Goal: Communication & Community: Answer question/provide support

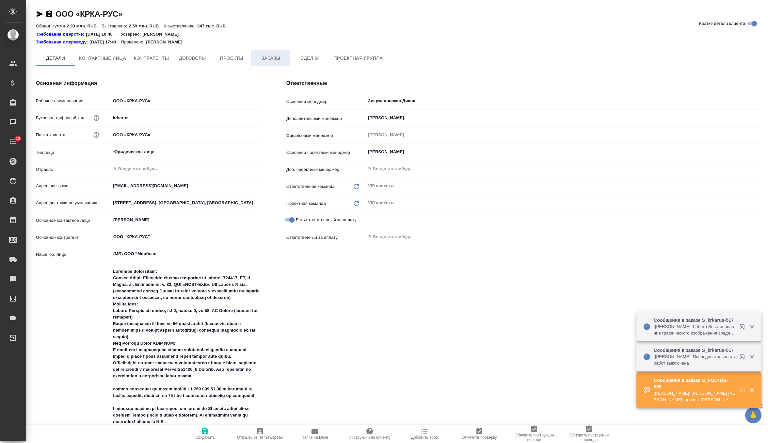
type textarea "x"
click at [273, 64] on button "Заказы" at bounding box center [270, 58] width 39 height 16
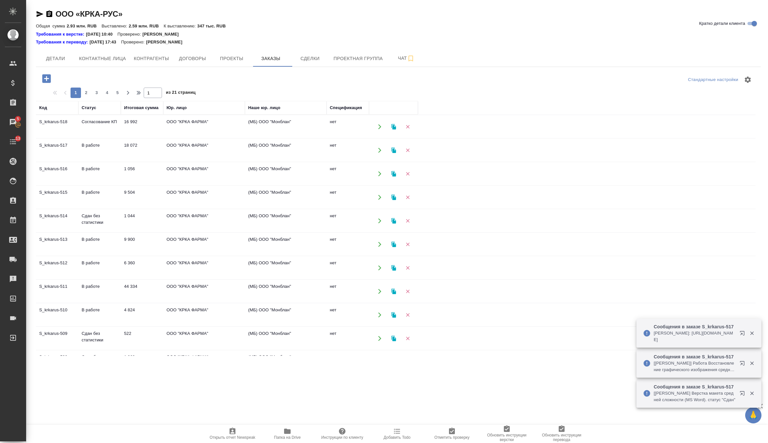
click at [135, 173] on td "1 056" at bounding box center [142, 173] width 42 height 23
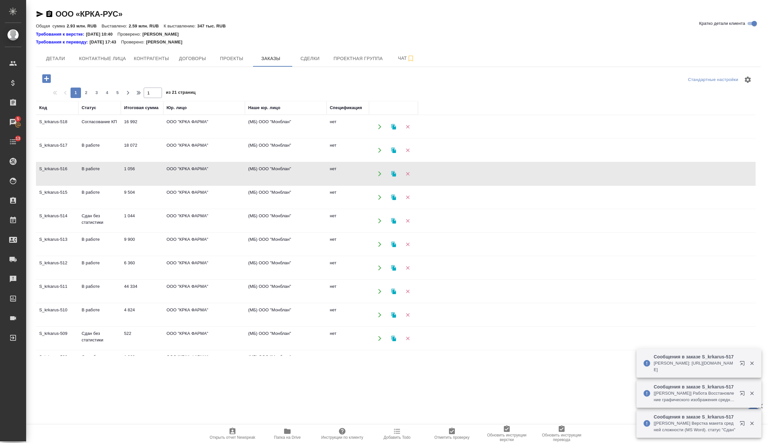
click at [135, 173] on td "1 056" at bounding box center [142, 173] width 42 height 23
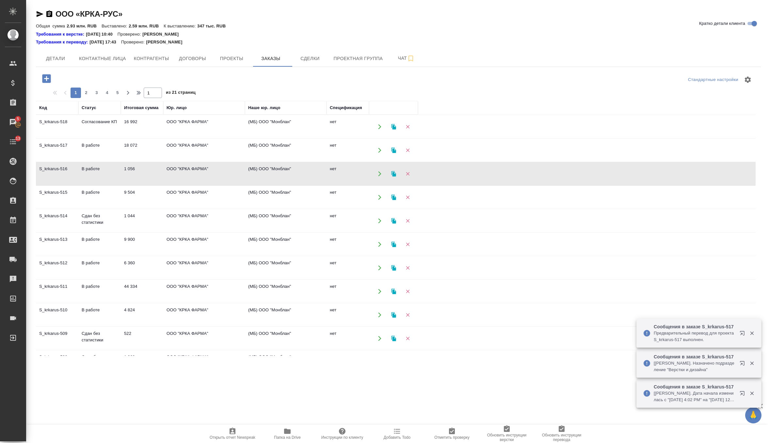
click at [230, 123] on td "ООО "КРКА ФАРМА"" at bounding box center [204, 126] width 82 height 23
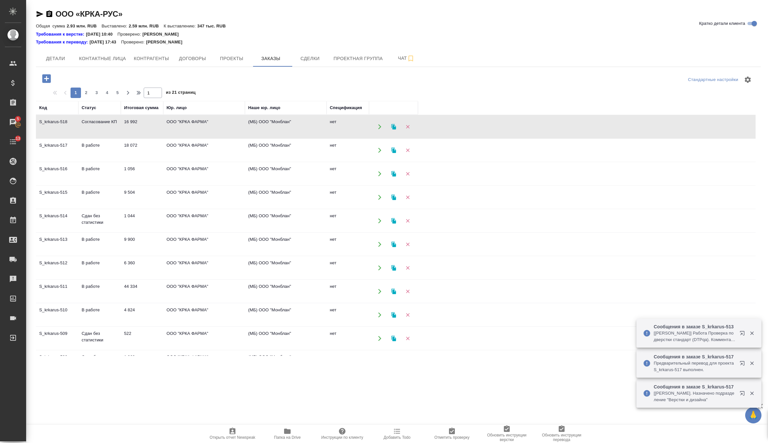
click at [230, 123] on td "ООО "КРКА ФАРМА"" at bounding box center [204, 126] width 82 height 23
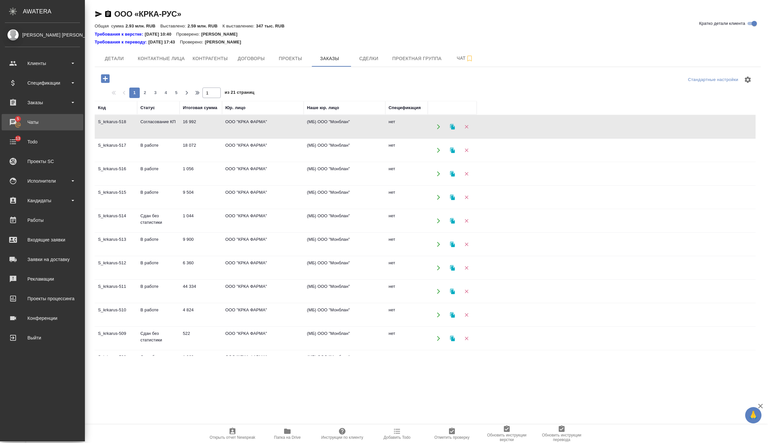
click at [20, 122] on div "Чаты" at bounding box center [42, 122] width 75 height 10
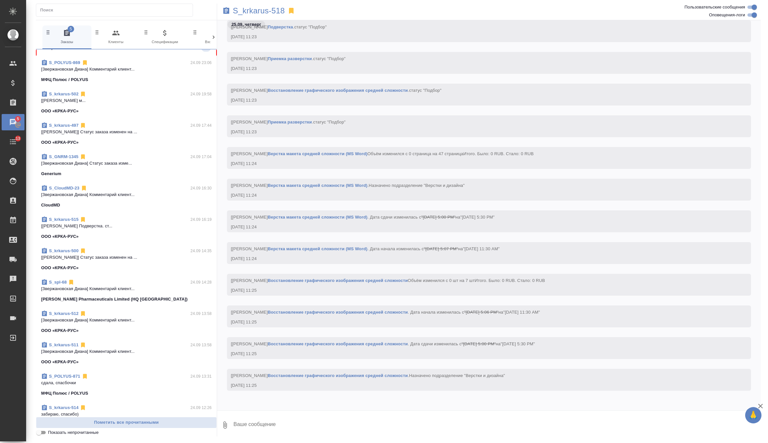
scroll to position [220, 0]
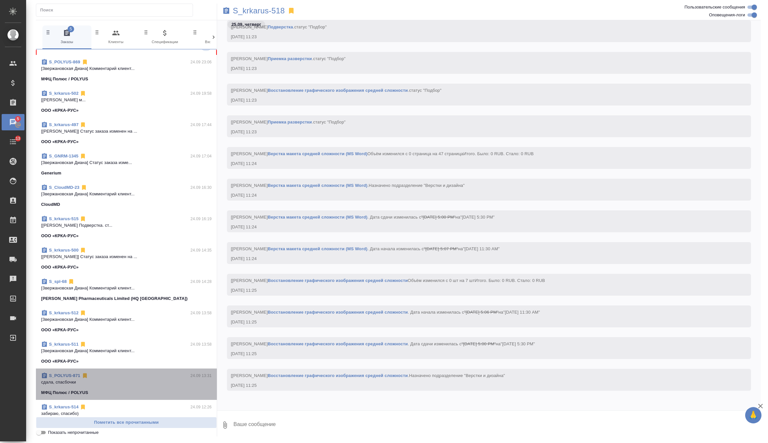
click at [119, 379] on p "сдала, спасбочки" at bounding box center [126, 382] width 170 height 7
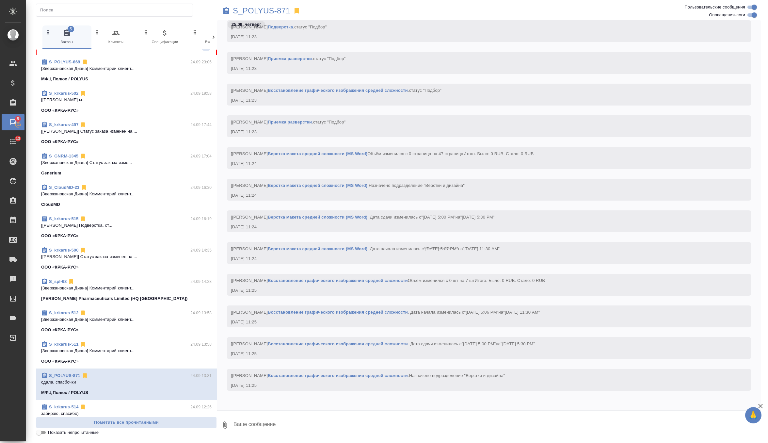
click at [256, 422] on textarea at bounding box center [497, 425] width 528 height 22
click at [155, 350] on p "[Звержановская Диана] Комментарий клиент..." at bounding box center [126, 350] width 170 height 7
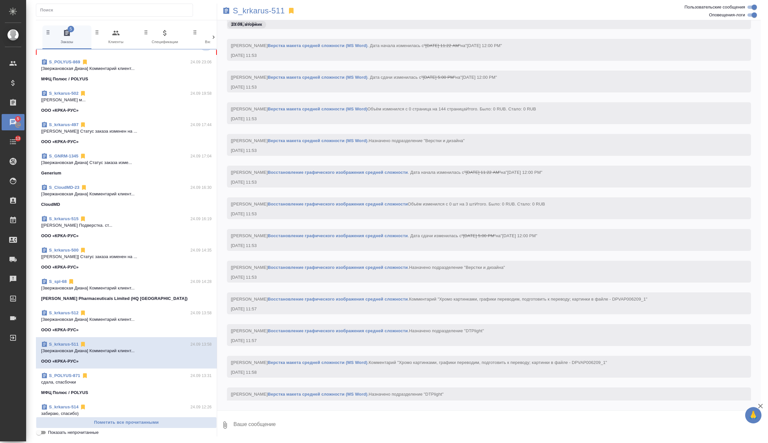
scroll to position [34581, 0]
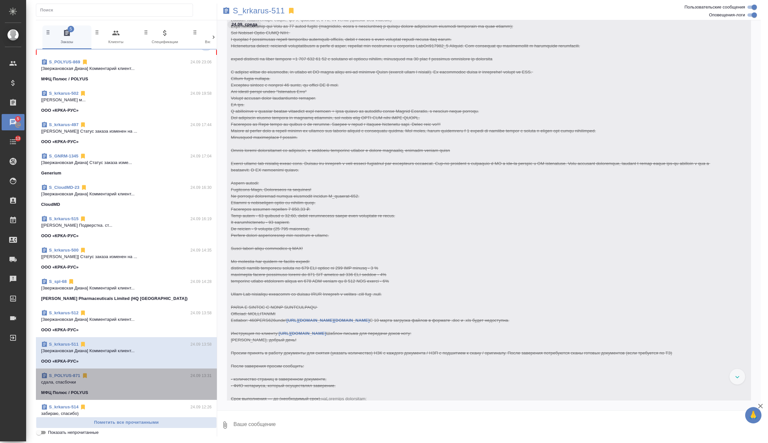
click at [151, 383] on p "сдала, спасбочки" at bounding box center [126, 382] width 170 height 7
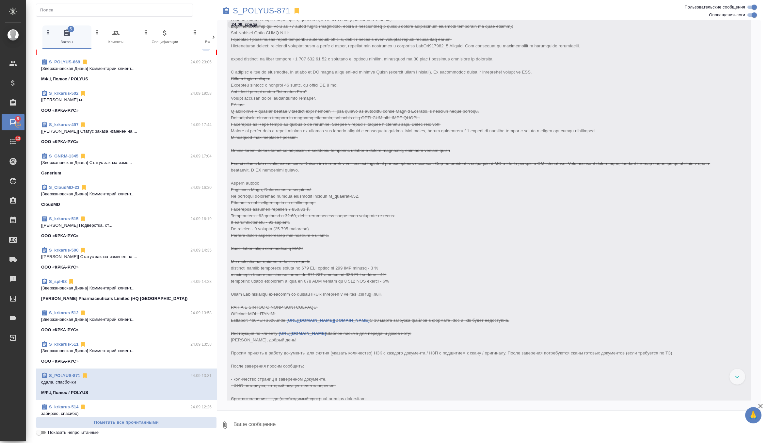
click at [61, 375] on link "S_POLYUS-871" at bounding box center [64, 375] width 31 height 5
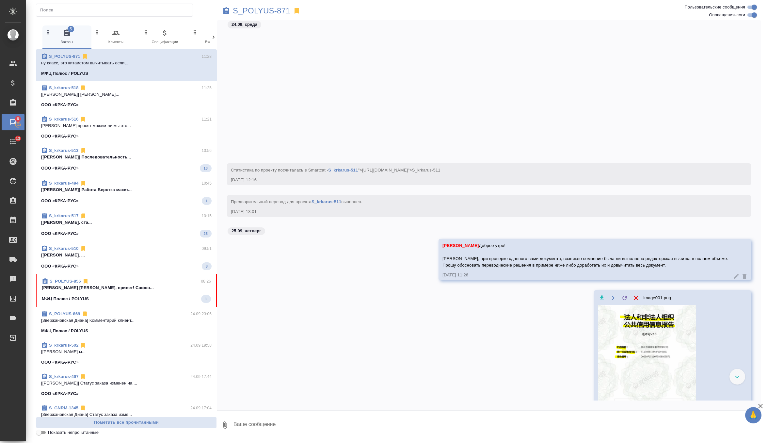
scroll to position [30732, 0]
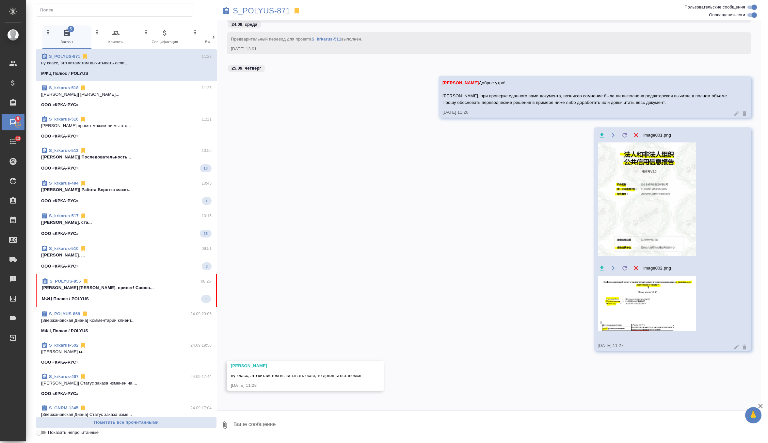
click at [294, 425] on textarea at bounding box center [497, 425] width 528 height 22
click at [277, 13] on p "S_POLYUS-871" at bounding box center [261, 11] width 57 height 7
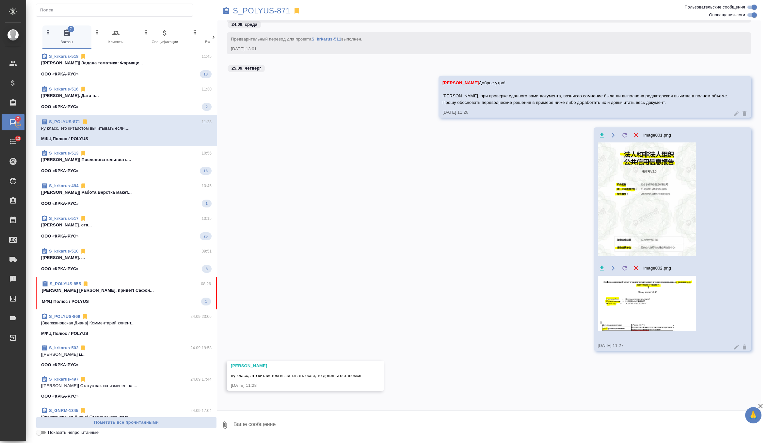
click at [176, 103] on div "ООО «КРКА-РУС» 2" at bounding box center [126, 107] width 170 height 8
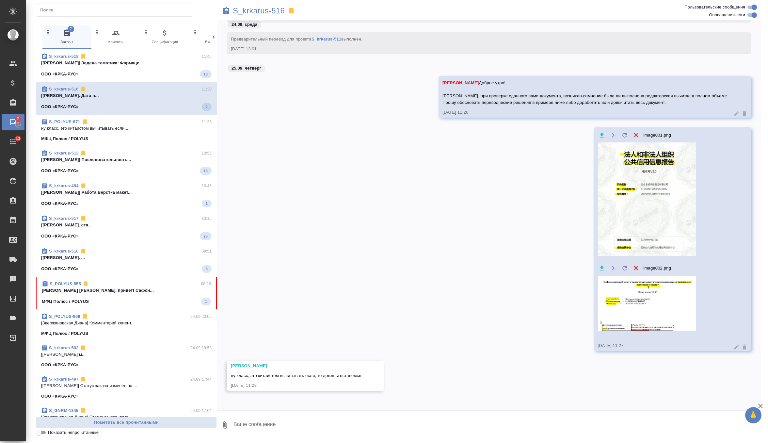
scroll to position [31380, 0]
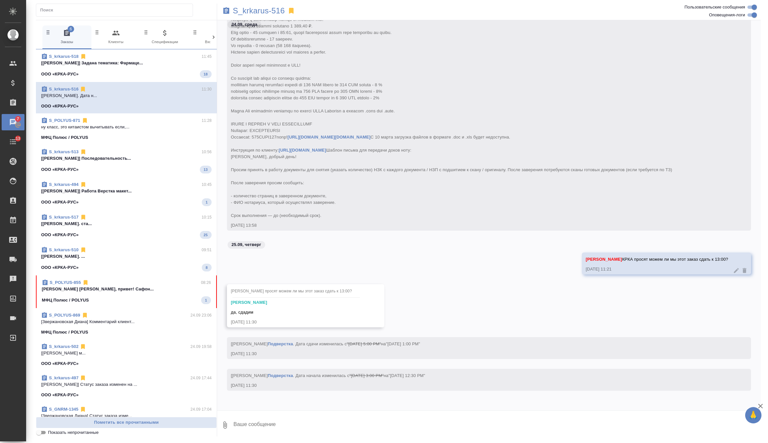
click at [255, 428] on textarea at bounding box center [497, 425] width 528 height 22
type textarea "супер, спасибо"
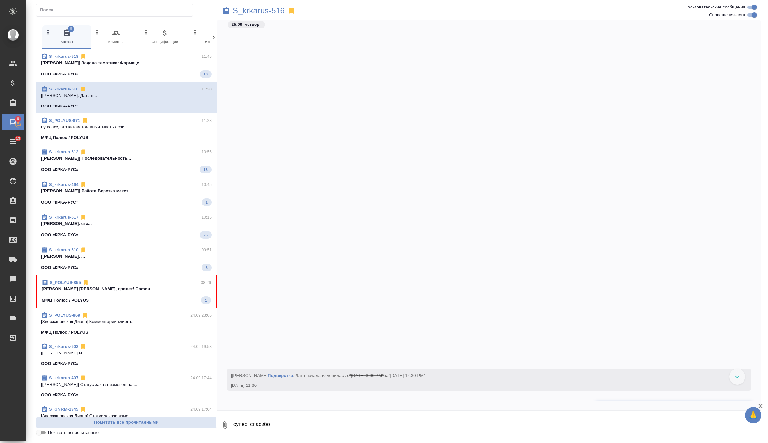
scroll to position [31411, 0]
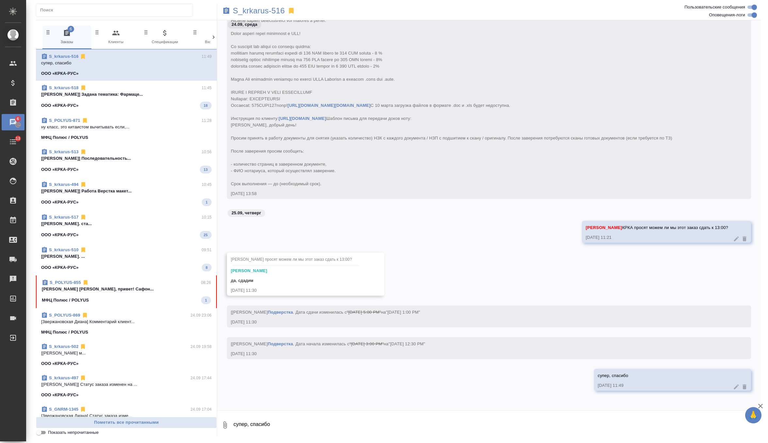
click at [167, 99] on span "S_krkarus-518 11:45 [Грабко Мария] Задана тематика: Фармаце... ООО «КРКА-РУС» 18" at bounding box center [126, 97] width 170 height 25
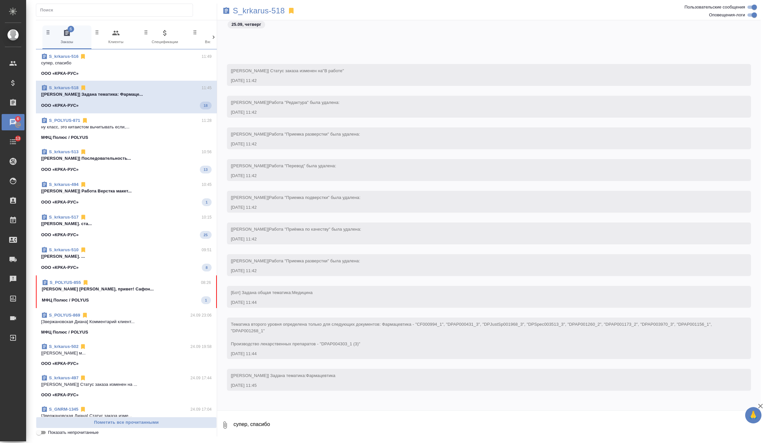
scroll to position [15273, 0]
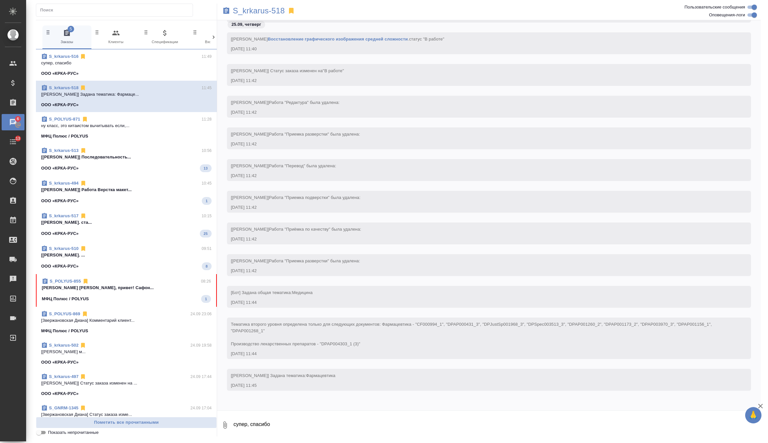
click at [164, 153] on div "S_krkarus-513 10:56" at bounding box center [126, 150] width 170 height 7
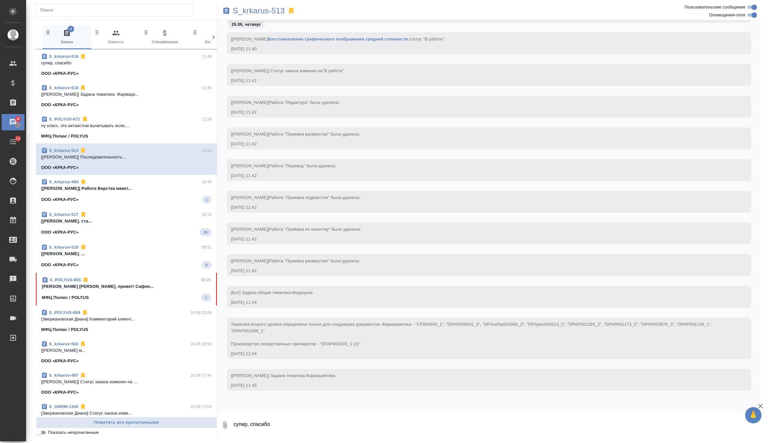
click at [165, 187] on p "[Смыслова Светлана] Работа Верстка макет..." at bounding box center [126, 188] width 170 height 7
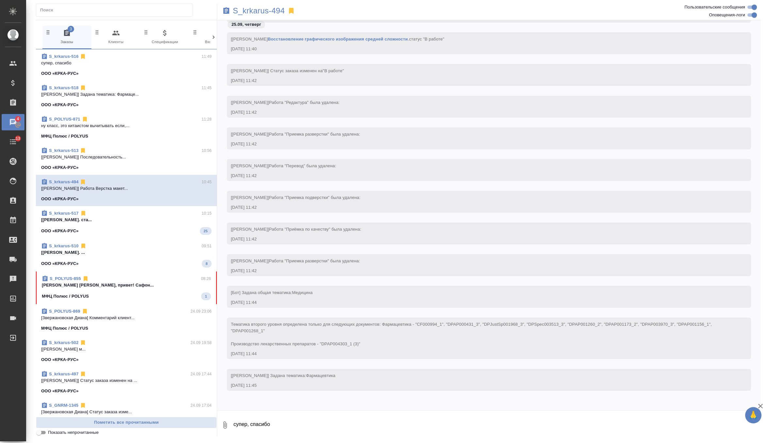
click at [163, 226] on span "S_krkarus-517 10:15 [Арсеньева Вера] Работа Подверстка. ста... ООО «КРКА-РУС» 25" at bounding box center [126, 222] width 170 height 25
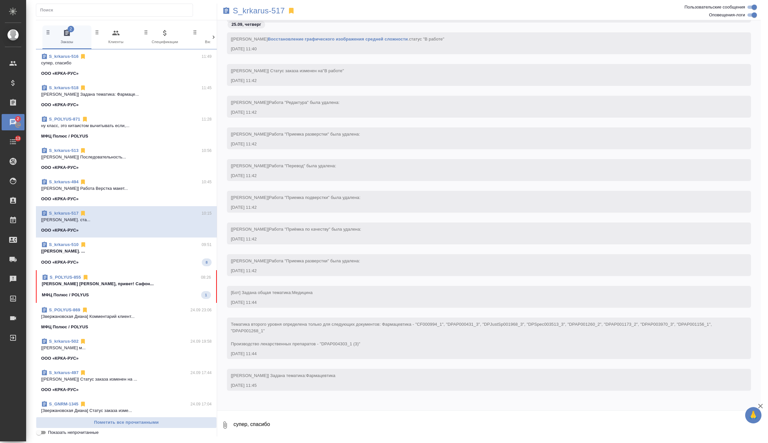
click at [163, 247] on div "S_krkarus-510 09:51" at bounding box center [126, 244] width 170 height 7
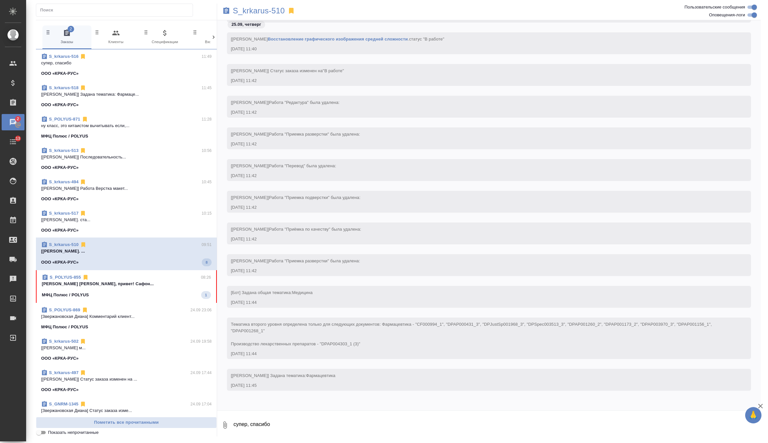
click at [157, 280] on p "Звержановская Диана Диана, привет! Сафон..." at bounding box center [126, 283] width 169 height 7
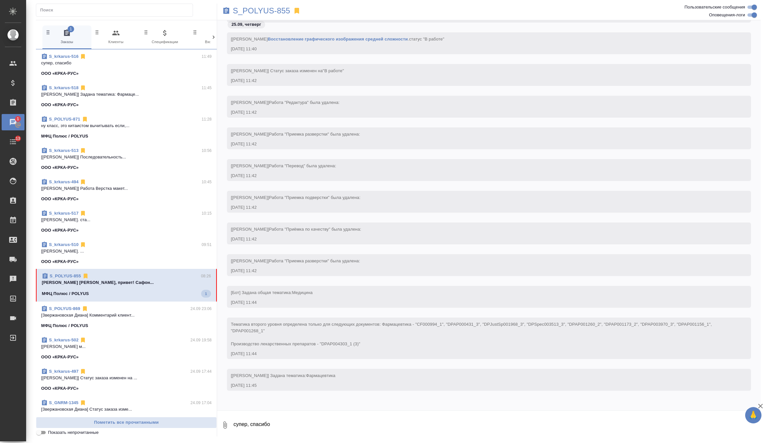
click at [156, 254] on span "S_krkarus-510 09:51 [Васильева Наталья] Работа Подверстка. ... ООО «КРКА-РУС»" at bounding box center [126, 253] width 170 height 24
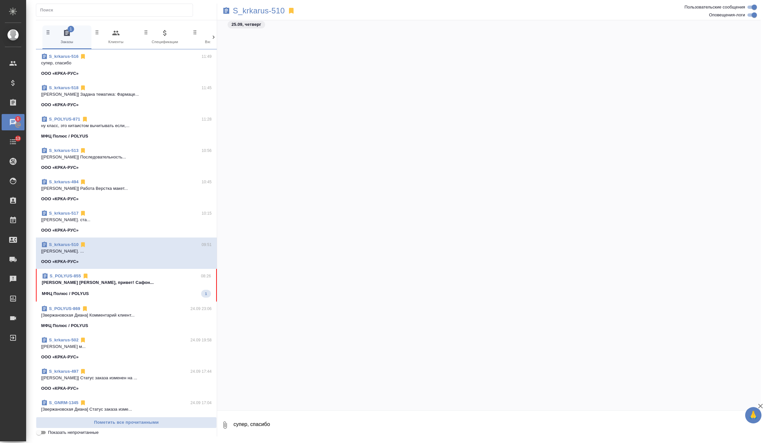
scroll to position [18689, 0]
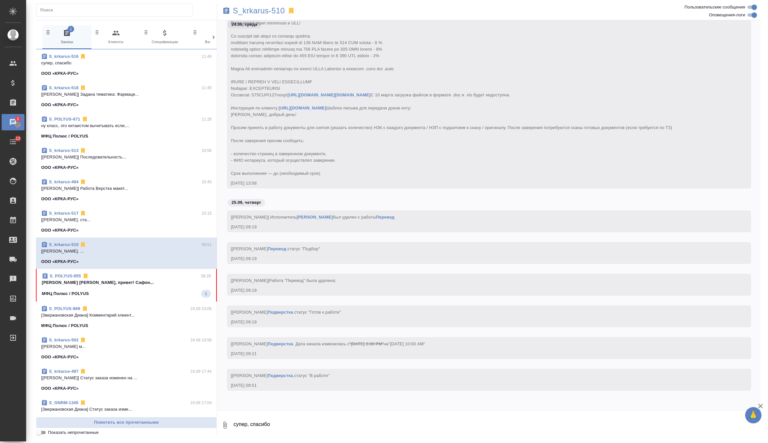
click at [148, 291] on div "МФЦ Полюс / POLYUS 1" at bounding box center [126, 294] width 169 height 8
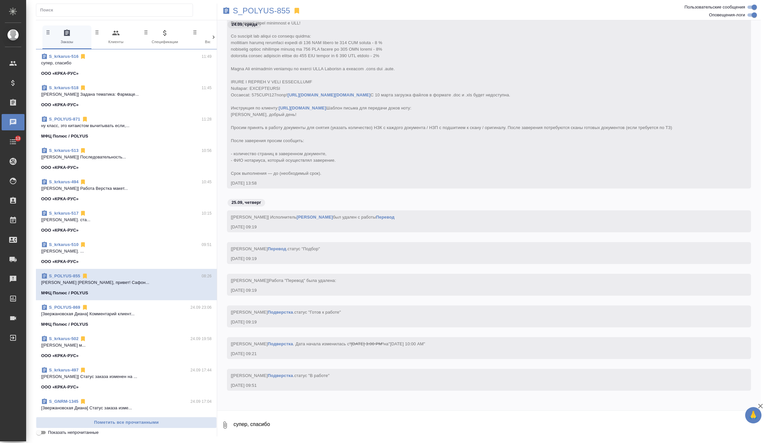
click at [123, 259] on div "ООО «КРКА-РУС»" at bounding box center [126, 261] width 170 height 7
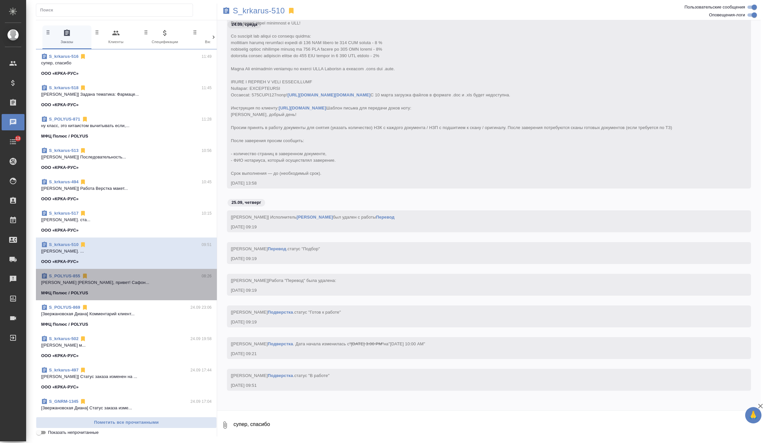
click at [122, 282] on p "Звержановская Диана Диана, привет! Сафон..." at bounding box center [126, 282] width 170 height 7
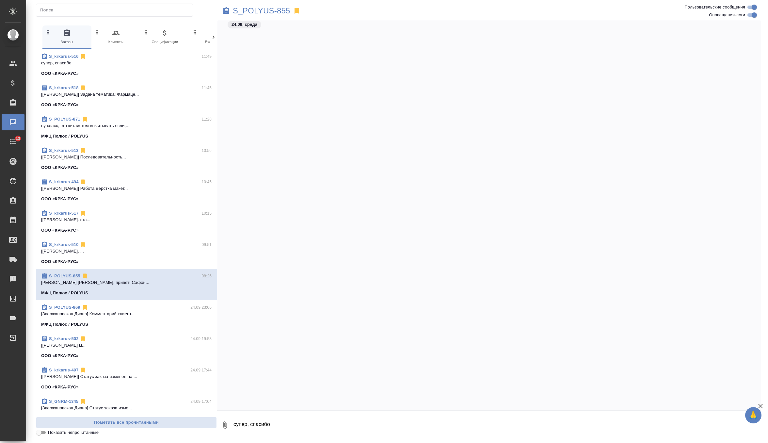
scroll to position [40774, 0]
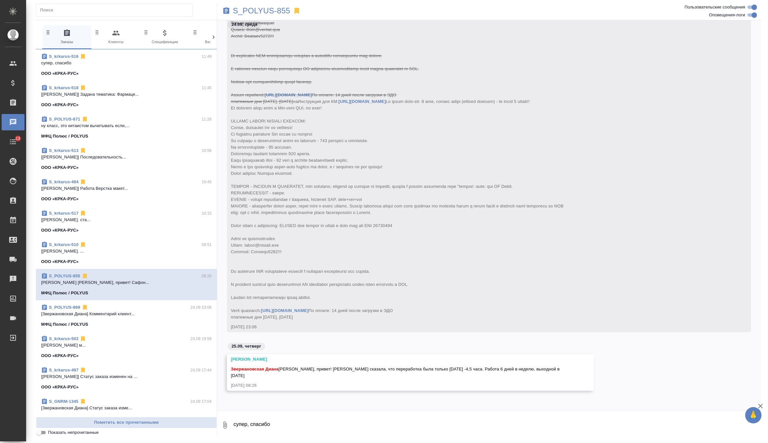
click at [302, 420] on textarea "супер, спасибо" at bounding box center [497, 425] width 528 height 22
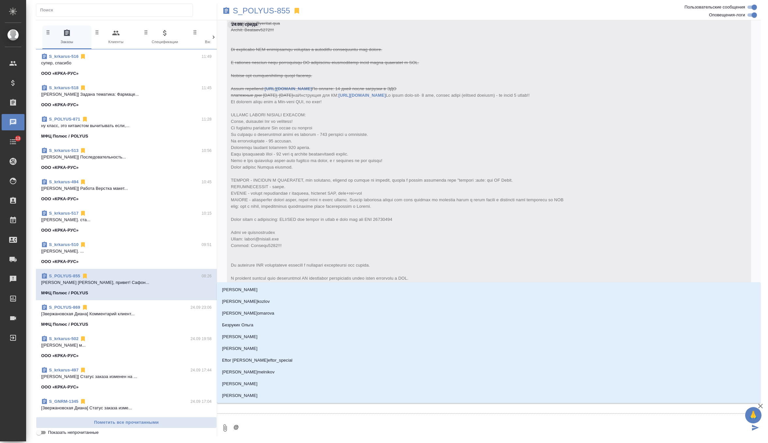
type textarea "@о"
type input "о"
type textarea "@от"
type input "от"
type textarea "@отл"
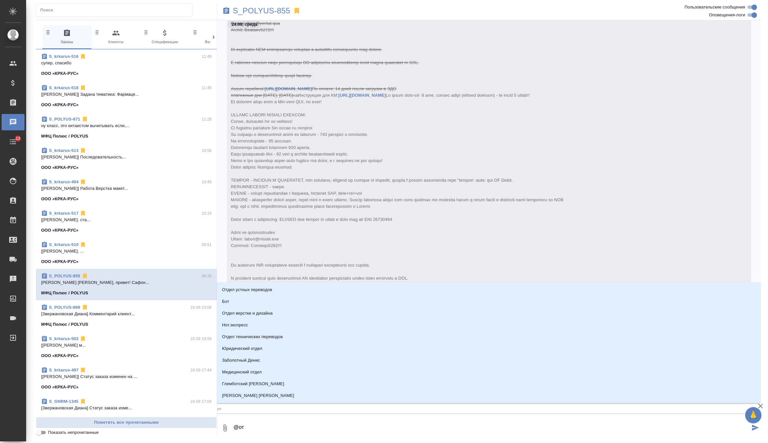
type input "отл"
type textarea "@отли"
type input "отли"
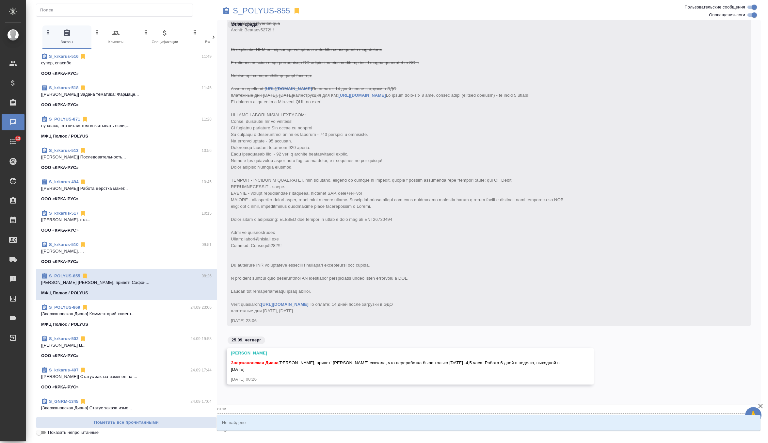
type textarea "@отлич"
type input "отлич"
type textarea "@отличн"
type input "отличн"
type textarea "@отлично"
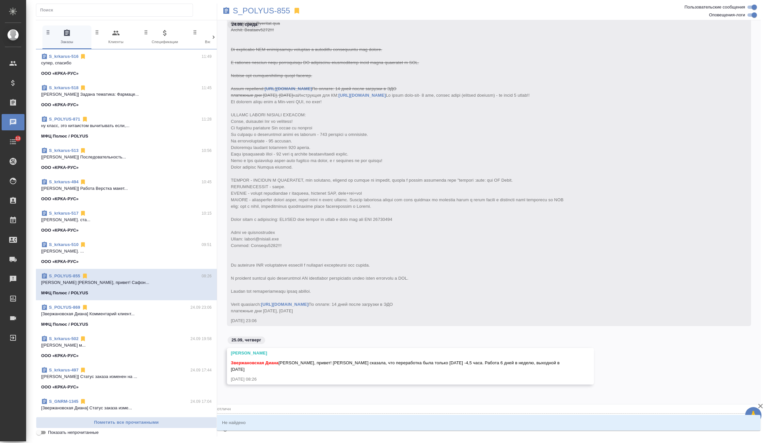
type input "отлично"
type textarea "@отличн"
type input "отличн"
type textarea "@отлич"
type input "отлич"
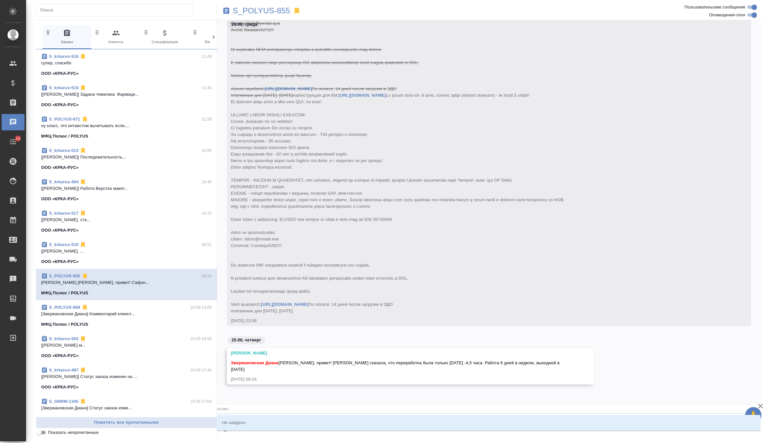
type textarea "@отли"
type input "отли"
type textarea "@отл"
type input "отл"
type textarea "@от"
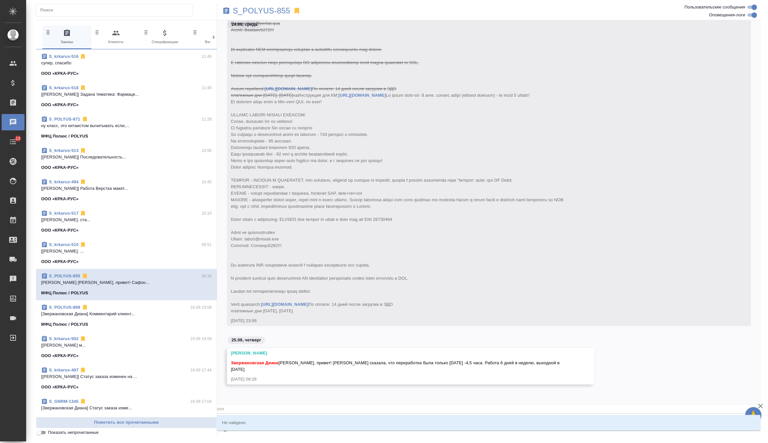
type input "от"
type textarea "@о"
type input "о"
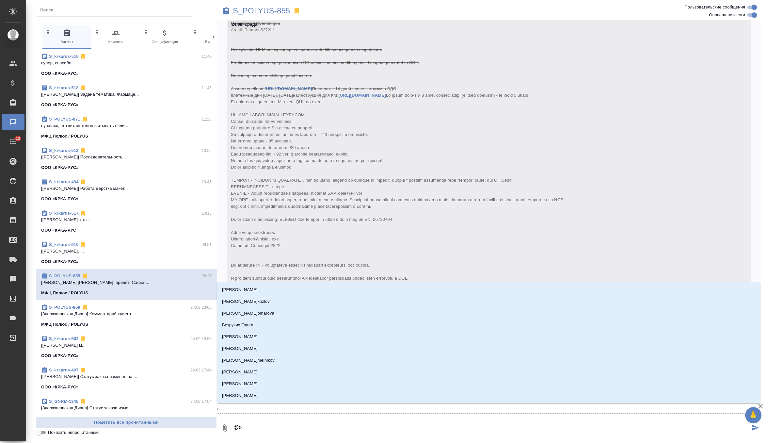
type textarea "@"
type textarea "@ф"
type input "ф"
type textarea "@фе"
type input "фе"
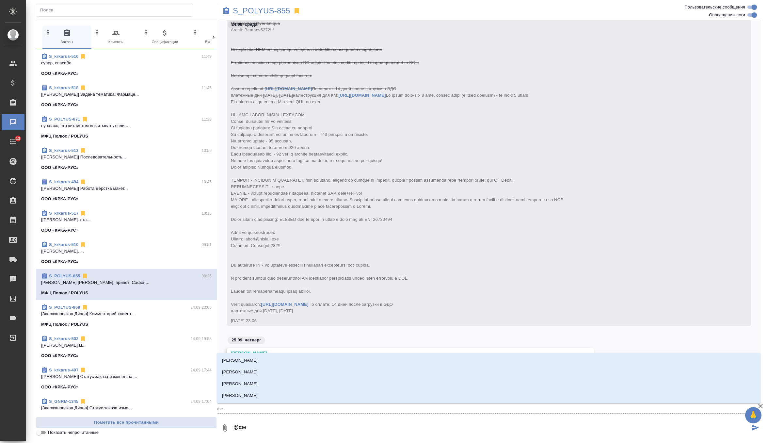
type textarea "@фед"
type input "фед"
type textarea "@федо"
type input "федо"
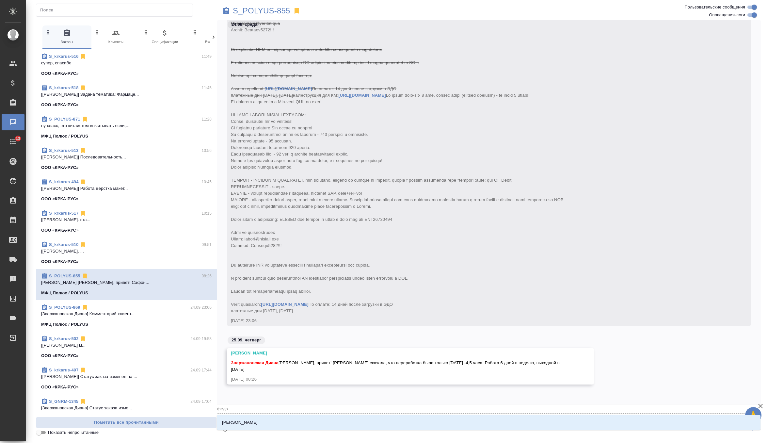
type textarea "@федот"
type input "федот"
type textarea "@федото"
type input "федото"
click at [319, 421] on li "Федотова Ирина" at bounding box center [489, 422] width 544 height 12
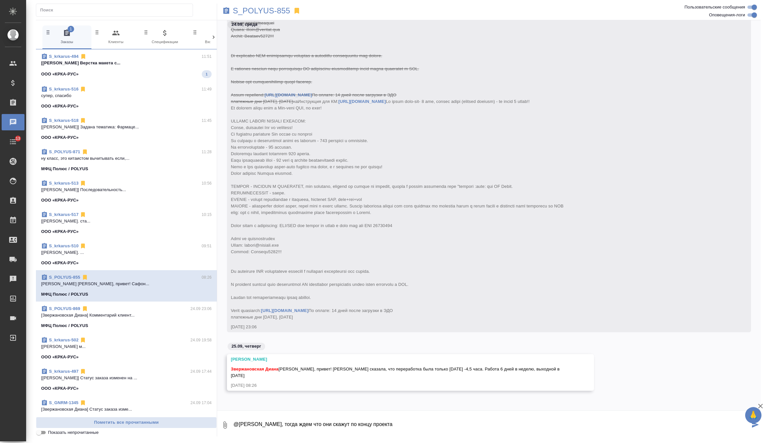
type textarea "@Федотова Ирина супер, тогда ждем что они скажут по концу проекта"
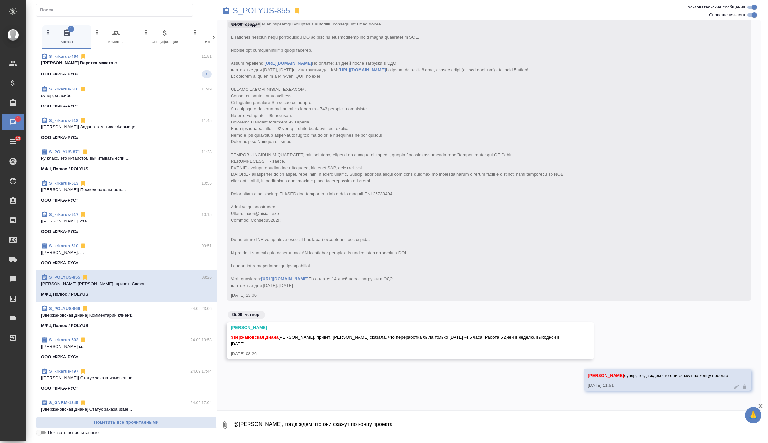
scroll to position [40806, 0]
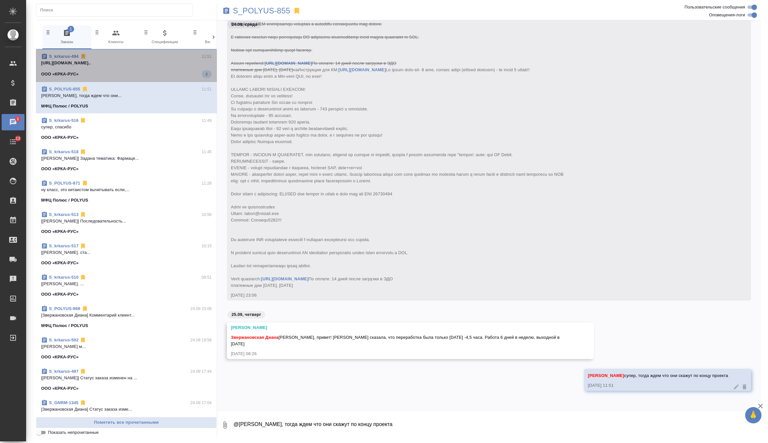
click at [174, 71] on div "ООО «КРКА-РУС» 2" at bounding box center [126, 74] width 170 height 8
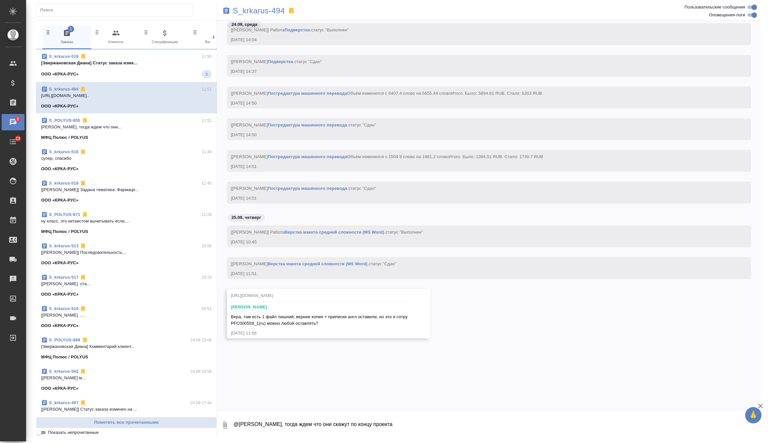
scroll to position [68897, 0]
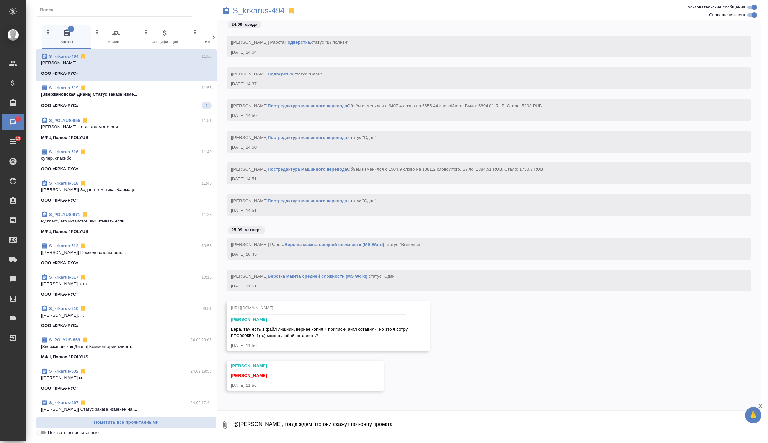
click at [185, 101] on span "S_krkarus-519 11:55 [Звержановская Диана] Статус заказа изме... ООО «КРКА-РУС» 2" at bounding box center [126, 97] width 170 height 25
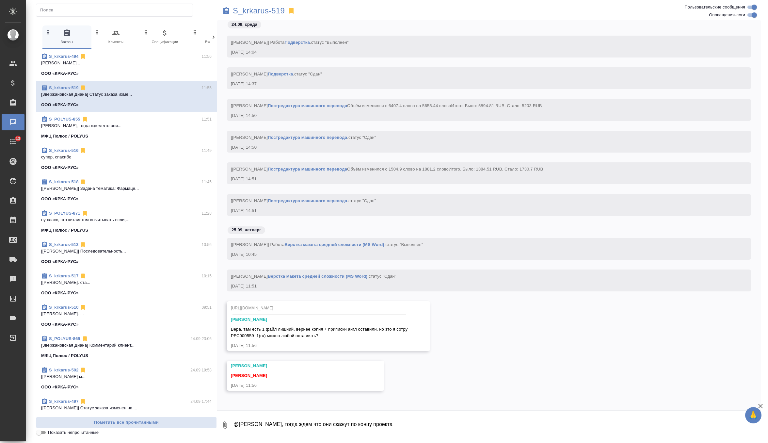
click at [174, 66] on span "S_krkarus-494 11:56 Арсеньева Вера... ООО «КРКА-РУС»" at bounding box center [126, 65] width 170 height 24
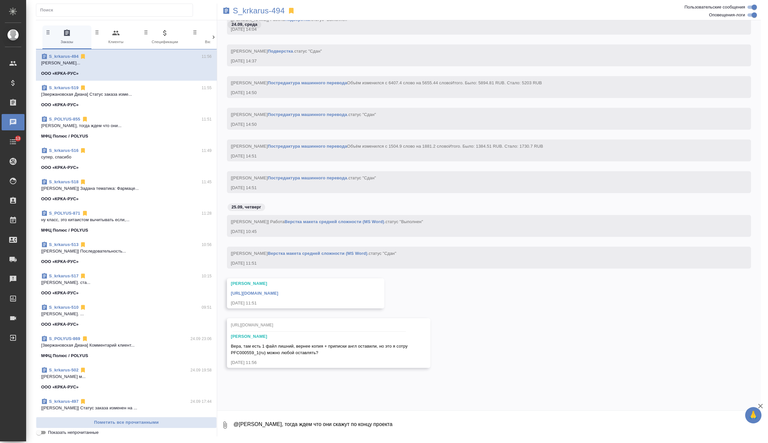
scroll to position [68944, 0]
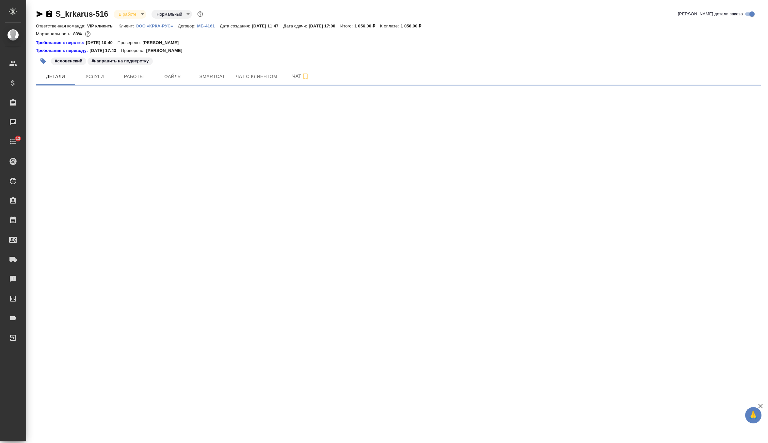
select select "RU"
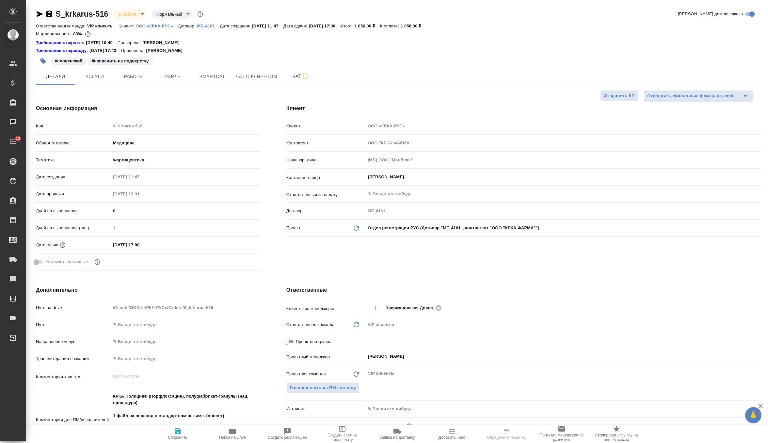
type textarea "x"
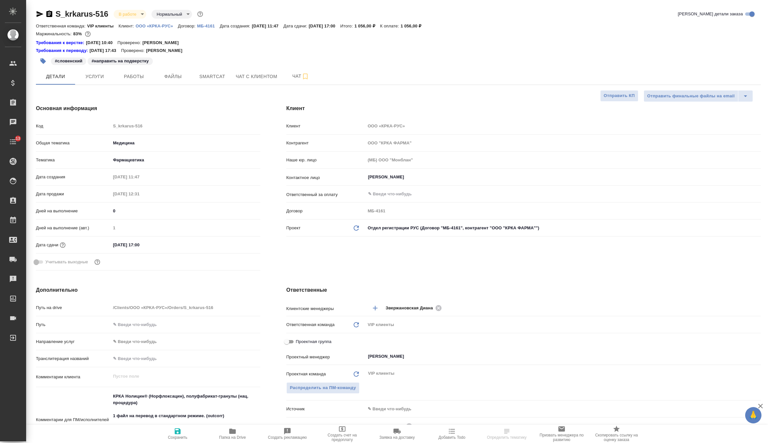
type textarea "x"
click at [291, 77] on span "Чат" at bounding box center [300, 76] width 31 height 8
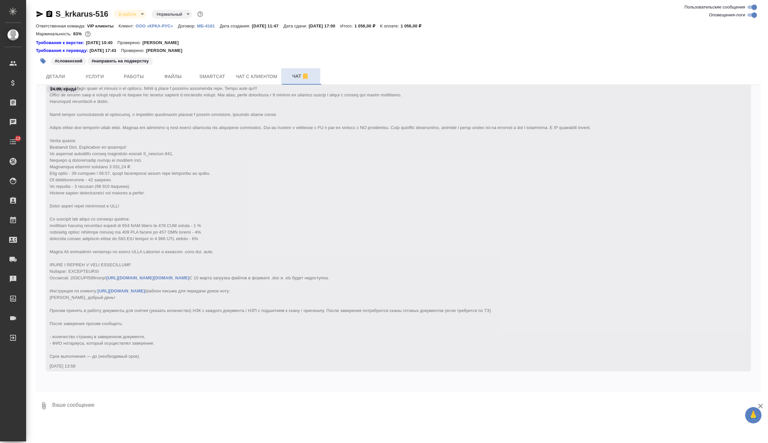
scroll to position [33679, 0]
click at [92, 403] on textarea at bounding box center [406, 405] width 709 height 22
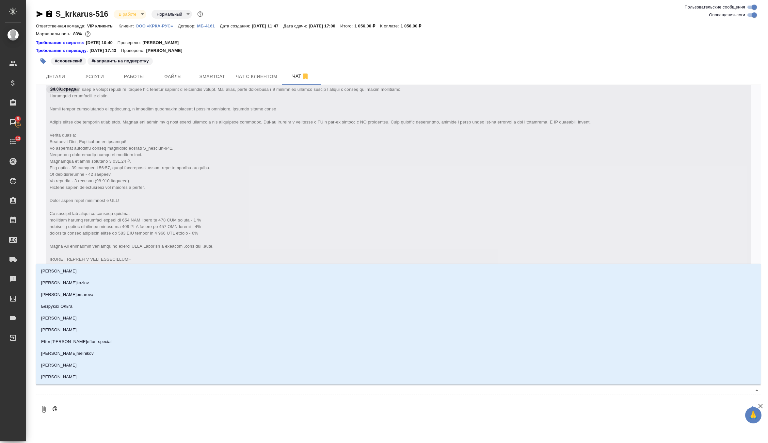
type textarea "@г"
type input "г"
type textarea "@гр"
type input "гр"
type textarea "@гра"
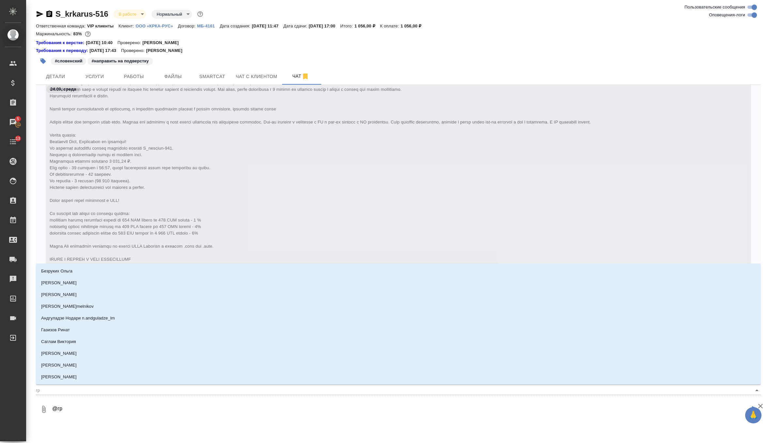
type input "гра"
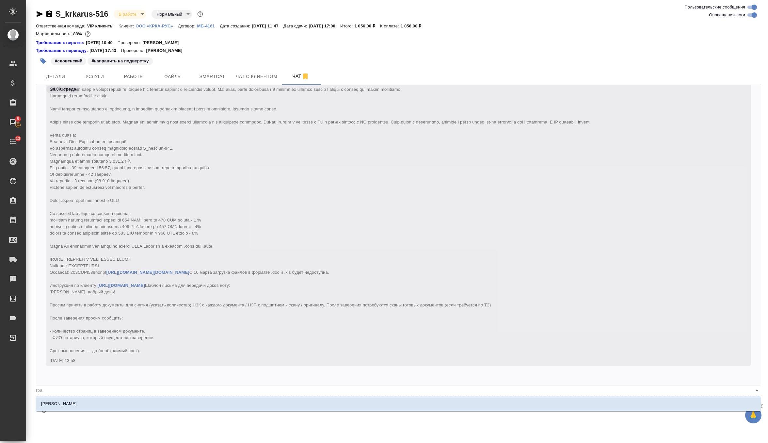
type textarea "@граб"
type input "граб"
type textarea "@грабк"
type input "грабк"
type textarea "@грабко"
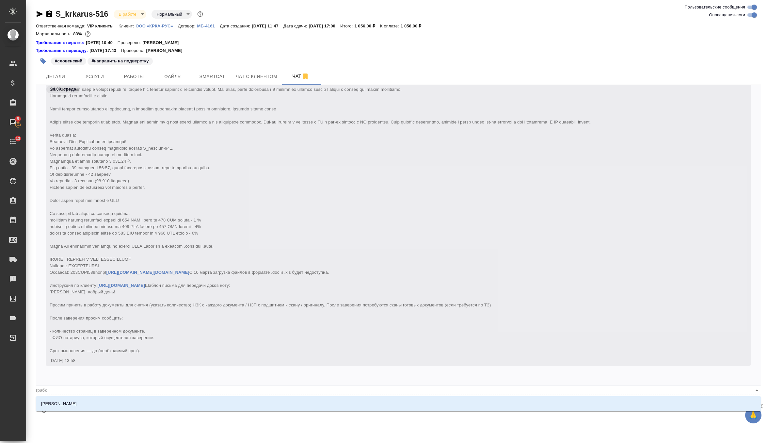
type input "грабко"
click at [76, 406] on li "[PERSON_NAME]" at bounding box center [398, 404] width 725 height 12
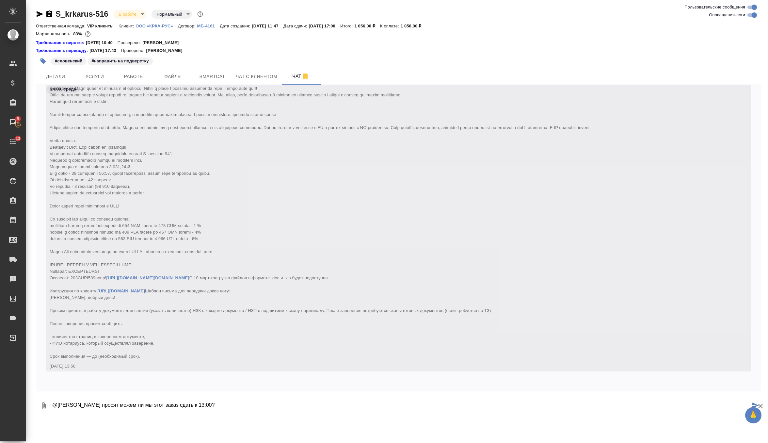
type textarea "@Грабко Мария КРКА просят можем ли мы этот заказ сдать к 13:00?"
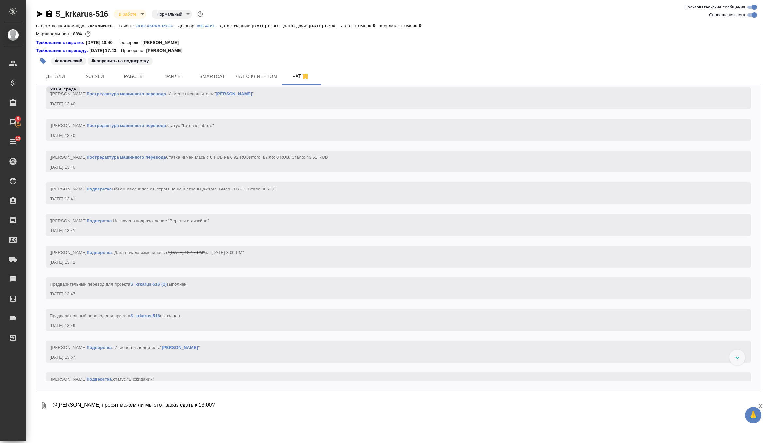
scroll to position [27676, 0]
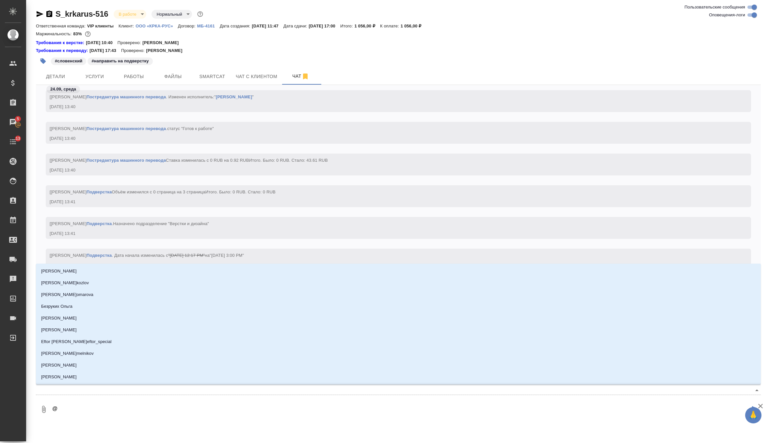
type textarea "@`"
type input "`"
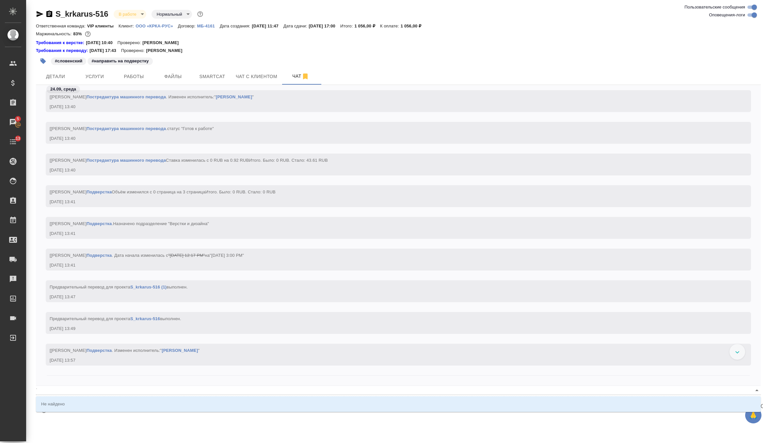
type textarea "@"
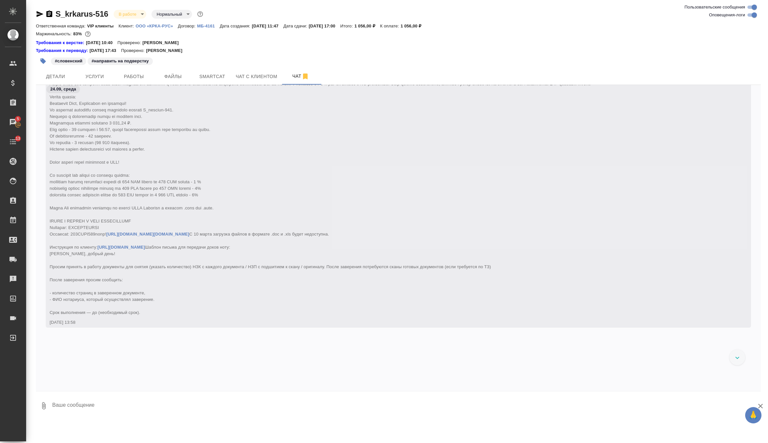
scroll to position [29511, 0]
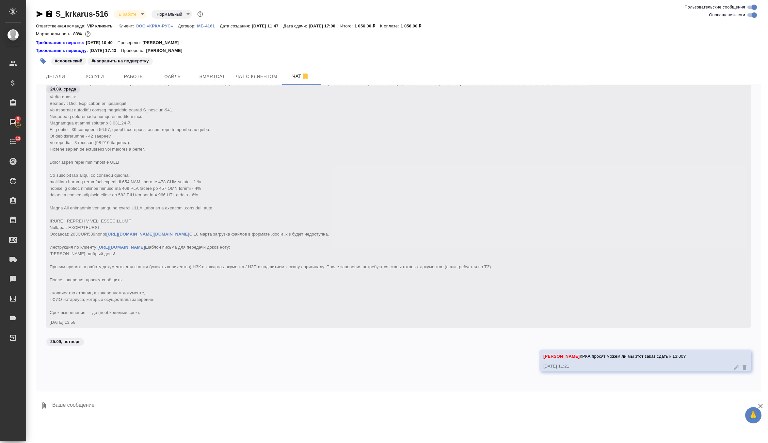
click at [39, 16] on icon "button" at bounding box center [40, 14] width 8 height 8
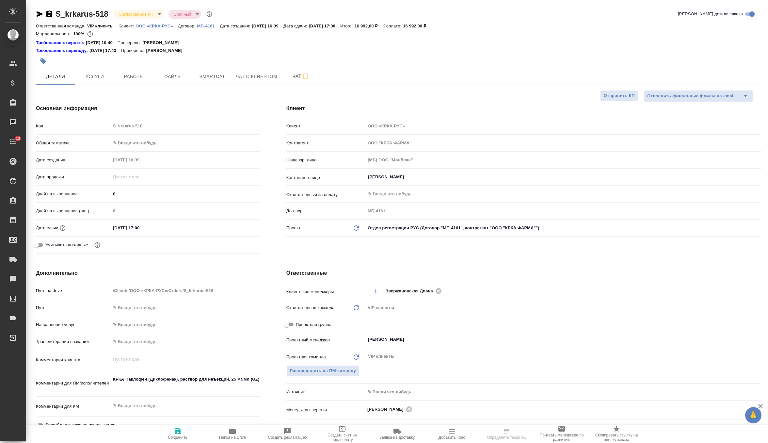
select select "RU"
click at [153, 15] on body "🙏 .cls-1 fill:#fff; AWATERA Zverzhanovskaya [PERSON_NAME] Спецификации Заказы 5…" at bounding box center [384, 221] width 768 height 443
click at [154, 59] on li "Подтвержден" at bounding box center [144, 57] width 60 height 11
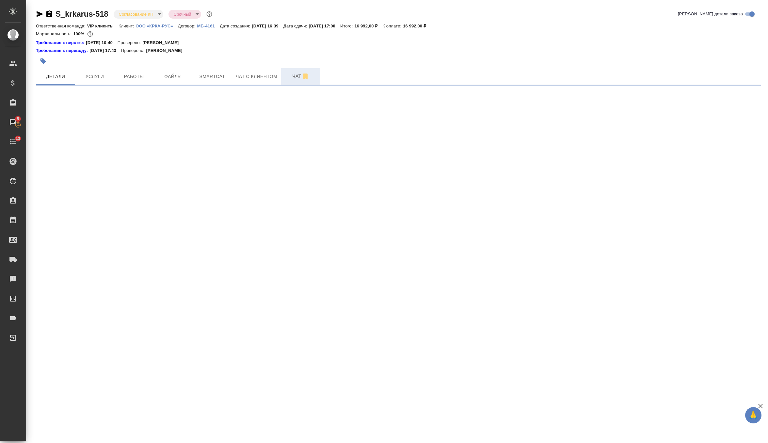
select select "RU"
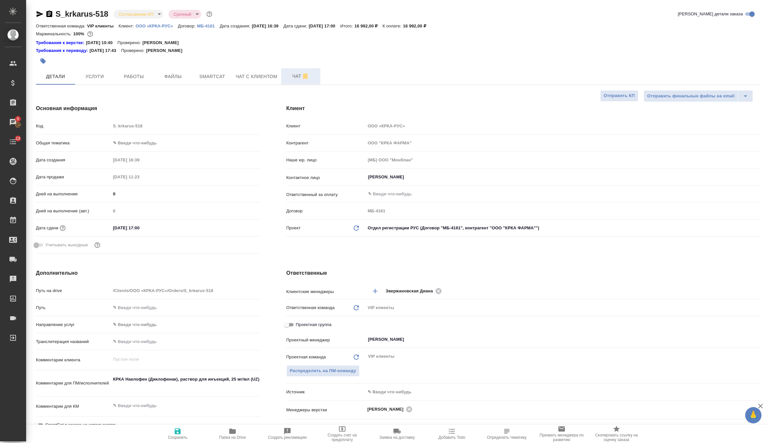
type textarea "x"
click at [288, 76] on span "Чат" at bounding box center [300, 76] width 31 height 8
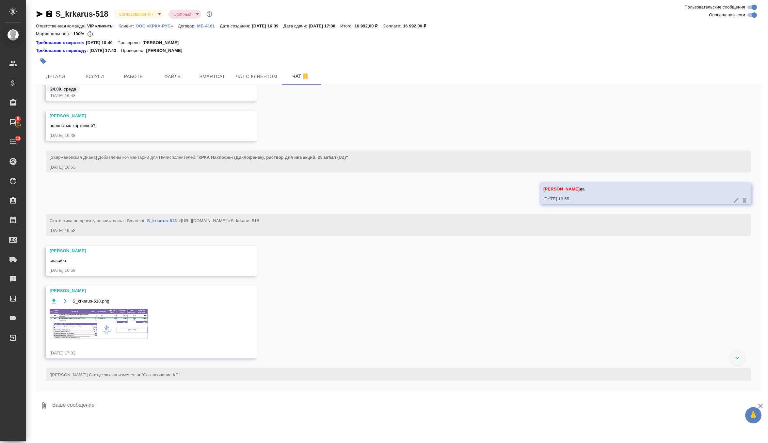
scroll to position [1056, 0]
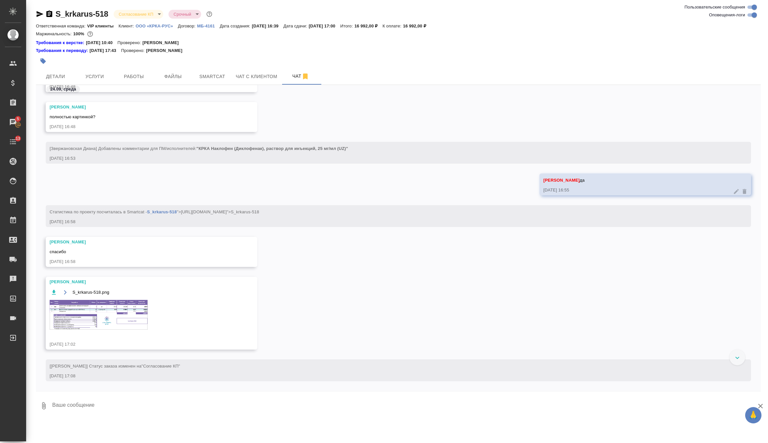
click at [112, 312] on img at bounding box center [99, 315] width 98 height 30
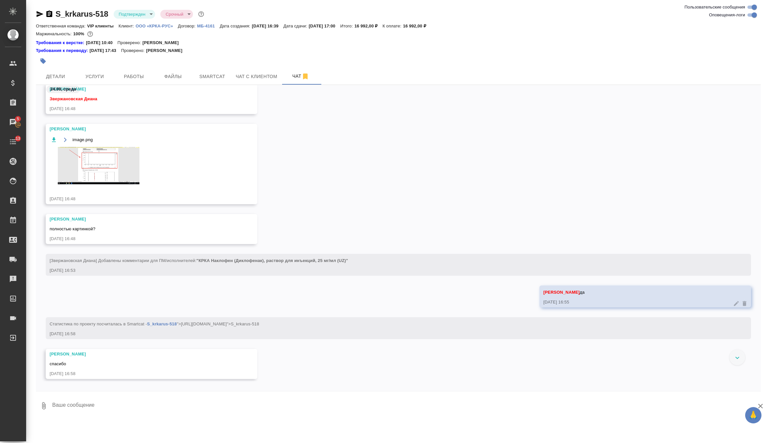
scroll to position [622, 0]
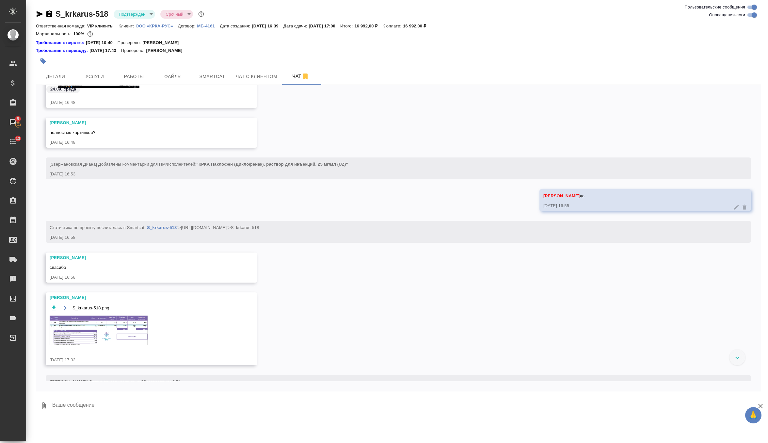
click at [117, 324] on img at bounding box center [99, 330] width 98 height 30
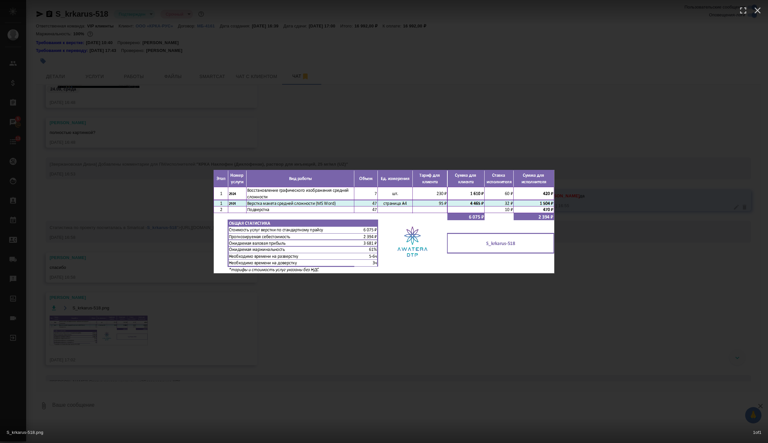
click at [149, 203] on div "S_krkarus-518.png 1 of 1" at bounding box center [384, 221] width 768 height 443
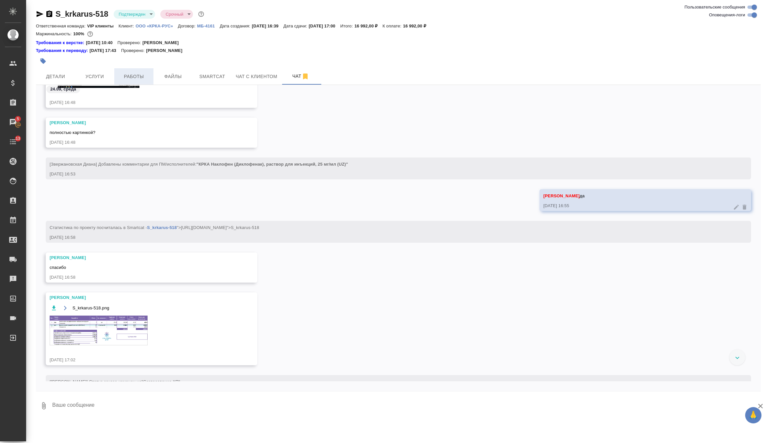
click at [122, 74] on span "Работы" at bounding box center [133, 76] width 31 height 8
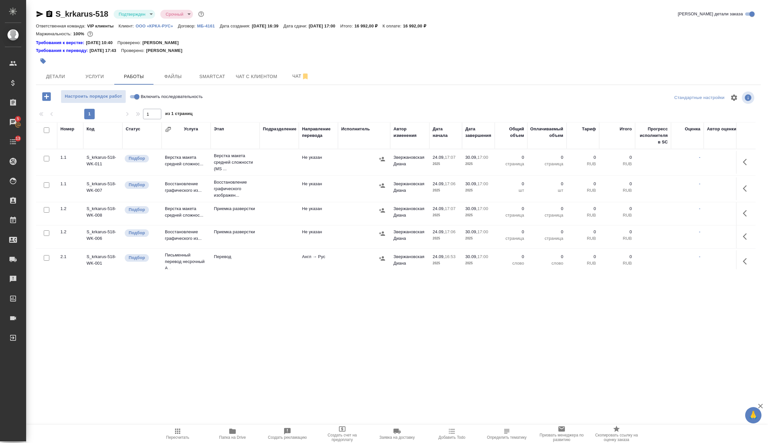
click at [747, 160] on icon "button" at bounding box center [747, 162] width 8 height 8
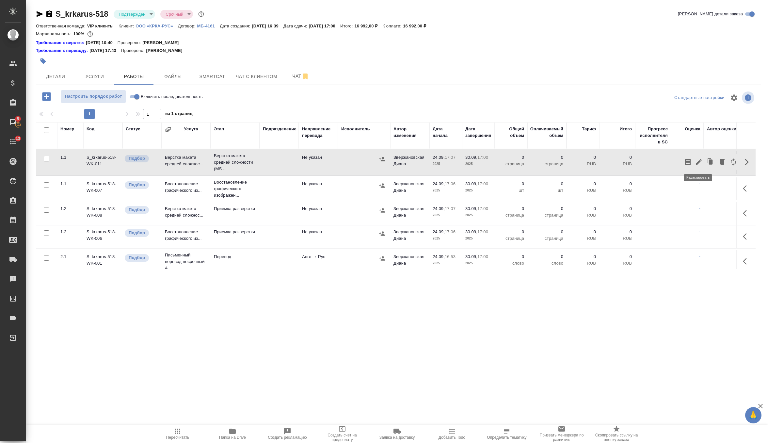
click at [697, 163] on icon "button" at bounding box center [699, 162] width 6 height 6
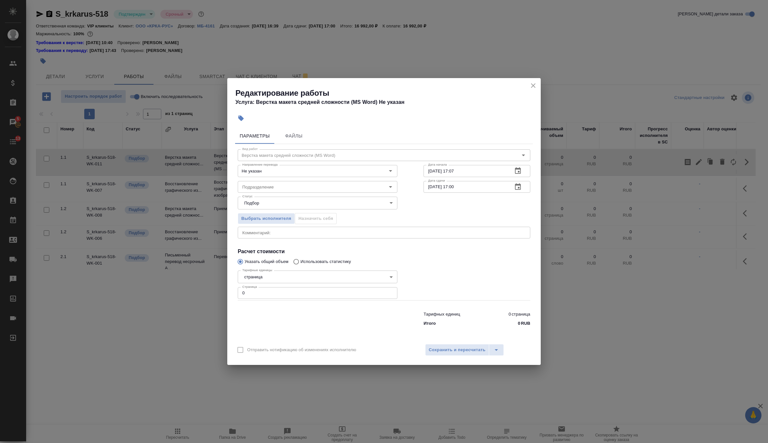
click at [342, 292] on input "0" at bounding box center [318, 293] width 160 height 12
type input "47"
click at [308, 188] on input "Подразделение" at bounding box center [307, 187] width 134 height 8
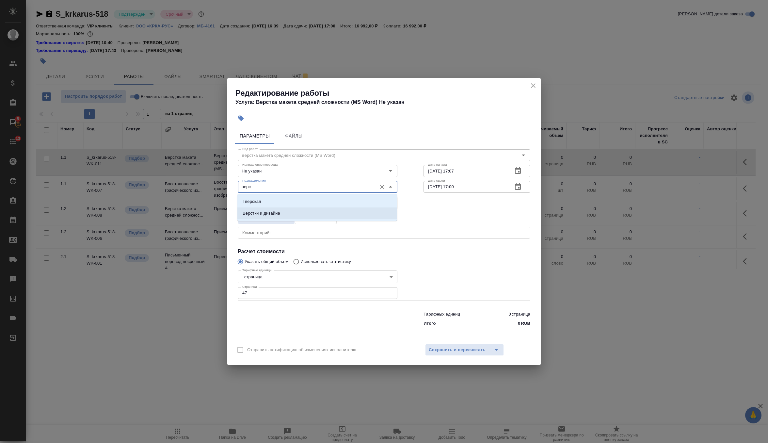
click at [306, 211] on li "Верстки и дизайна" at bounding box center [317, 213] width 160 height 12
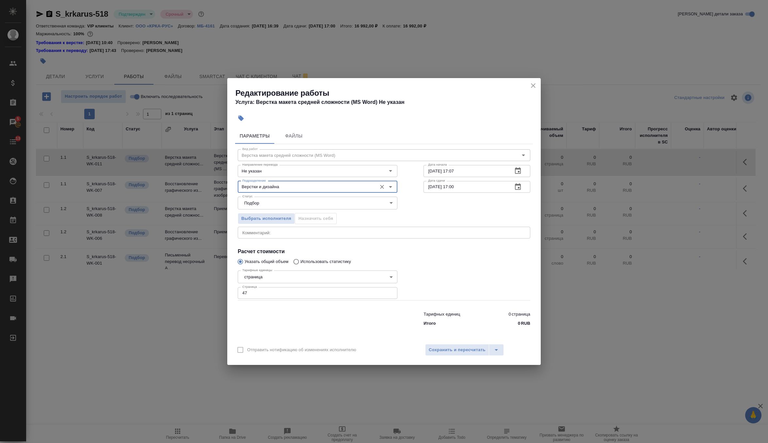
type input "Верстки и дизайна"
click at [473, 173] on input "24.09.2025 17:07" at bounding box center [465, 171] width 84 height 12
click at [521, 173] on icon "button" at bounding box center [518, 171] width 8 height 8
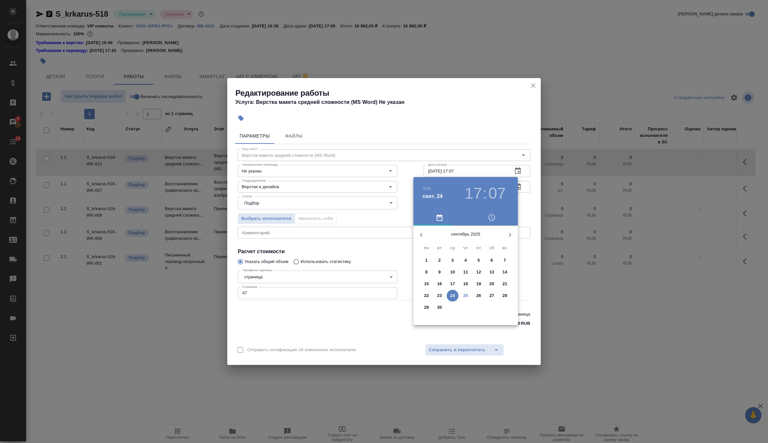
click at [467, 294] on p "25" at bounding box center [465, 295] width 5 height 7
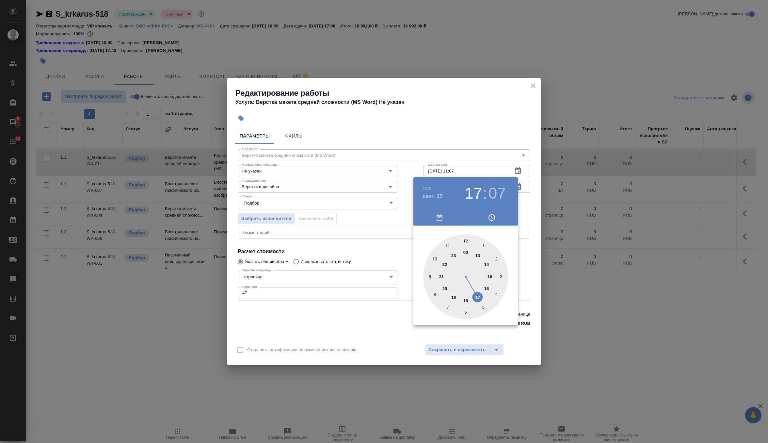
click at [446, 244] on div at bounding box center [465, 276] width 85 height 85
type input "25.09.2025 11:30"
click at [466, 311] on div at bounding box center [465, 276] width 85 height 85
click at [524, 209] on div at bounding box center [384, 221] width 768 height 443
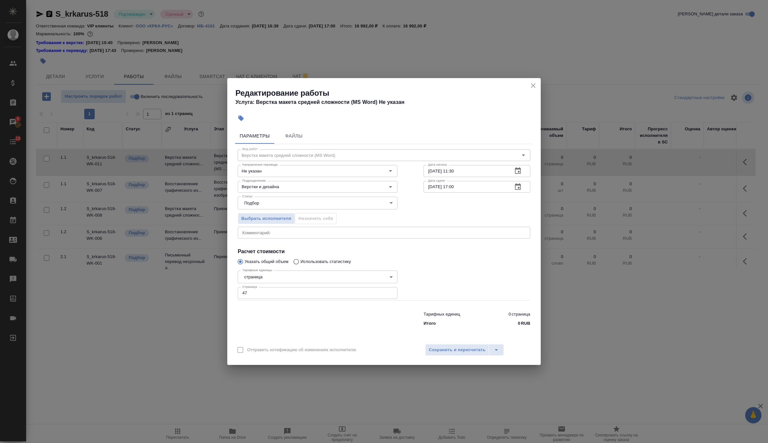
click at [514, 182] on button "button" at bounding box center [518, 187] width 16 height 16
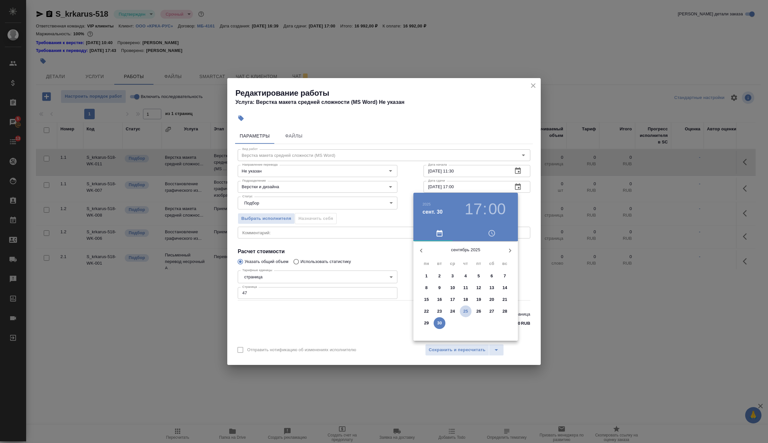
click at [467, 312] on p "25" at bounding box center [465, 311] width 5 height 7
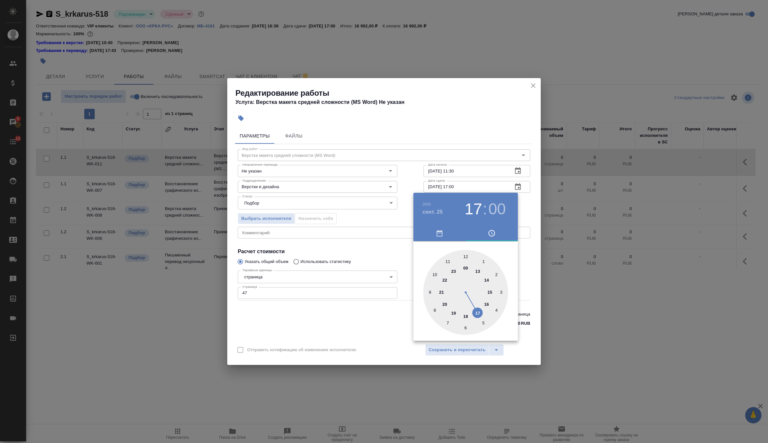
click at [478, 312] on div at bounding box center [465, 292] width 85 height 85
click at [467, 327] on div at bounding box center [465, 292] width 85 height 85
type input "25.09.2025 17:30"
click at [527, 207] on div at bounding box center [384, 221] width 768 height 443
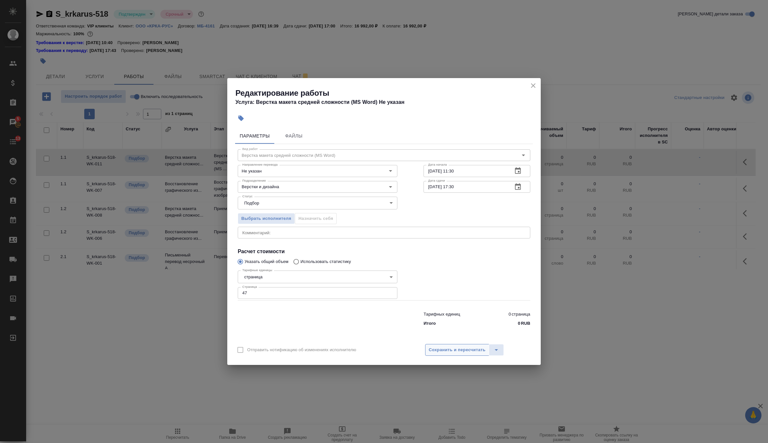
click at [437, 355] on button "Сохранить и пересчитать" at bounding box center [457, 350] width 64 height 12
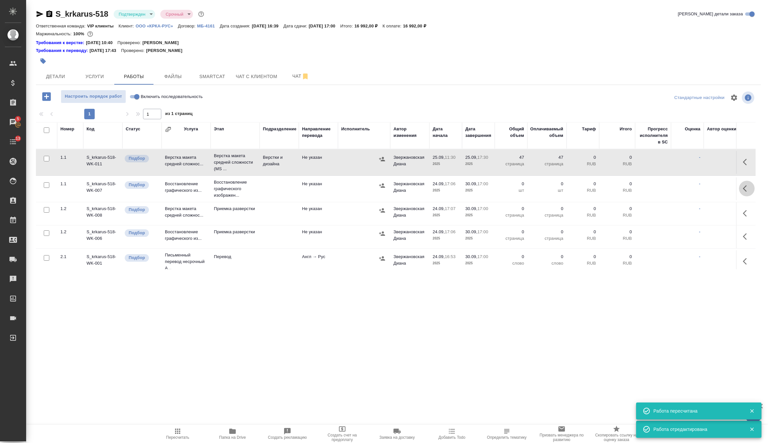
click at [746, 192] on button "button" at bounding box center [747, 189] width 16 height 16
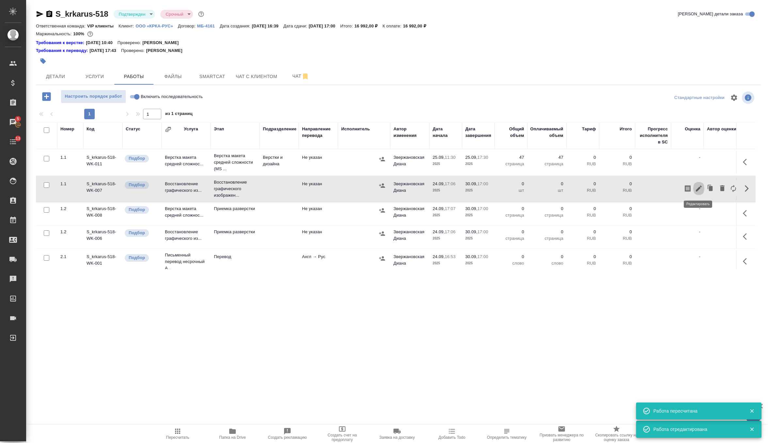
click at [697, 189] on icon "button" at bounding box center [699, 188] width 6 height 6
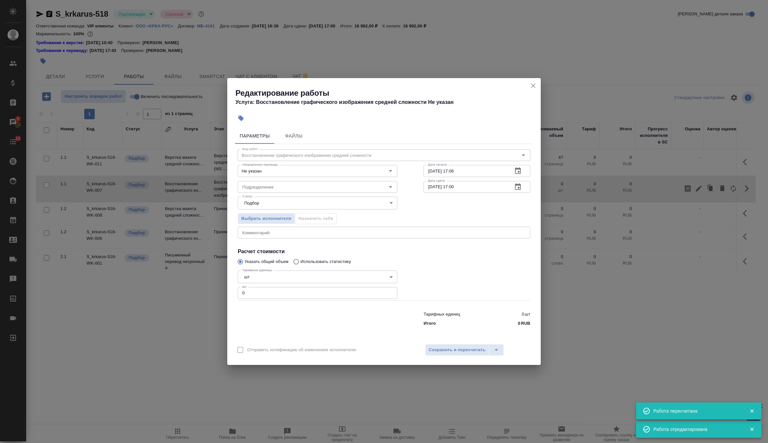
click at [333, 299] on div "Тарифных единиц 0 шт Итого 0 RUB" at bounding box center [384, 317] width 319 height 44
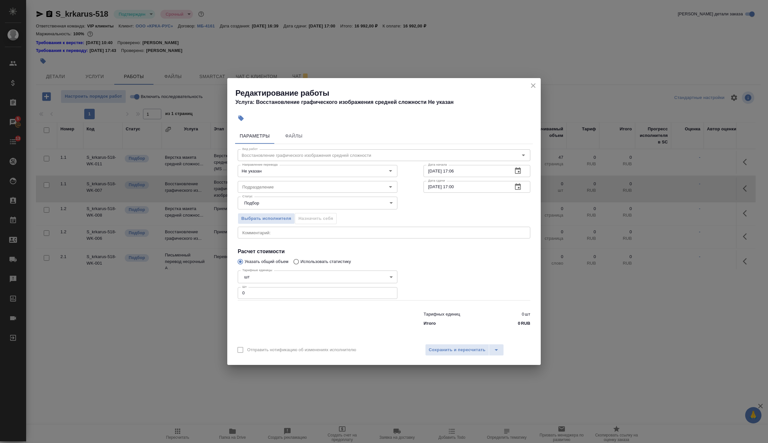
click at [337, 292] on input "0" at bounding box center [318, 293] width 160 height 12
type input "7"
click at [334, 190] on input "Подразделение" at bounding box center [307, 187] width 134 height 8
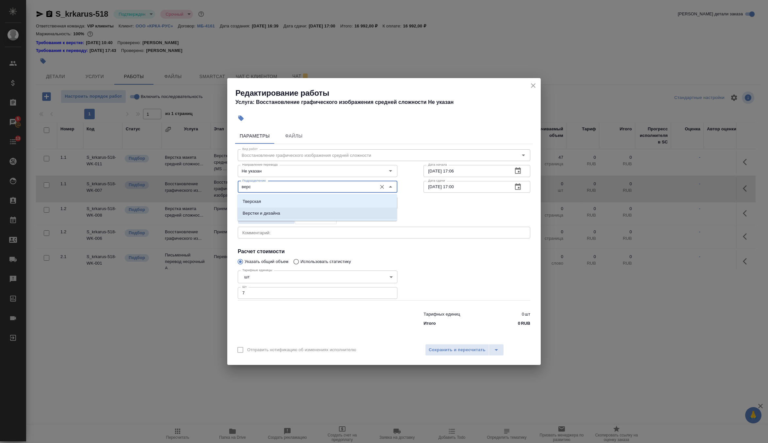
click at [325, 219] on li "Верстки и дизайна" at bounding box center [317, 213] width 160 height 12
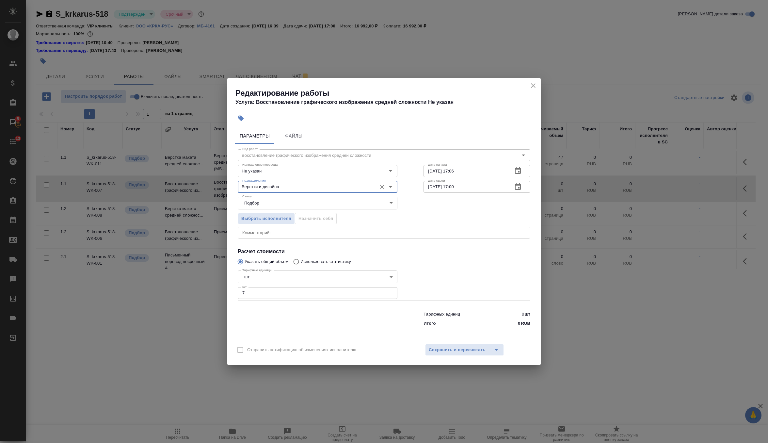
type input "Верстки и дизайна"
click at [524, 169] on button "button" at bounding box center [518, 171] width 16 height 16
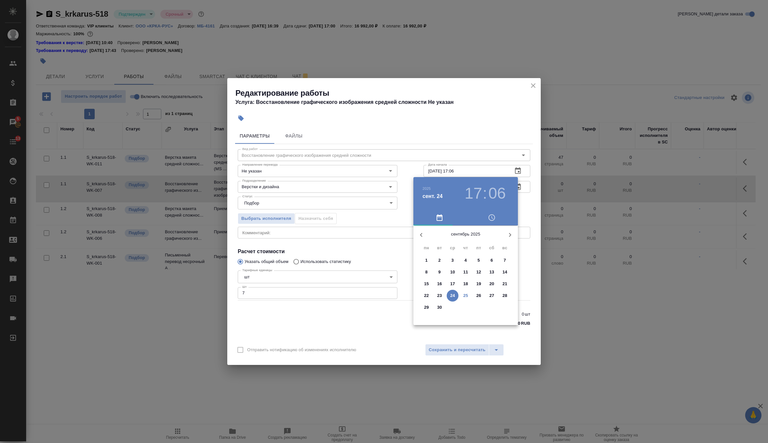
click at [460, 298] on div "25" at bounding box center [465, 296] width 13 height 12
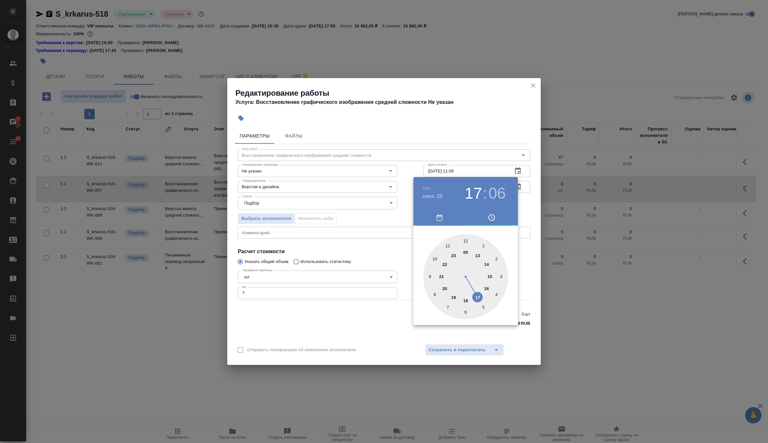
click at [446, 243] on div at bounding box center [465, 276] width 85 height 85
type input "25.09.2025 11:30"
click at [465, 312] on div at bounding box center [465, 276] width 85 height 85
click at [527, 199] on div at bounding box center [384, 221] width 768 height 443
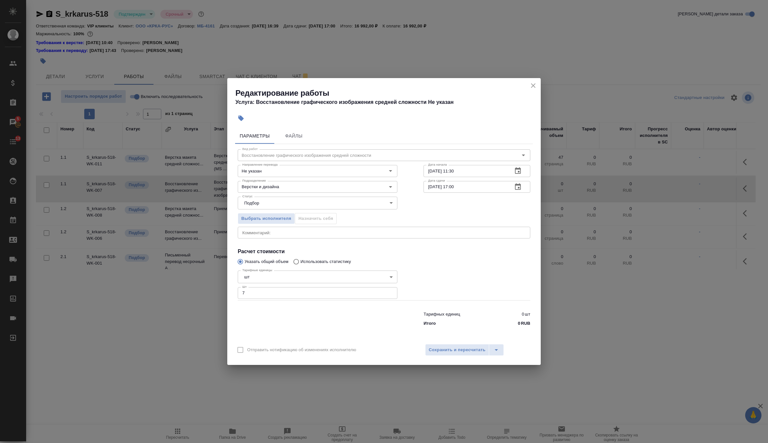
click at [522, 186] on button "button" at bounding box center [518, 187] width 16 height 16
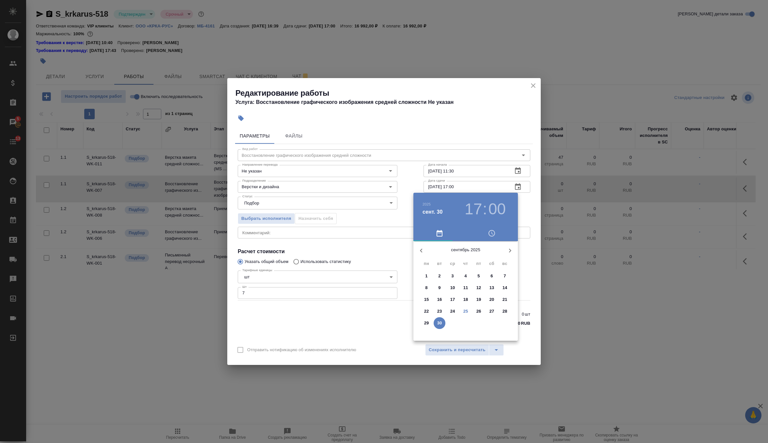
click at [468, 311] on span "25" at bounding box center [466, 311] width 12 height 7
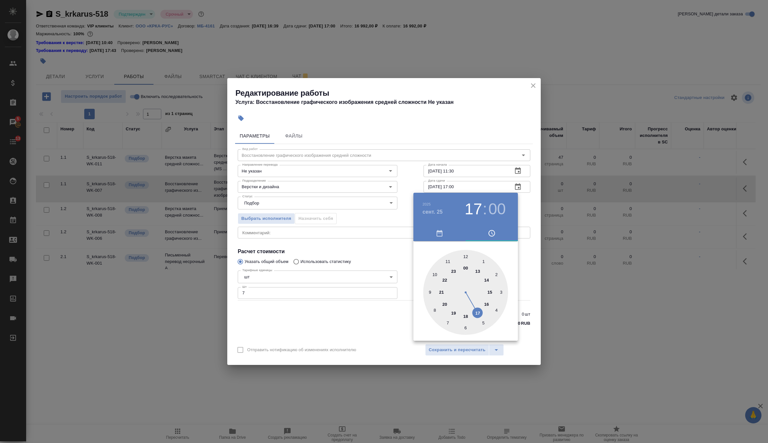
click at [499, 208] on h3 "00" at bounding box center [496, 209] width 17 height 18
type input "25.09.2025 17:30"
click at [466, 325] on div at bounding box center [465, 292] width 85 height 85
click at [527, 210] on div at bounding box center [384, 221] width 768 height 443
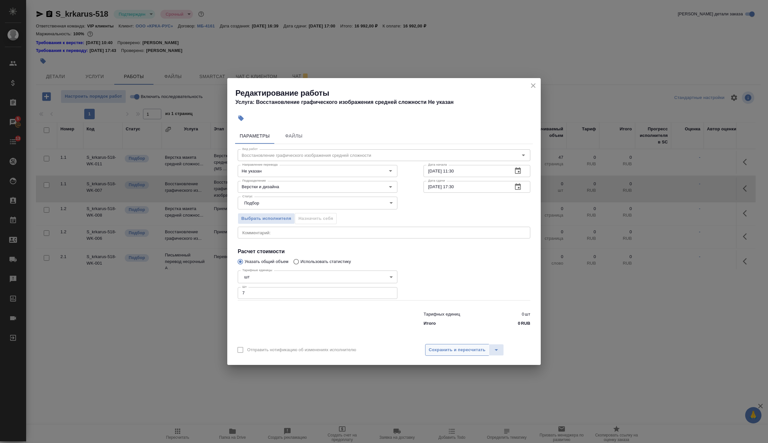
click at [445, 354] on button "Сохранить и пересчитать" at bounding box center [457, 350] width 64 height 12
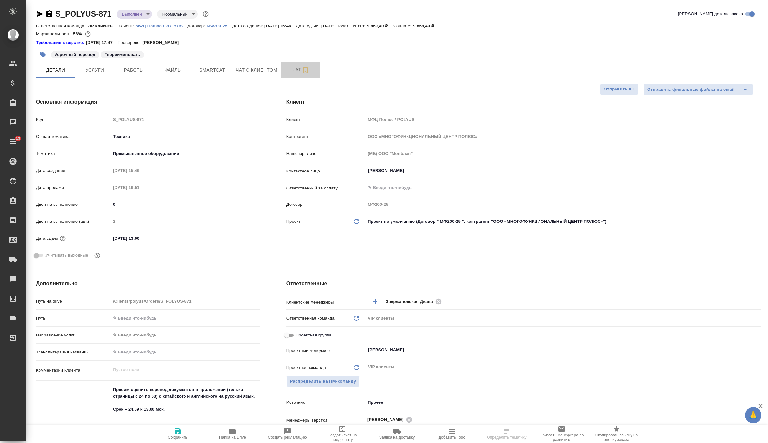
select select "RU"
click at [290, 70] on span "Чат" at bounding box center [300, 70] width 31 height 8
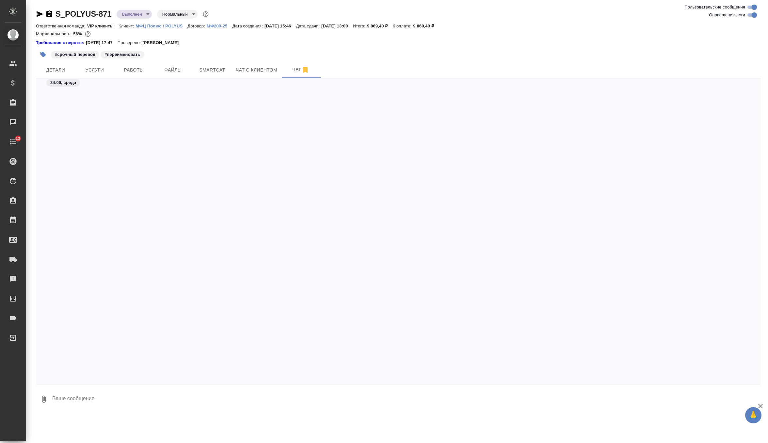
scroll to position [33577, 0]
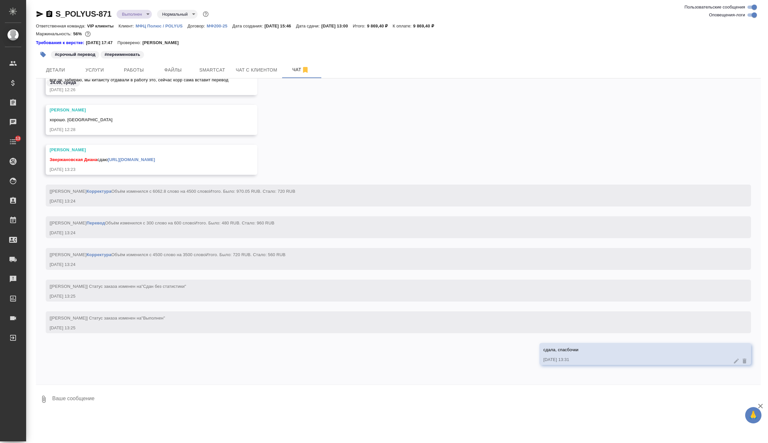
click at [113, 392] on textarea at bounding box center [406, 399] width 709 height 22
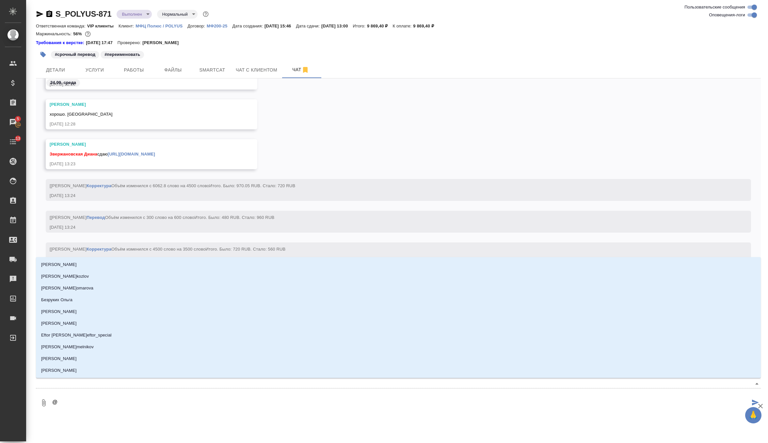
type textarea "@г"
type input "г"
type textarea "@гр"
type input "гр"
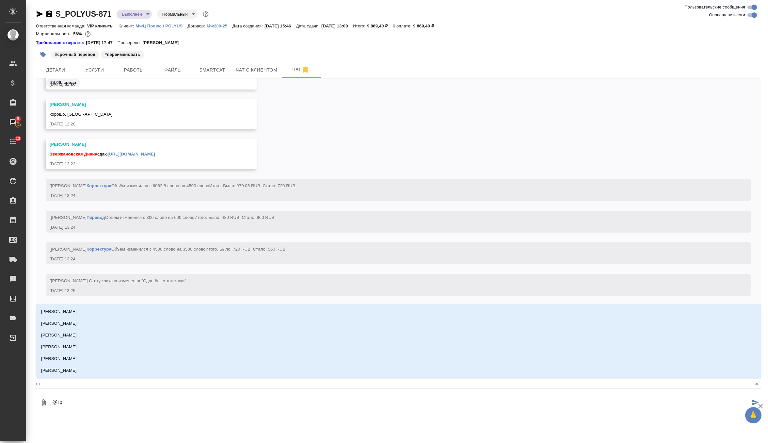
type textarea "@гра"
type input "гра"
type textarea "@граб"
type input "граб"
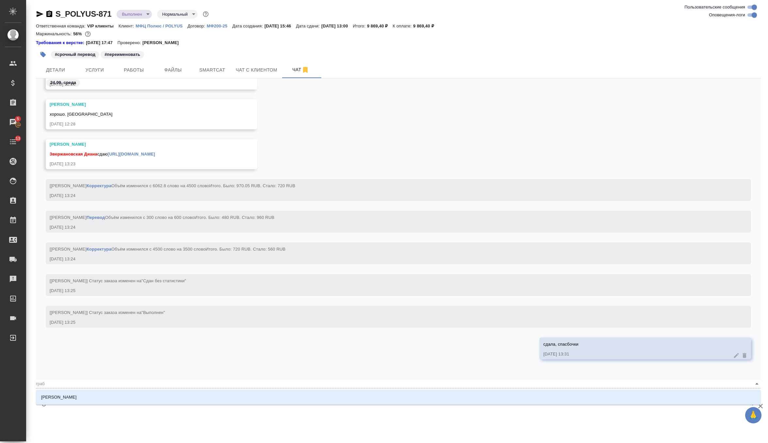
type textarea "@грабк"
type input "грабк"
click at [81, 392] on li "[PERSON_NAME]" at bounding box center [398, 397] width 725 height 12
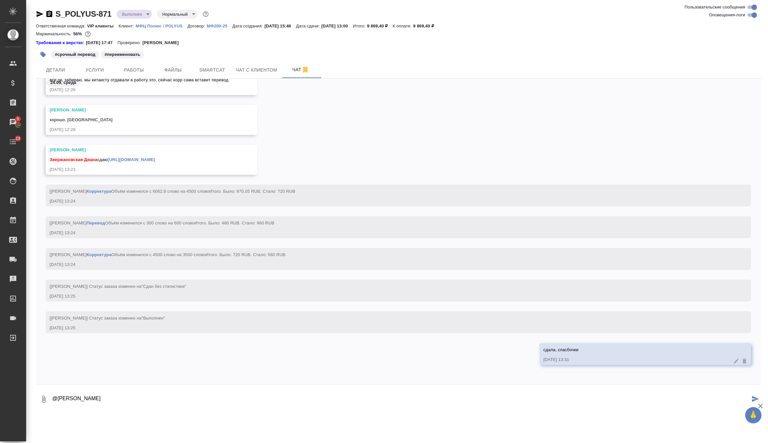
paste textarea "Доброе утро! Коллеги, при проверке сданного вами документа, возникло сомнение б…"
type textarea "@Грабко Мария Доброе утро! Коллеги, при проверке сданного вами документа, возни…"
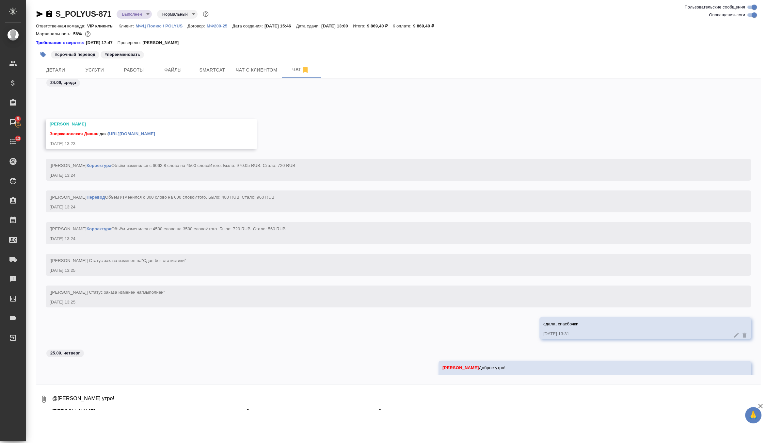
scroll to position [33647, 0]
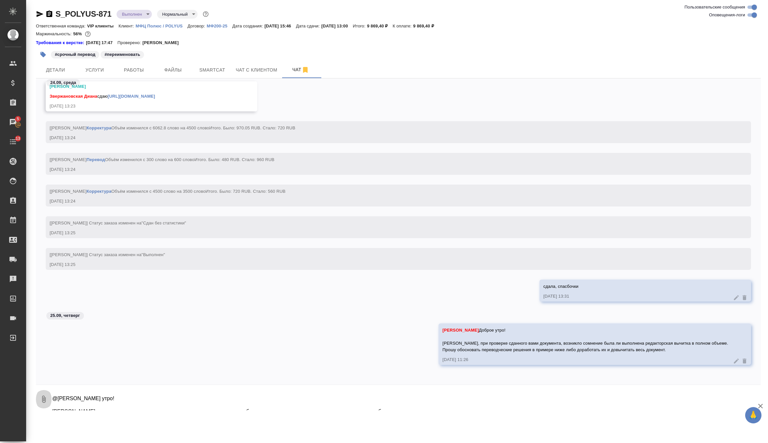
click at [40, 397] on icon "button" at bounding box center [44, 399] width 8 height 8
click at [49, 363] on span "С локального диска" at bounding box center [41, 364] width 44 height 8
click at [0, 0] on input "С локального диска" at bounding box center [0, 0] width 0 height 0
click at [753, 397] on icon "submit" at bounding box center [755, 399] width 7 height 6
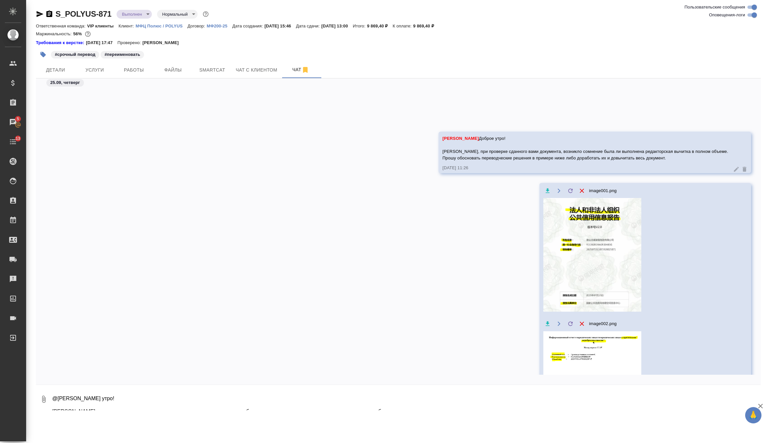
scroll to position [33880, 0]
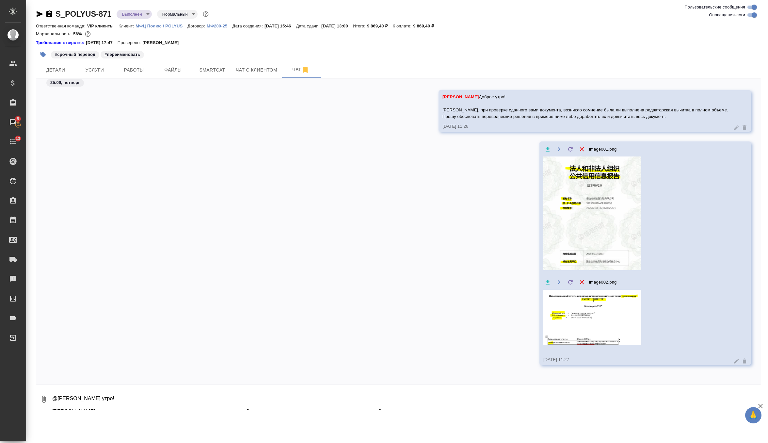
click at [610, 309] on img at bounding box center [592, 317] width 98 height 55
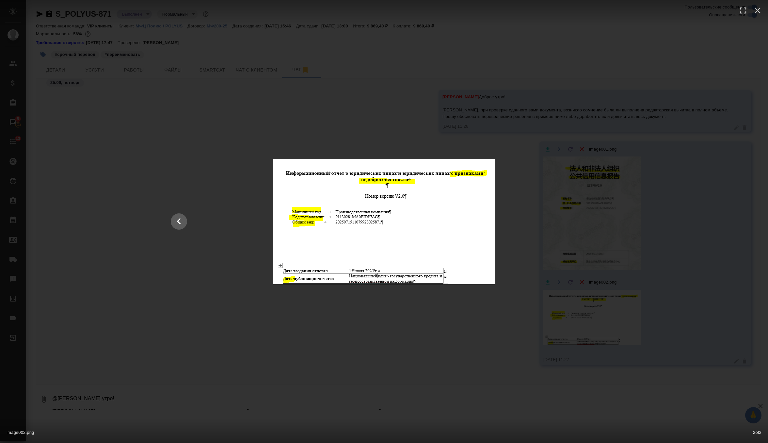
click at [622, 250] on div "image002.png 2 of 2" at bounding box center [384, 221] width 768 height 443
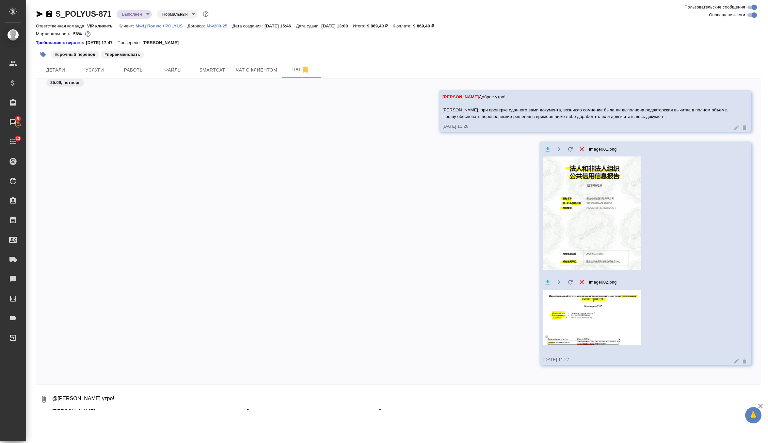
click at [608, 233] on img at bounding box center [592, 213] width 98 height 114
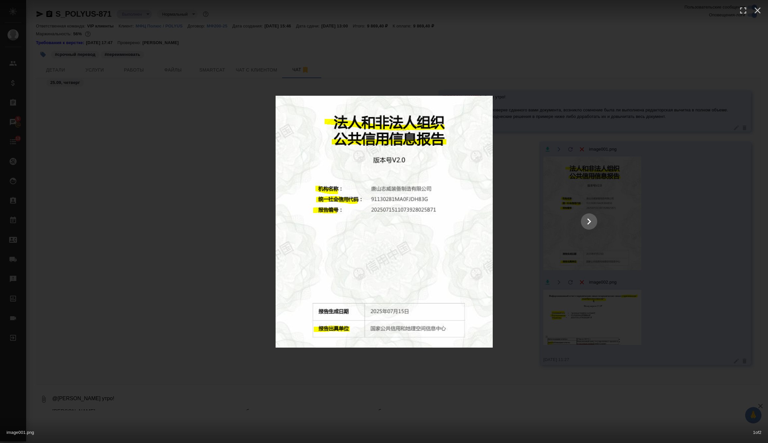
click at [574, 324] on div at bounding box center [383, 222] width 439 height 252
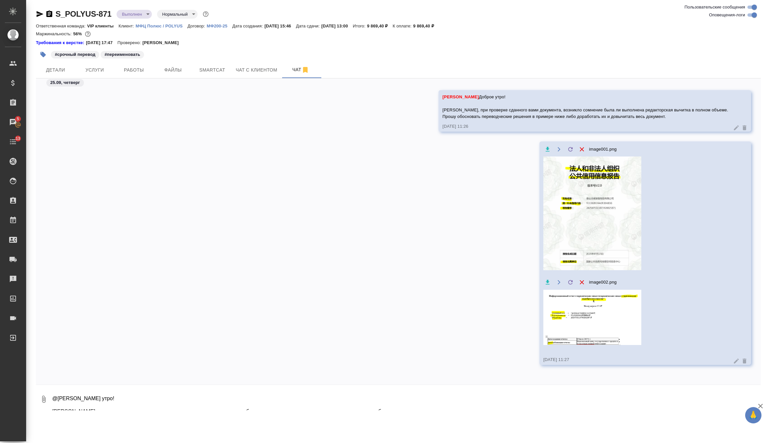
click at [586, 331] on img at bounding box center [592, 317] width 98 height 55
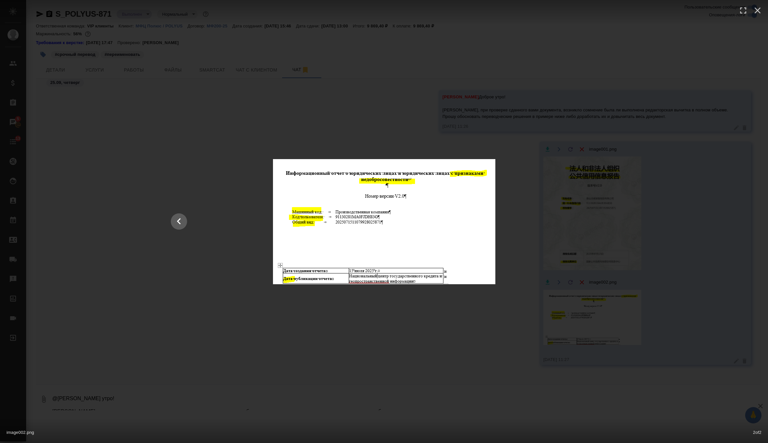
click at [577, 328] on div at bounding box center [164, 222] width 879 height 252
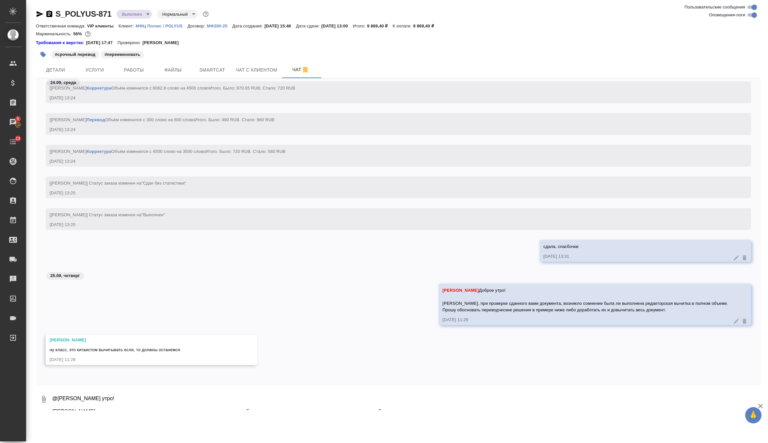
scroll to position [33687, 0]
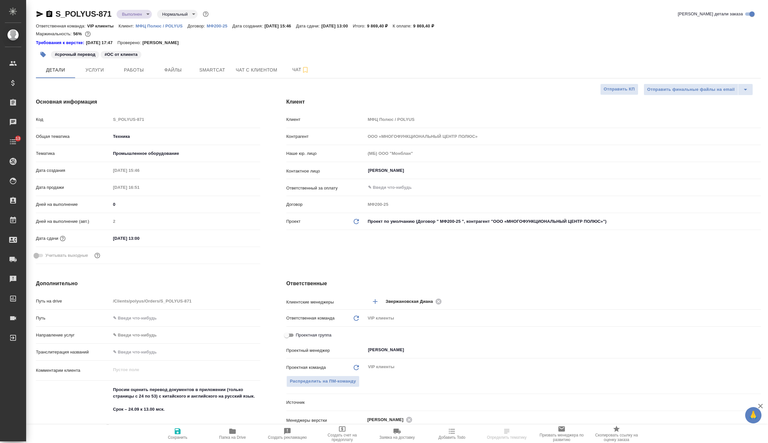
select select "RU"
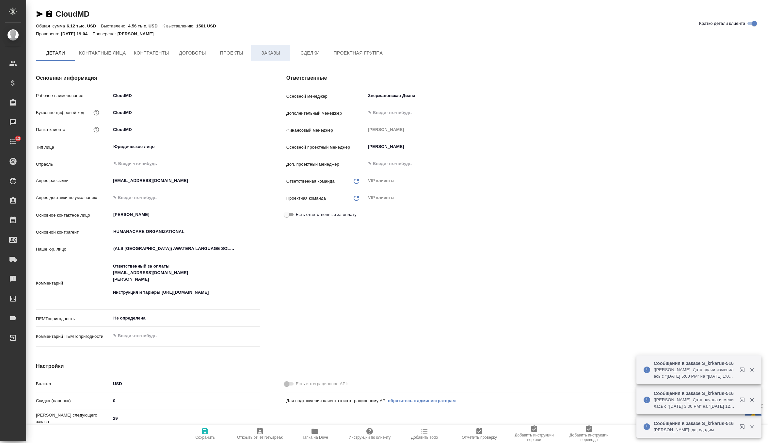
click at [277, 55] on span "Заказы" at bounding box center [270, 53] width 31 height 8
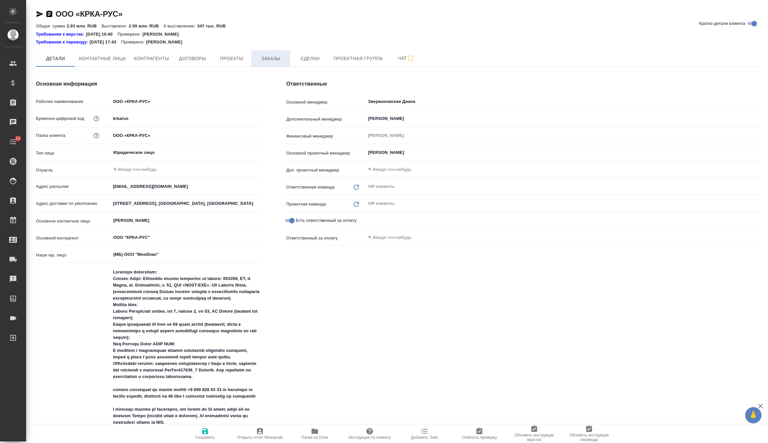
click at [273, 66] on button "Заказы" at bounding box center [270, 58] width 39 height 16
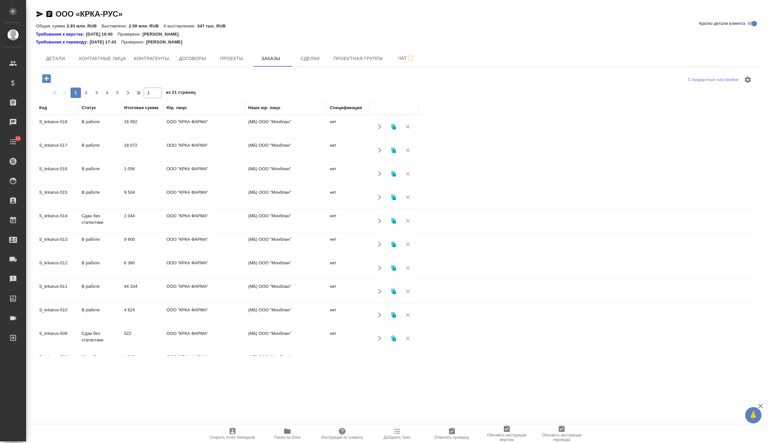
click at [45, 78] on icon "button" at bounding box center [46, 78] width 11 height 11
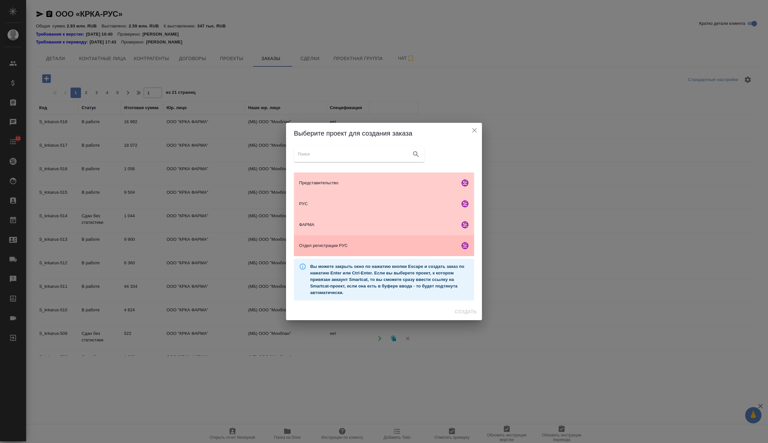
click at [340, 252] on div "Отдел регистрации РУС" at bounding box center [384, 245] width 180 height 21
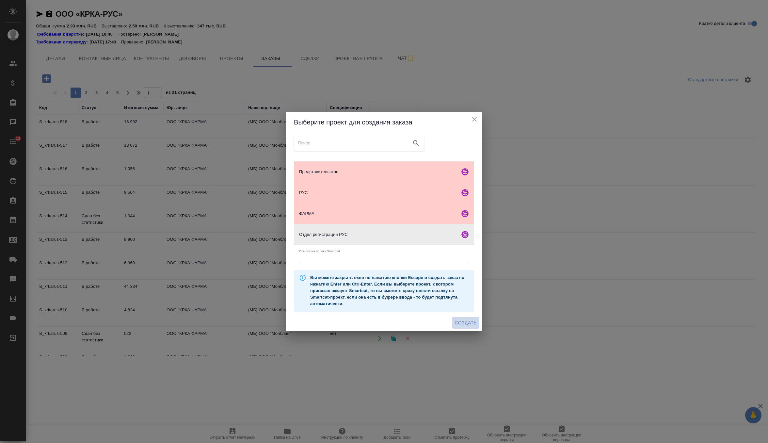
click at [463, 318] on button "Создать" at bounding box center [465, 323] width 27 height 12
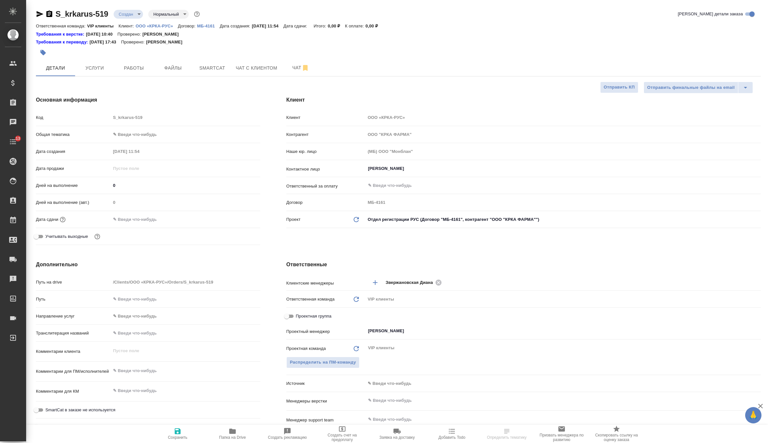
select select "RU"
click at [177, 72] on button "Файлы" at bounding box center [172, 68] width 39 height 16
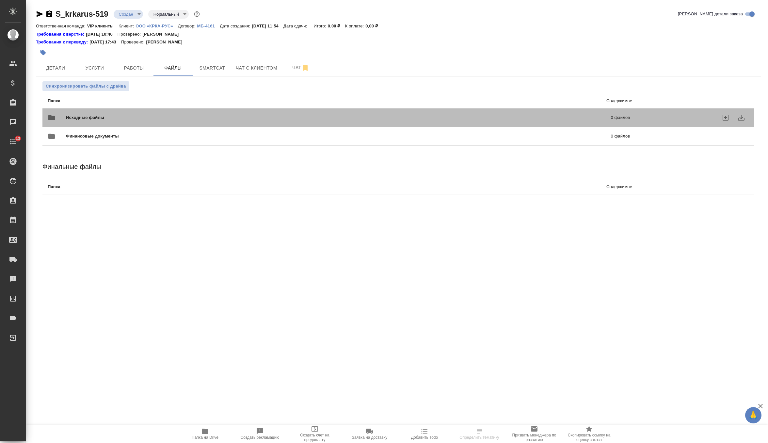
click at [76, 120] on span "Исходные файлы" at bounding box center [212, 117] width 292 height 7
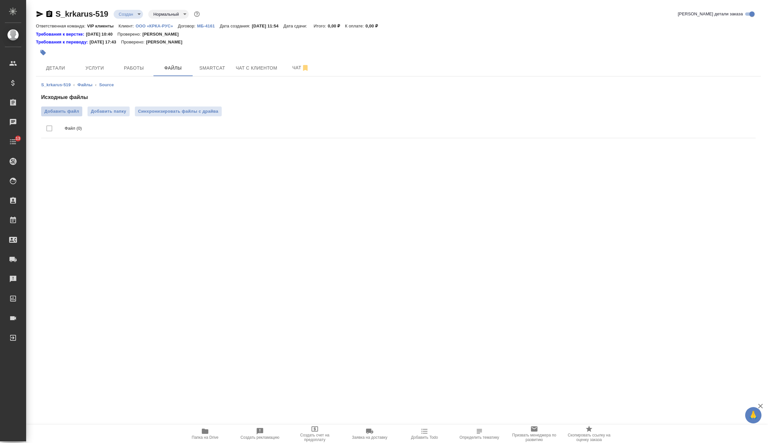
click at [61, 113] on span "Добавить файл" at bounding box center [61, 111] width 35 height 7
click at [0, 0] on input "Добавить файл" at bounding box center [0, 0] width 0 height 0
click at [196, 116] on ul "Файл (1) CoA_[MEDICAL_DATA]_DF5441.pdf" at bounding box center [398, 136] width 714 height 41
click at [201, 110] on span "Синхронизировать файлы с драйва" at bounding box center [178, 111] width 80 height 7
click at [136, 9] on div "S_krkarus-519 Создан new Нормальный normal" at bounding box center [118, 14] width 165 height 10
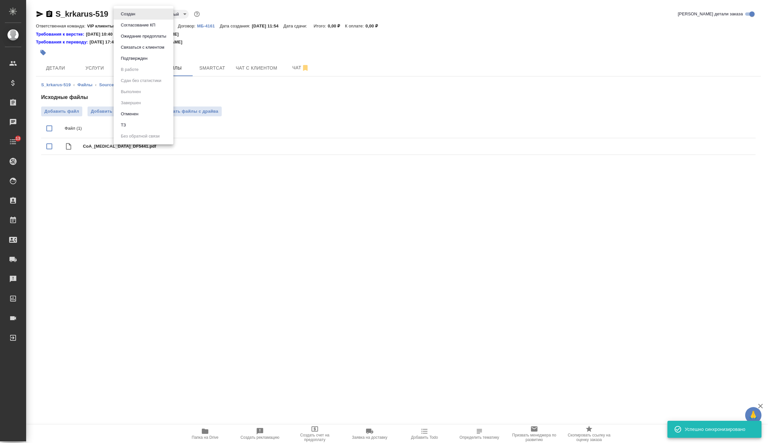
click at [136, 9] on body "🙏 .cls-1 fill:#fff; AWATERA Zverzhanovskaya [PERSON_NAME] Спецификации Заказы 0…" at bounding box center [384, 221] width 768 height 443
click at [142, 125] on li "ТЗ" at bounding box center [144, 124] width 60 height 11
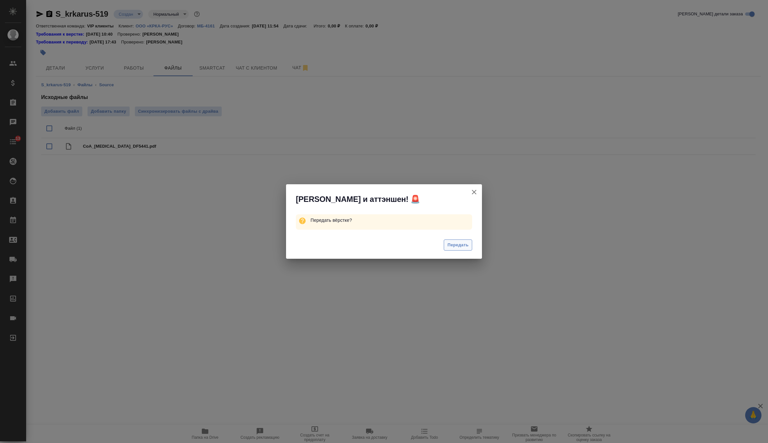
click at [457, 247] on span "Передать" at bounding box center [457, 245] width 21 height 8
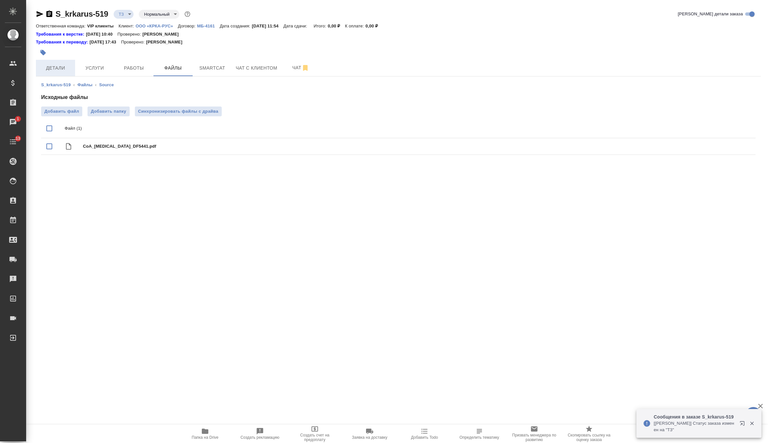
click at [62, 71] on span "Детали" at bounding box center [55, 68] width 31 height 8
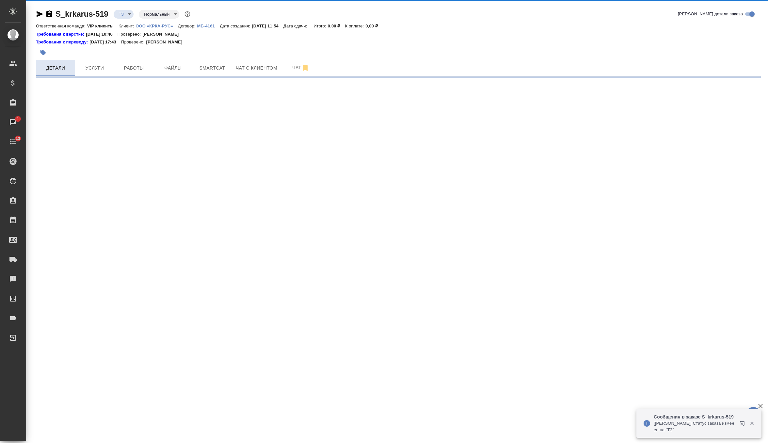
select select "RU"
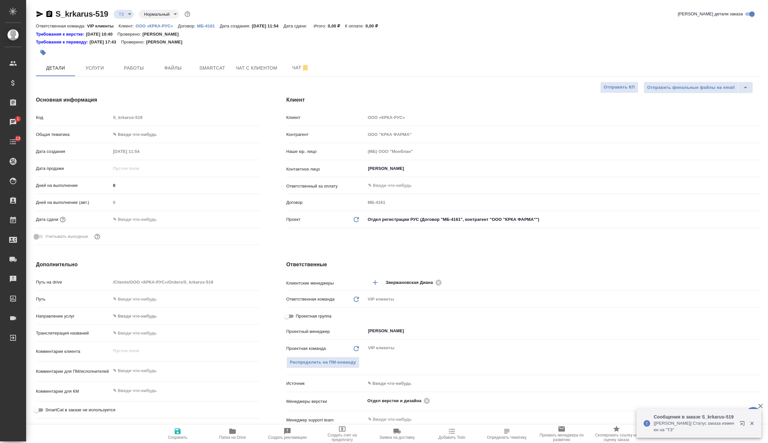
type textarea "x"
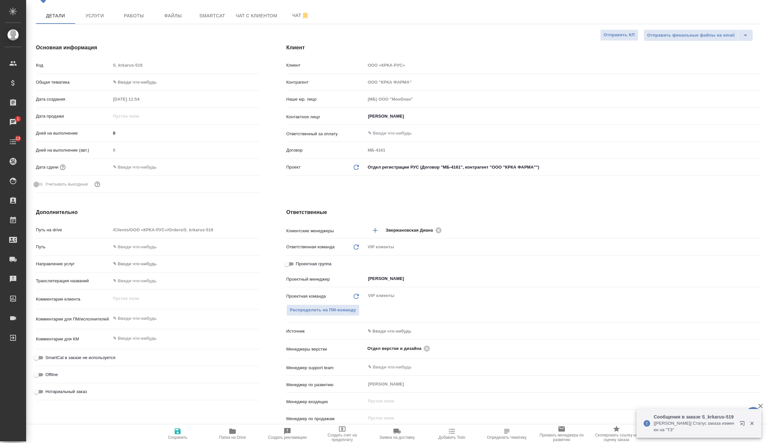
scroll to position [57, 0]
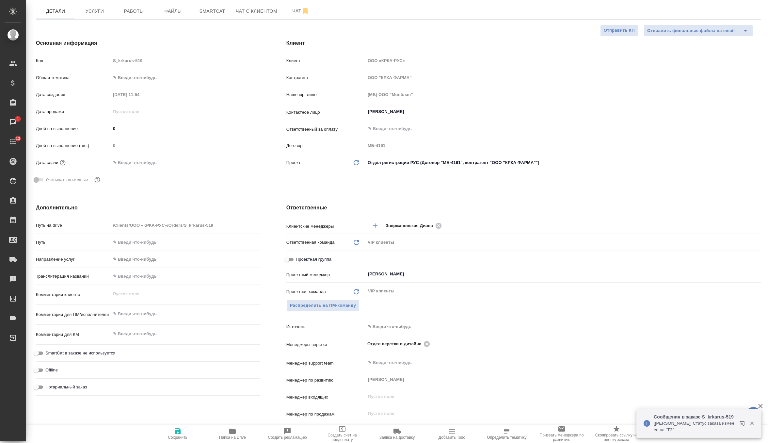
click at [139, 320] on div "x" at bounding box center [186, 314] width 150 height 14
type textarea "x"
paste textarea "КРКА Телмисартан - ТАД (Телмисартан), таблетки, 40 мг, 80 мг (ЕАЭС)"
type textarea "x"
type textarea "КРКА Телмисартан - ТАД (Телмисартан), таблетки, 40 мг, 80 мг (ЕАЭС)"
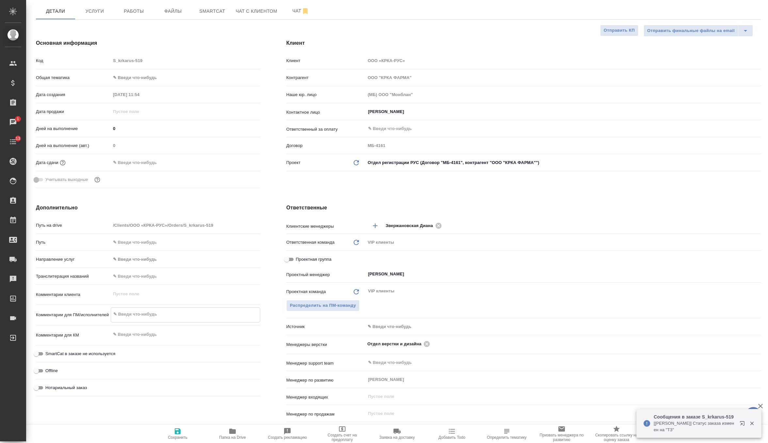
type textarea "x"
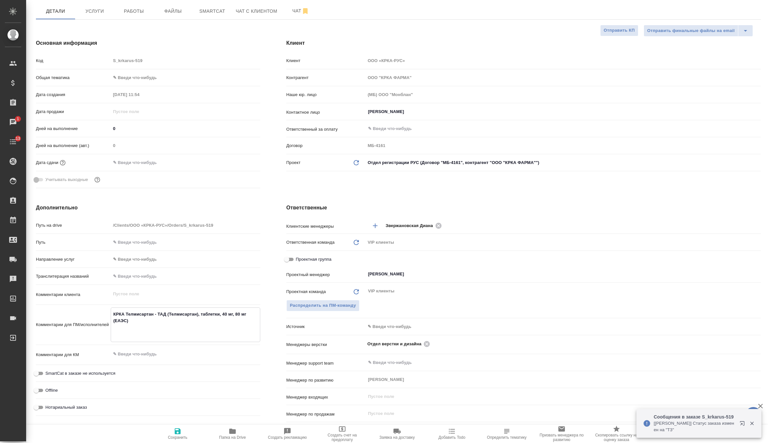
type textarea "КРКА Телмисартан - ТАД (Телмисартан), таблетки, 40 мг, 80 мг (ЕАЭС)"
type textarea "x"
type textarea "КРКА Телмисартан - ТАД (Телмисартан), таблетки, 40 мг, 80 мг (ЕАЭС)"
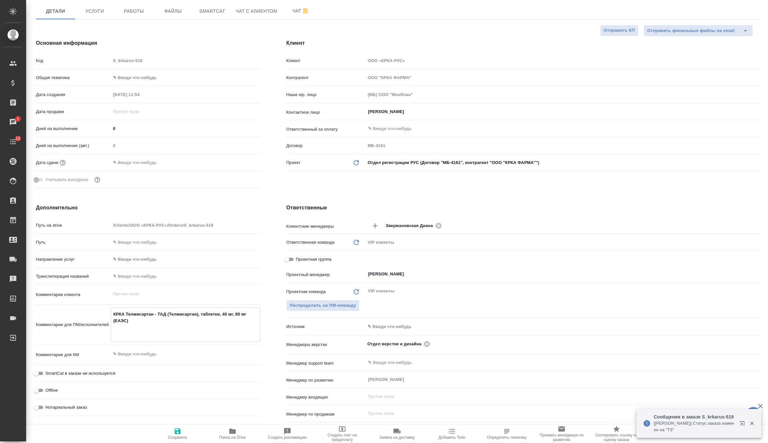
type textarea "x"
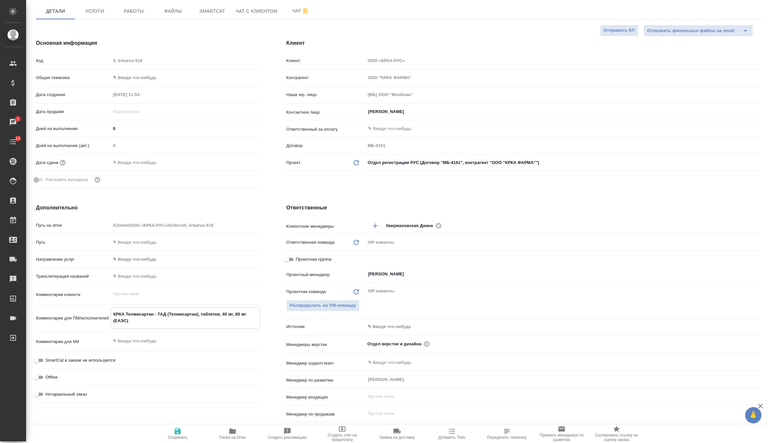
type textarea "КРКА Телмисартан - ТАД (Телмисартан), таблетки, 40 мг, 80 мг (ЕАЭС)"
type textarea "x"
click at [178, 427] on icon "button" at bounding box center [178, 431] width 8 height 8
type textarea "x"
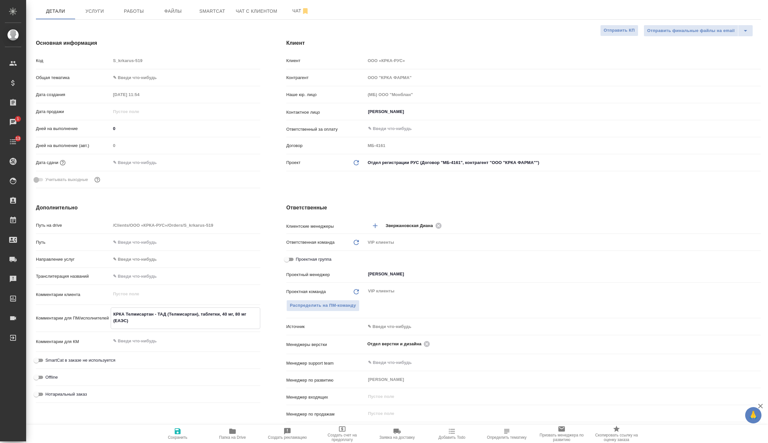
type textarea "x"
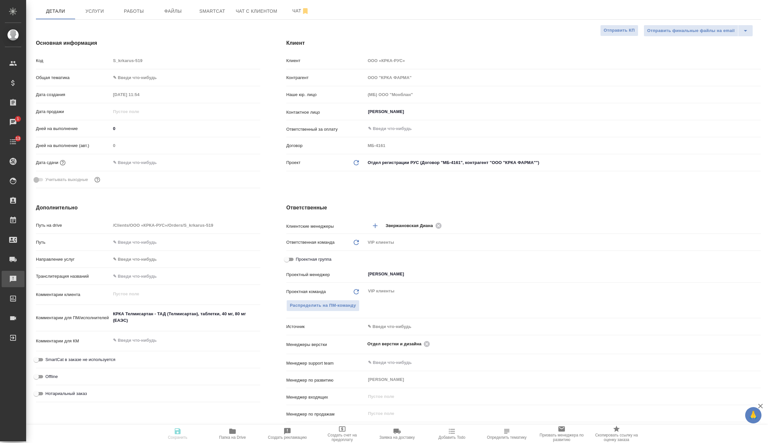
type textarea "x"
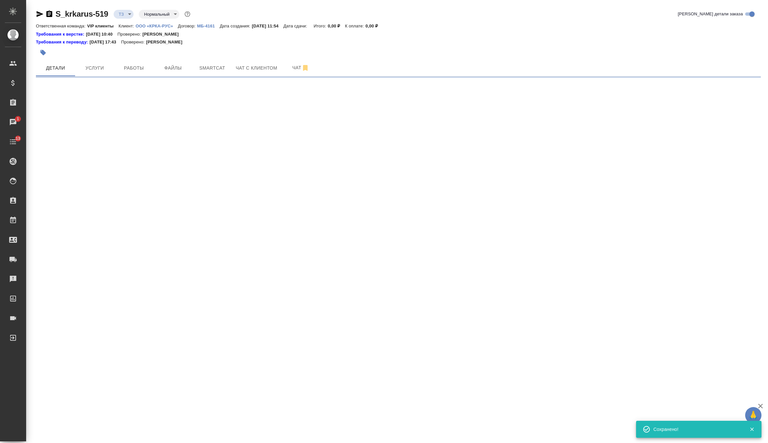
scroll to position [0, 0]
select select "RU"
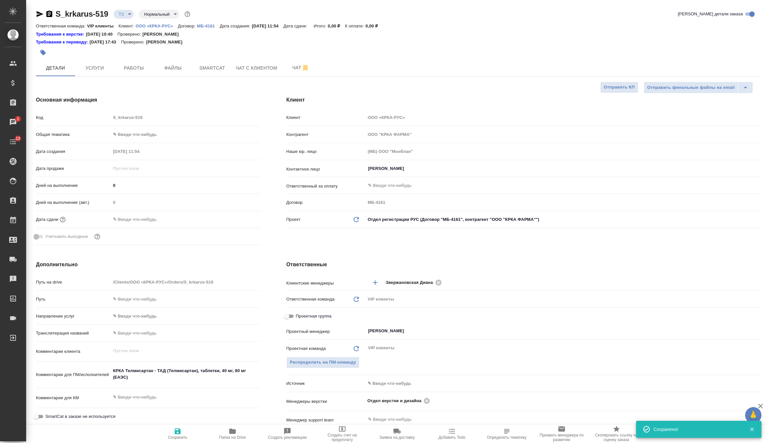
type textarea "x"
click at [101, 58] on div at bounding box center [277, 52] width 483 height 14
click at [100, 70] on span "Услуги" at bounding box center [94, 68] width 31 height 8
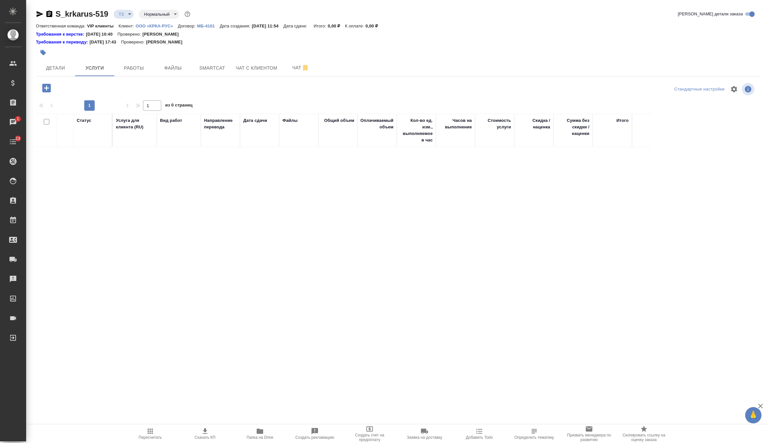
click at [50, 88] on icon "button" at bounding box center [46, 88] width 8 height 8
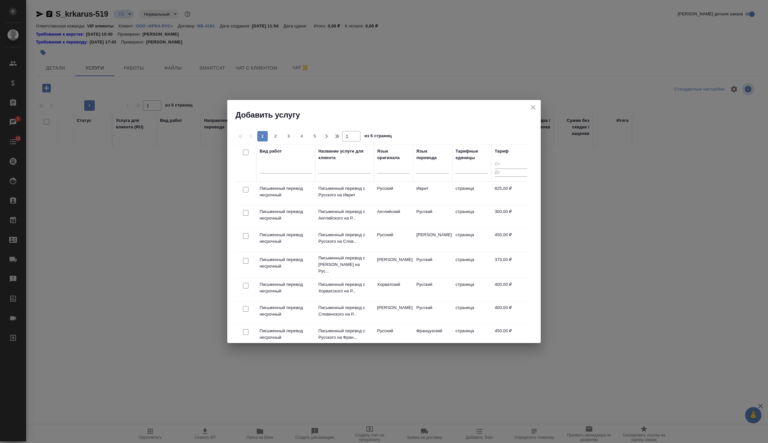
click at [247, 214] on input "checkbox" at bounding box center [246, 213] width 6 height 6
checkbox input "true"
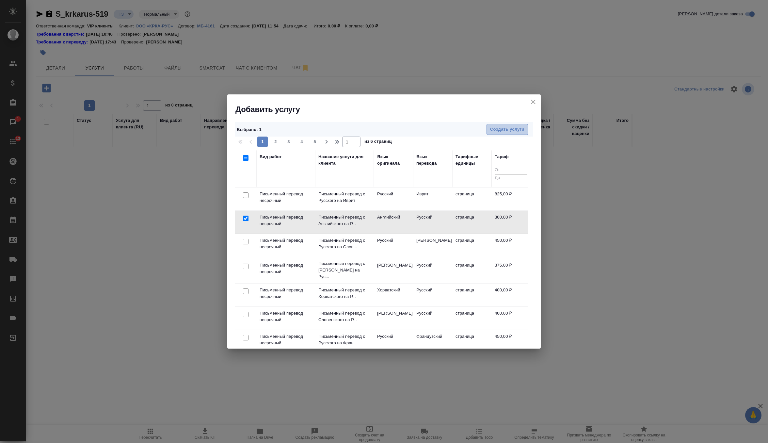
click at [506, 128] on span "Создать услуги" at bounding box center [507, 130] width 34 height 8
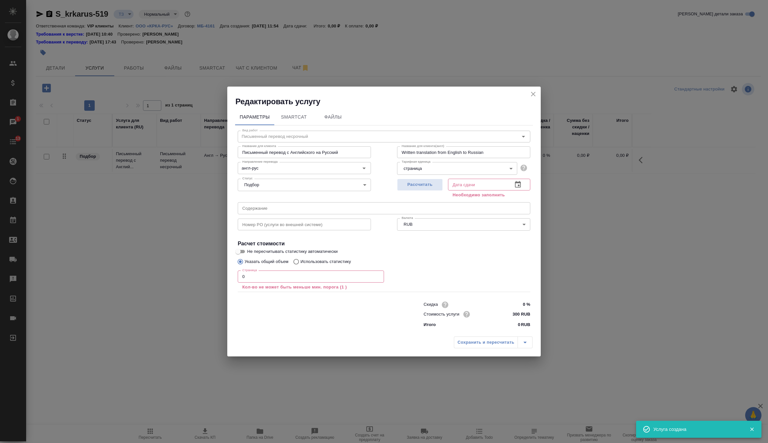
click at [279, 208] on input "text" at bounding box center [384, 208] width 293 height 12
paste input "КРКА Телмисартан - ТАД (Телмисартан), таблетки, 40 мг, 80 мг (ЕАЭС)"
type input "КРКА Телмисартан - ТАД (Телмисартан), таблетки, 40 мг, 80 мг (ЕАЭС)"
click at [267, 280] on input "0" at bounding box center [311, 276] width 146 height 12
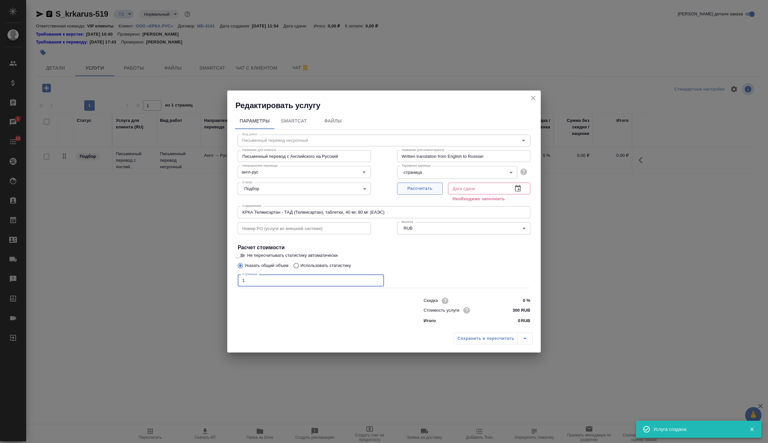
type input "1"
click at [424, 191] on span "Рассчитать" at bounding box center [420, 189] width 39 height 8
type input "25.09.2025 12:55"
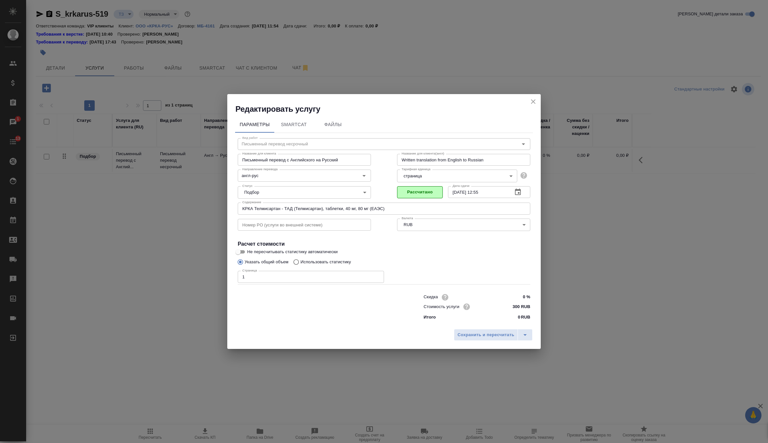
click at [480, 341] on div "Сохранить и пересчитать" at bounding box center [383, 337] width 313 height 23
click at [489, 334] on span "Сохранить и пересчитать" at bounding box center [485, 335] width 57 height 8
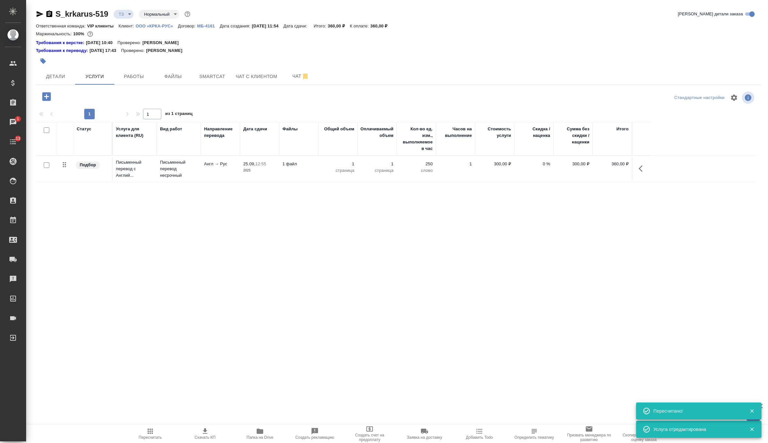
click at [50, 92] on icon "button" at bounding box center [46, 96] width 8 height 8
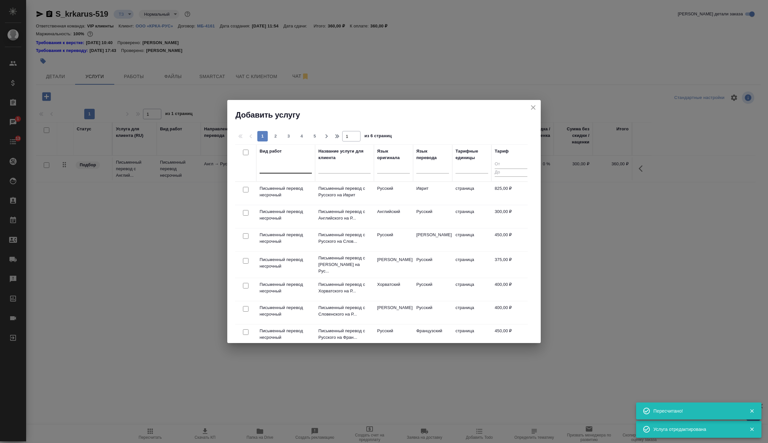
click at [287, 167] on div at bounding box center [286, 166] width 52 height 9
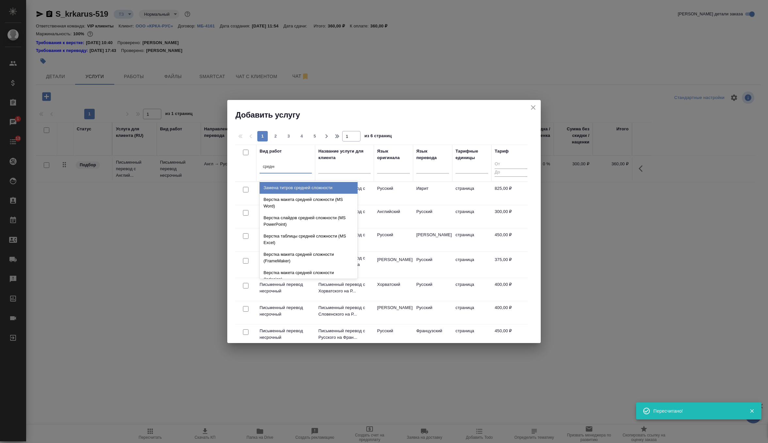
type input "средней"
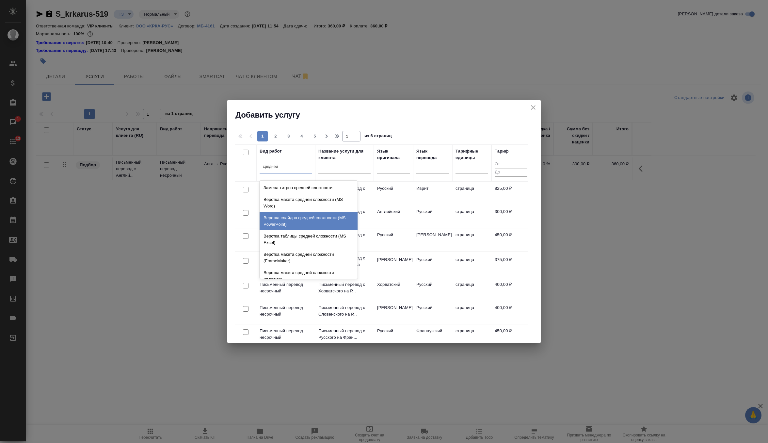
scroll to position [69, 0]
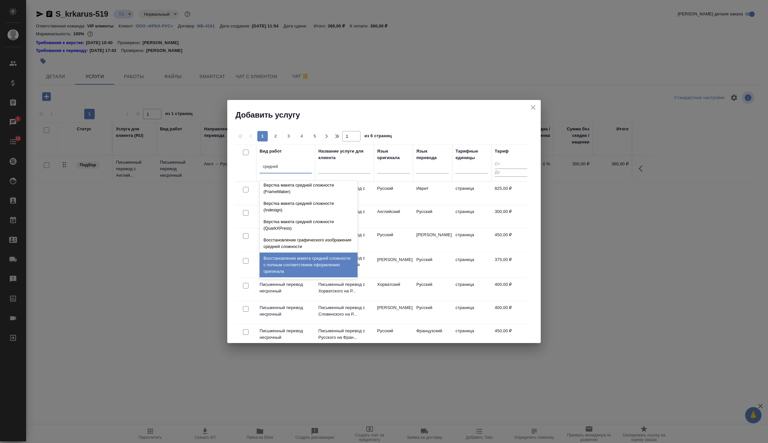
click at [313, 263] on div "Восстановление макета средней сложности с полным соответствием оформлению ориги…" at bounding box center [309, 264] width 98 height 25
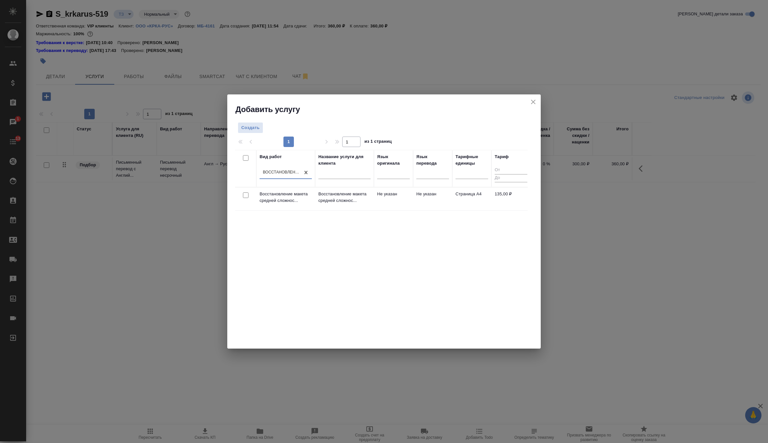
click at [243, 195] on input "checkbox" at bounding box center [246, 195] width 6 height 6
checkbox input "true"
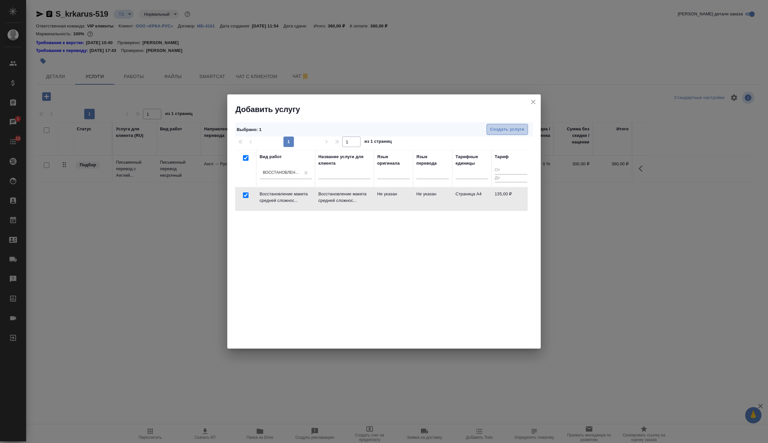
click at [510, 127] on span "Создать услуги" at bounding box center [507, 130] width 34 height 8
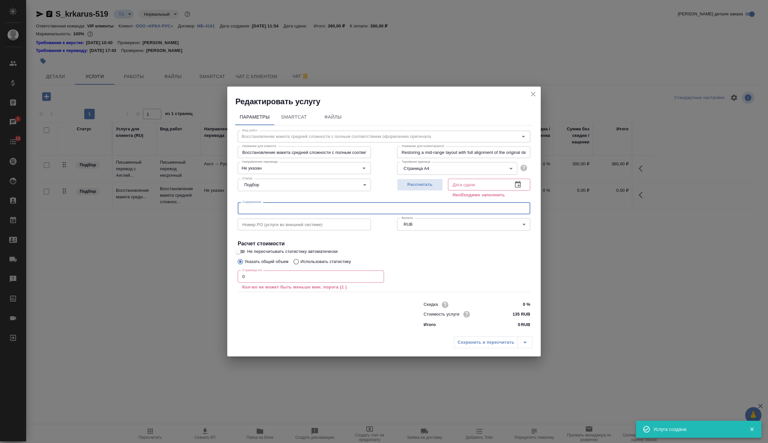
click at [307, 209] on input "text" at bounding box center [384, 208] width 293 height 12
paste input "КРКА Телмисартан - ТАД (Телмисартан), таблетки, 40 мг, 80 мг (ЕАЭС)"
type input "КРКА Телмисартан - ТАД (Телмисартан), таблетки, 40 мг, 80 мг (ЕАЭС)"
click at [438, 184] on span "Рассчитать" at bounding box center [420, 185] width 39 height 8
type input "25.09.2025 11:56"
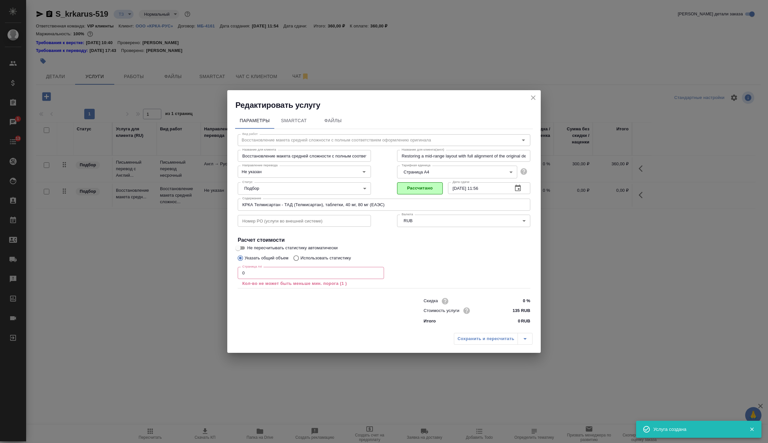
click at [344, 274] on input "0" at bounding box center [311, 273] width 146 height 12
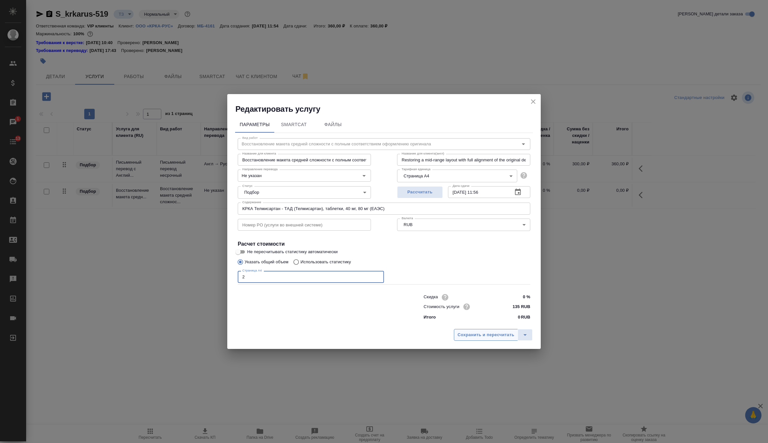
type input "2"
click at [468, 336] on span "Сохранить и пересчитать" at bounding box center [485, 335] width 57 height 8
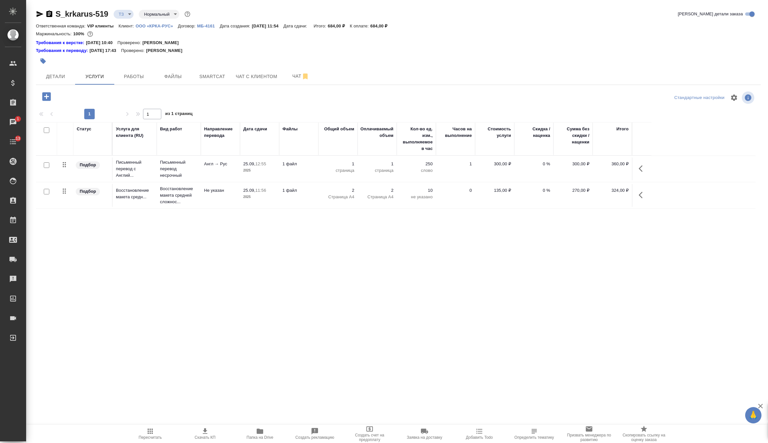
click at [51, 165] on div at bounding box center [46, 165] width 15 height 9
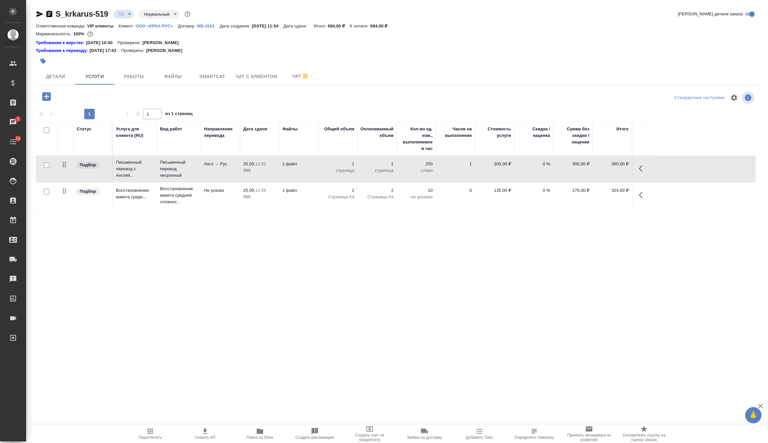
click at [47, 164] on input "checkbox" at bounding box center [47, 165] width 6 height 6
checkbox input "true"
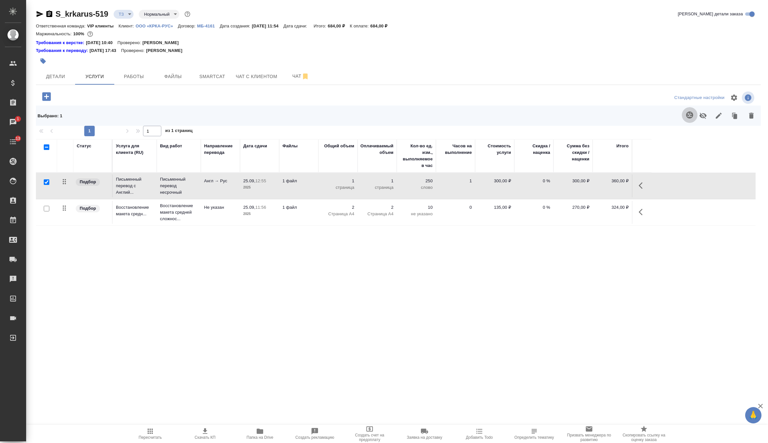
click at [691, 115] on icon "button" at bounding box center [689, 114] width 7 height 7
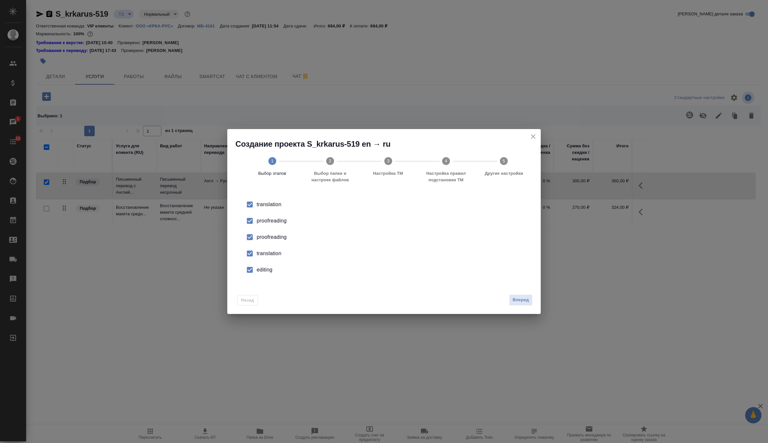
click at [277, 234] on div "proofreading" at bounding box center [391, 237] width 268 height 8
click at [275, 251] on div "translation" at bounding box center [391, 253] width 268 height 8
click at [271, 265] on li "editing" at bounding box center [384, 270] width 293 height 16
click at [511, 299] on button "Вперед" at bounding box center [521, 299] width 24 height 11
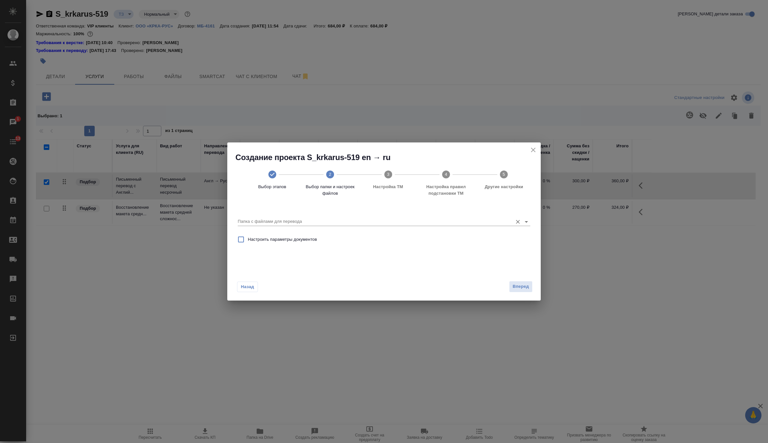
click at [503, 226] on div "Папка с файлами для перевода" at bounding box center [384, 218] width 293 height 17
click at [450, 225] on input "Папка с файлами для перевода" at bounding box center [374, 221] width 272 height 8
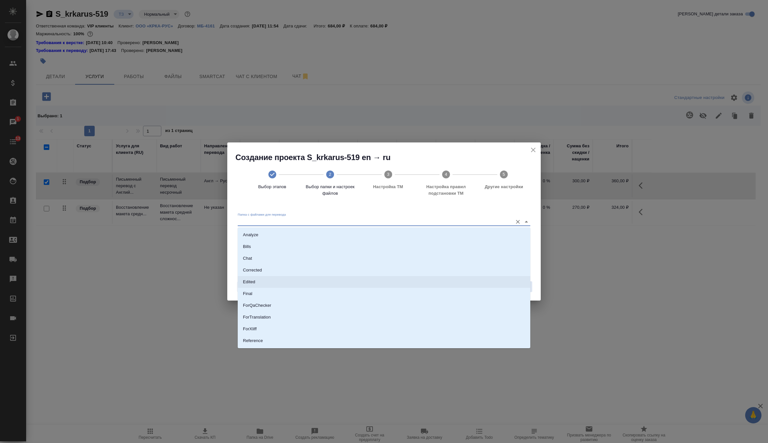
scroll to position [34, 0]
click at [339, 319] on li "Source" at bounding box center [384, 318] width 293 height 12
type input "Source"
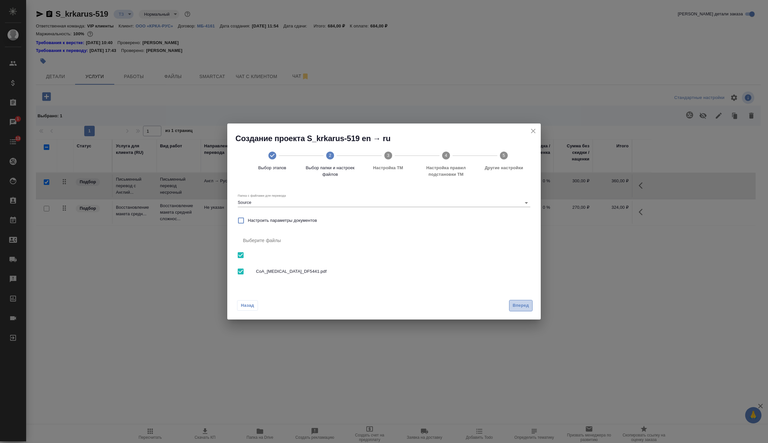
click at [511, 307] on button "Вперед" at bounding box center [521, 305] width 24 height 11
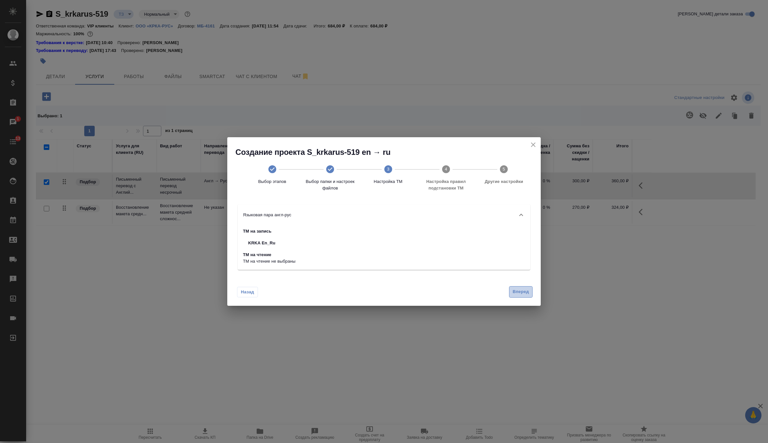
click at [524, 292] on span "Вперед" at bounding box center [521, 292] width 16 height 8
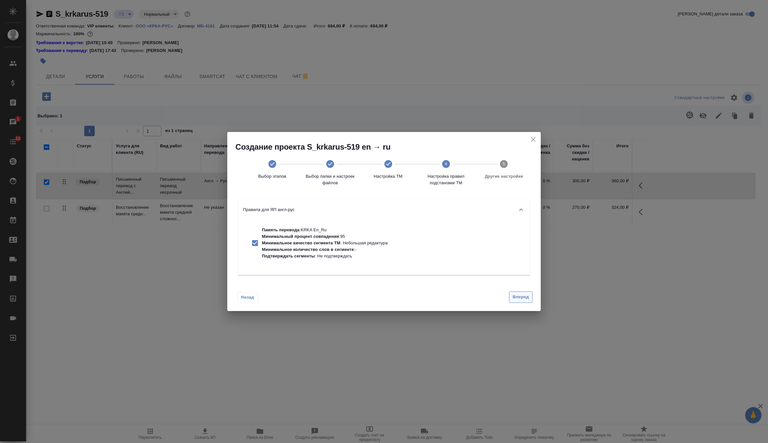
click at [524, 292] on button "Вперед" at bounding box center [521, 296] width 24 height 11
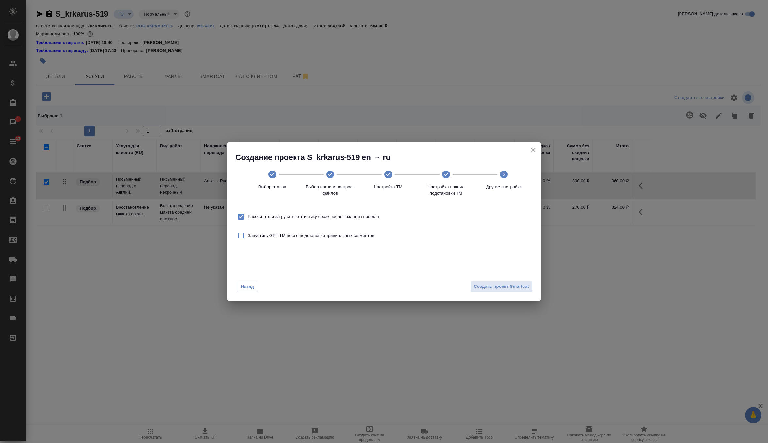
click at [366, 221] on label "Рассчитать и загрузить статистику сразу после создания проекта" at bounding box center [306, 217] width 145 height 14
click at [248, 221] on input "Рассчитать и загрузить статистику сразу после создания проекта" at bounding box center [241, 217] width 14 height 14
checkbox input "false"
click at [489, 285] on span "Создать проект Smartcat" at bounding box center [501, 287] width 55 height 8
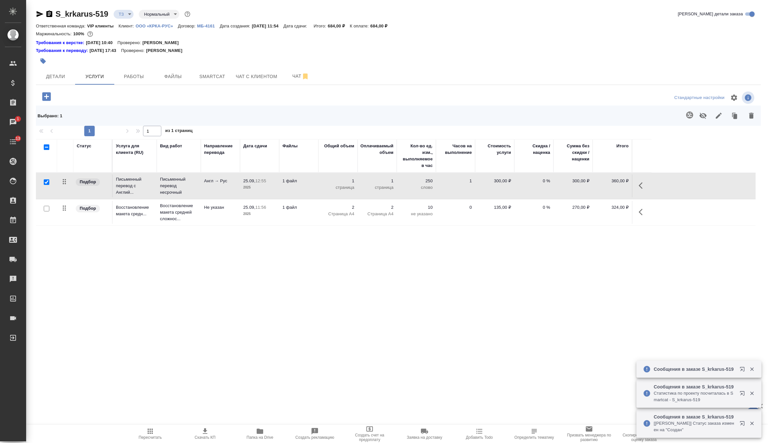
click at [309, 189] on td "1 файл" at bounding box center [298, 185] width 39 height 23
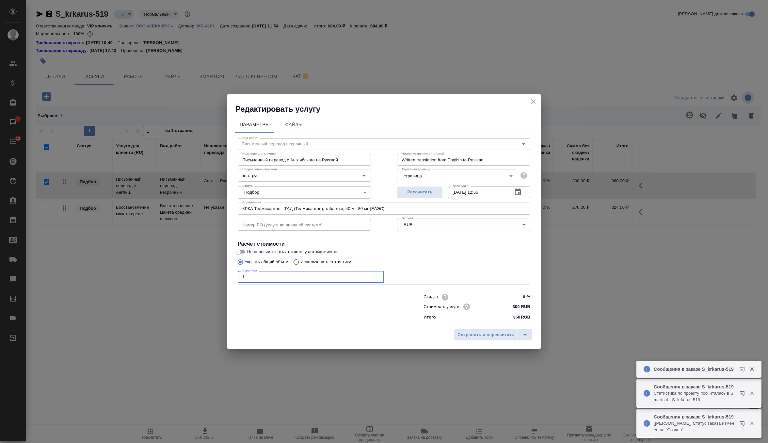
click at [277, 279] on input "1" at bounding box center [311, 277] width 146 height 12
type input "2"
click at [486, 335] on span "Сохранить и пересчитать" at bounding box center [485, 335] width 57 height 8
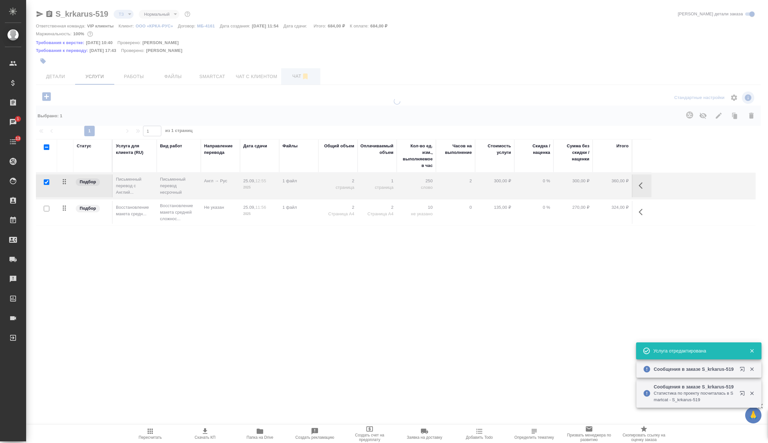
type input "new"
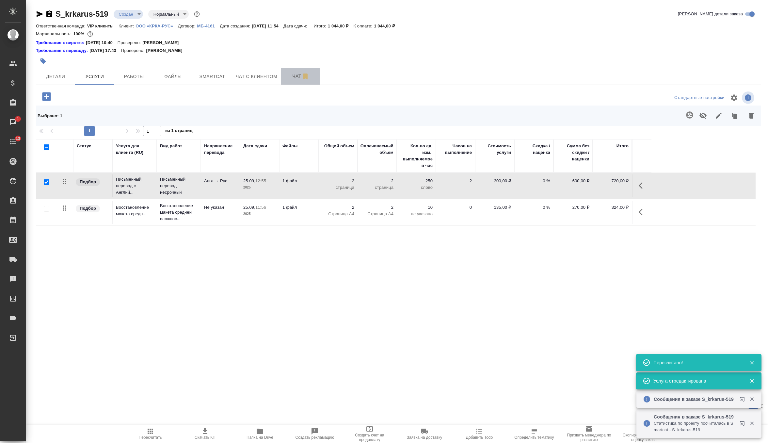
click at [296, 80] on span "Чат" at bounding box center [300, 76] width 31 height 8
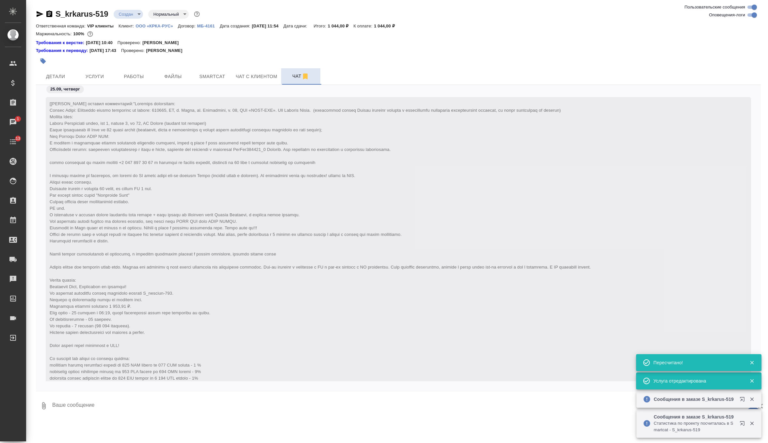
scroll to position [313, 0]
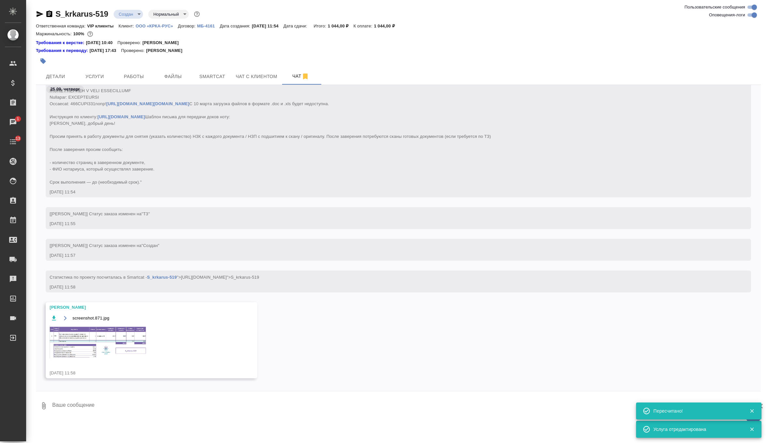
click at [93, 357] on img at bounding box center [99, 341] width 98 height 33
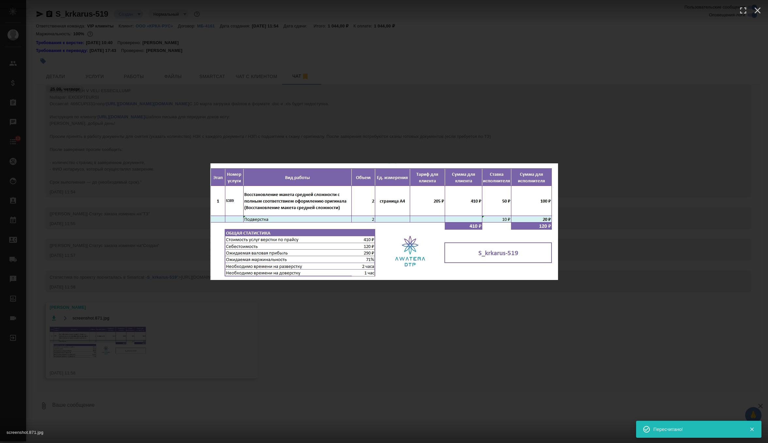
click at [253, 127] on div "screenshot.871.jpg 1 of 1" at bounding box center [384, 221] width 768 height 443
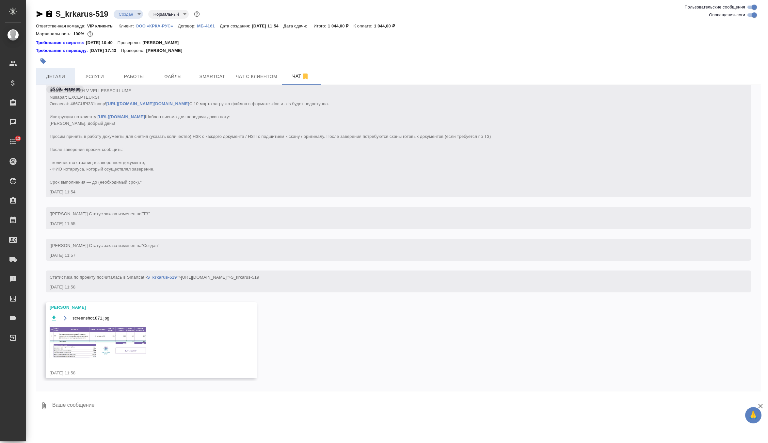
click at [63, 70] on button "Детали" at bounding box center [55, 76] width 39 height 16
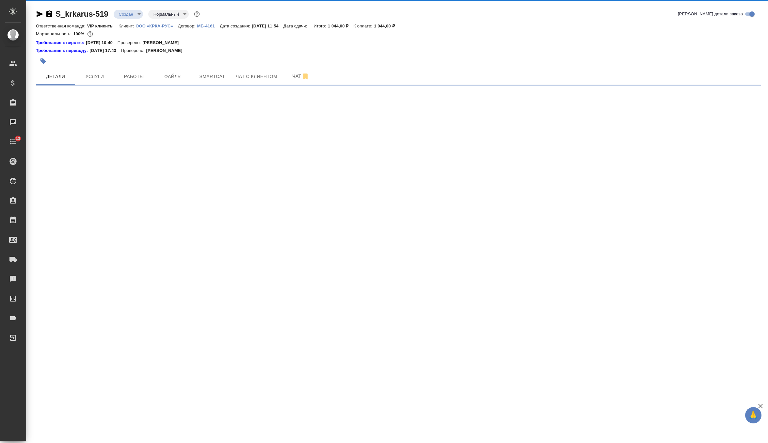
click at [128, 13] on body "🙏 .cls-1 fill:#fff; AWATERA Zverzhanovskaya Diana Клиенты Спецификации Заказы 0…" at bounding box center [384, 221] width 768 height 443
select select "RU"
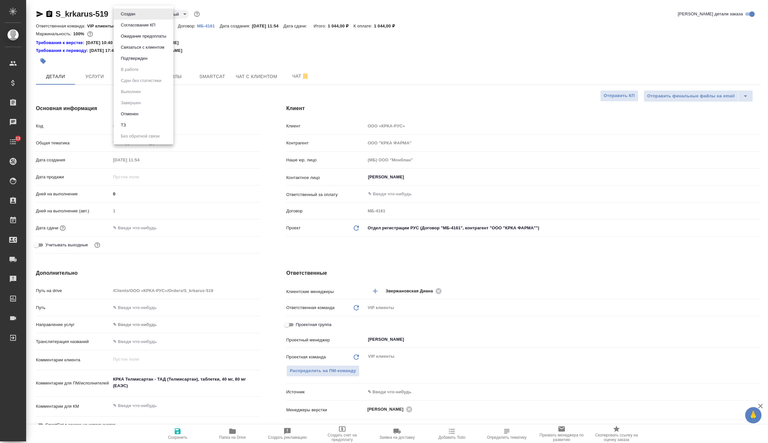
type textarea "x"
click at [135, 30] on li "Согласование КП" at bounding box center [144, 25] width 60 height 11
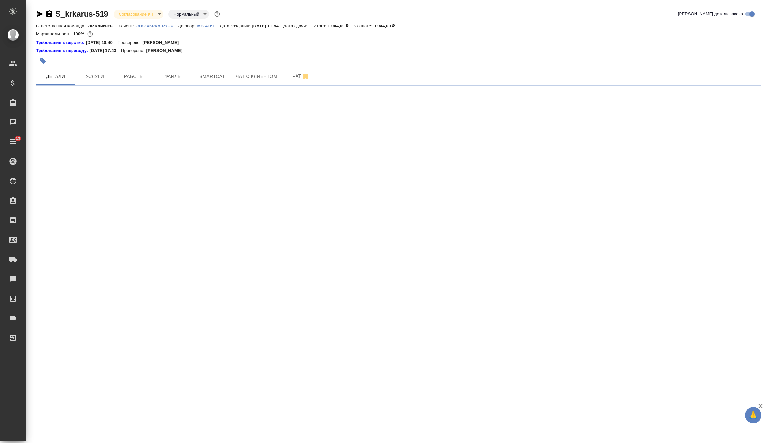
select select "RU"
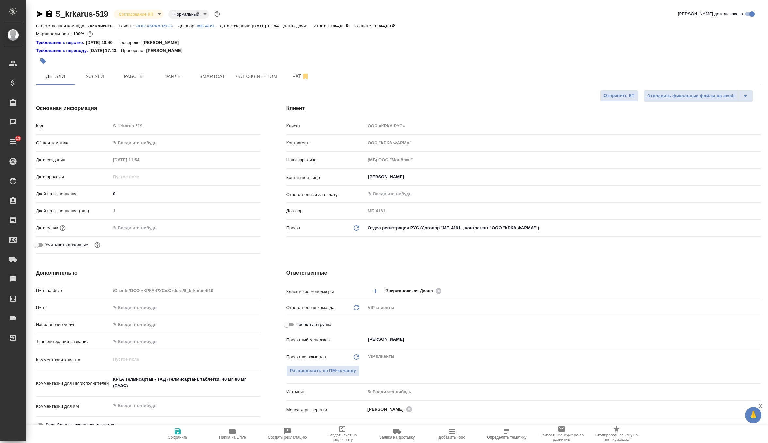
type textarea "x"
click at [152, 232] on div "Дата сдачи" at bounding box center [148, 227] width 224 height 11
click at [153, 229] on input "text" at bounding box center [139, 227] width 57 height 9
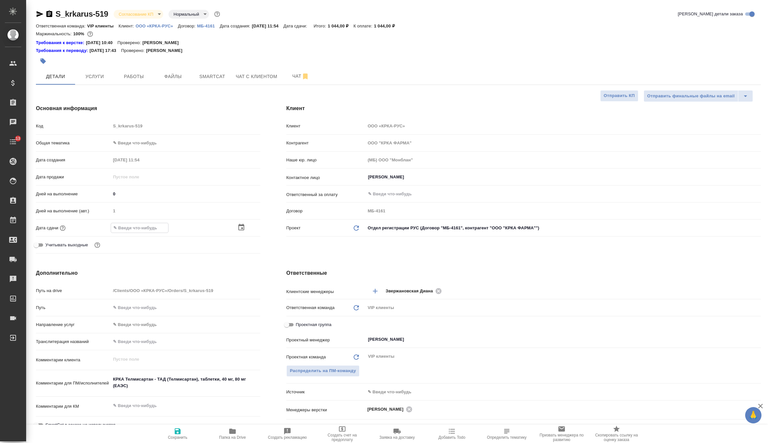
click at [240, 227] on icon "button" at bounding box center [241, 227] width 8 height 8
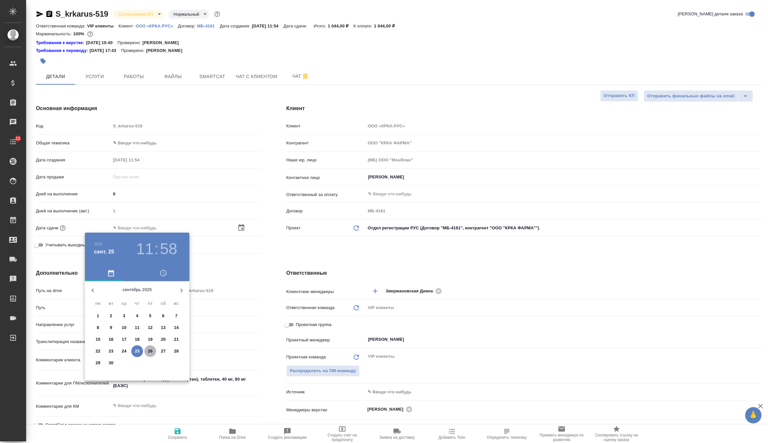
click at [150, 352] on p "26" at bounding box center [150, 351] width 5 height 7
type input "26.09.2025 11:58"
type textarea "x"
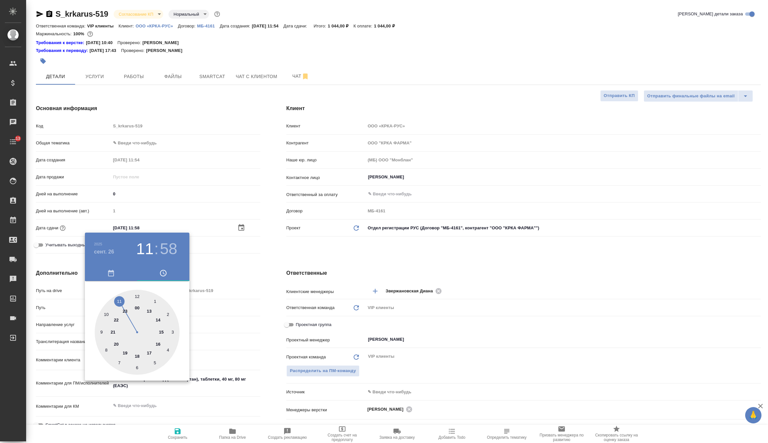
type input "26.09.2025 17:58"
type textarea "x"
click at [149, 353] on div at bounding box center [137, 332] width 85 height 85
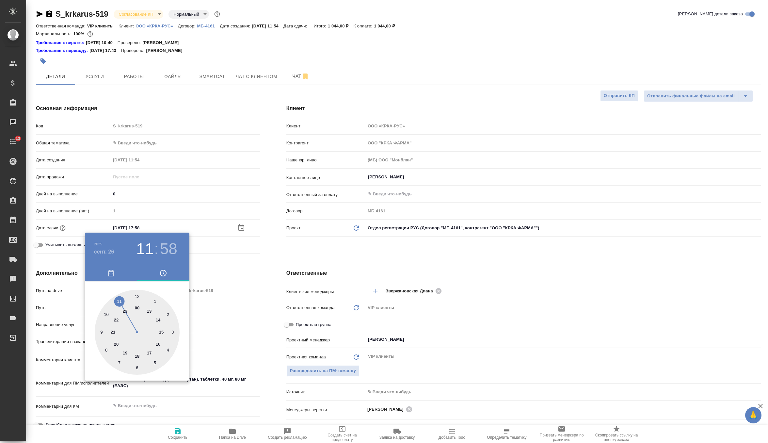
type textarea "x"
type input "26.09.2025 17:00"
type textarea "x"
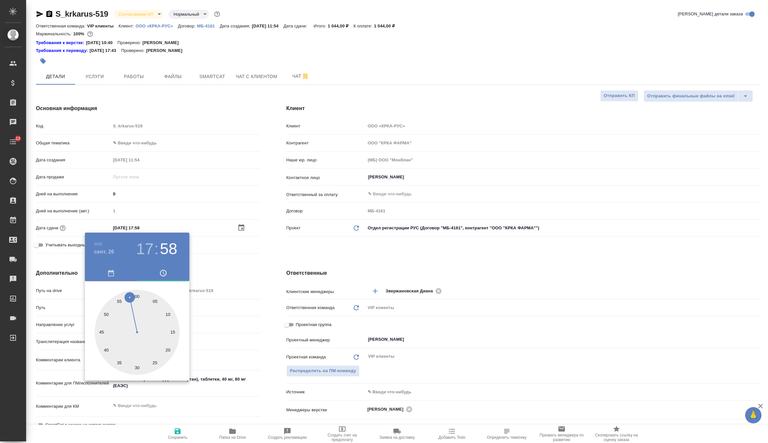
type textarea "x"
click at [137, 292] on div at bounding box center [137, 332] width 85 height 85
type textarea "x"
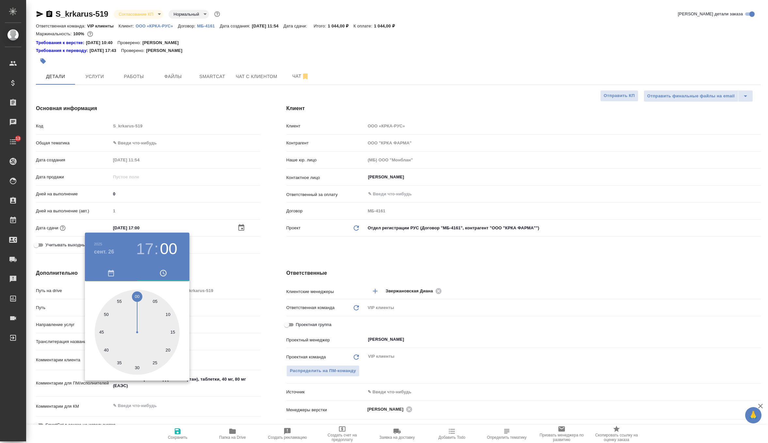
type textarea "x"
click at [297, 239] on div at bounding box center [384, 221] width 768 height 443
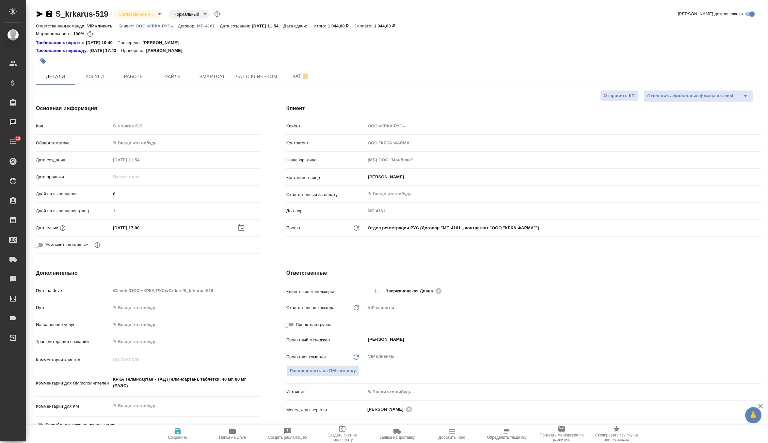
click at [168, 432] on span "Сохранить" at bounding box center [177, 433] width 47 height 12
type textarea "x"
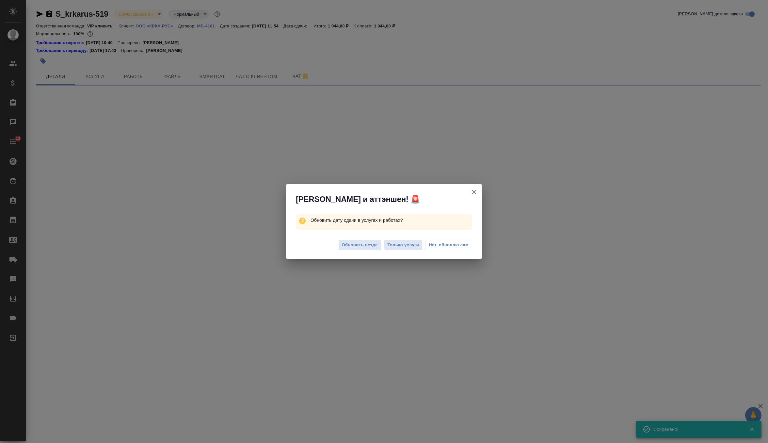
select select "RU"
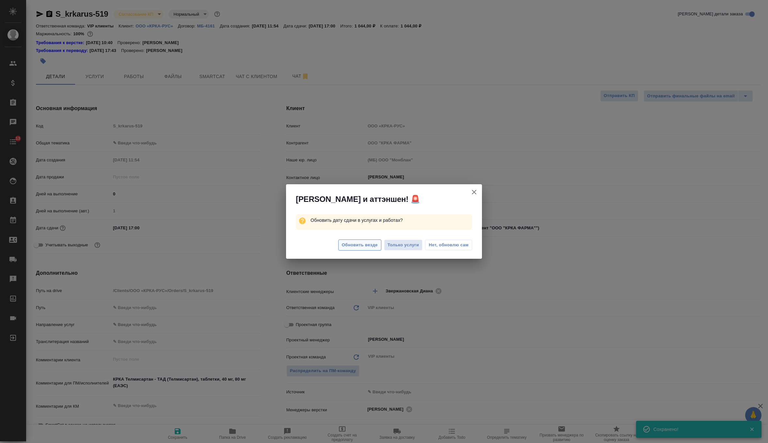
type textarea "x"
click at [364, 246] on span "Обновить везде" at bounding box center [360, 245] width 36 height 8
type textarea "x"
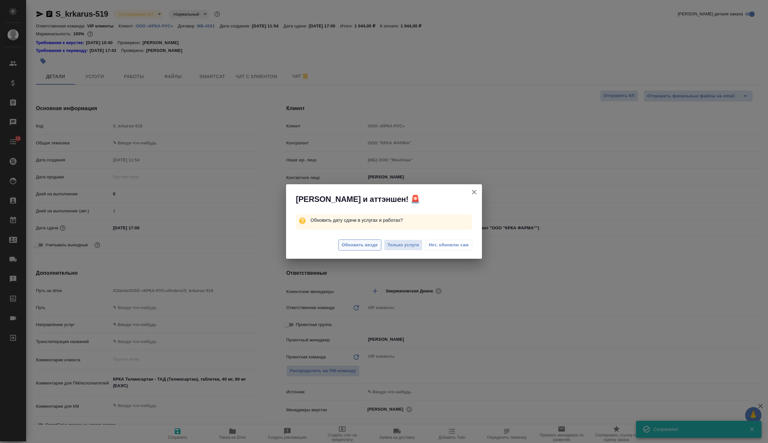
type textarea "x"
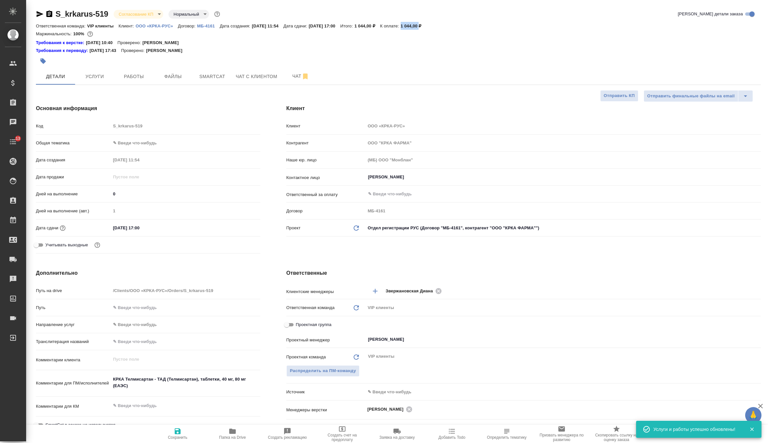
drag, startPoint x: 424, startPoint y: 26, endPoint x: 442, endPoint y: 26, distance: 17.6
click at [426, 26] on p "1 044,00 ₽" at bounding box center [414, 26] width 26 height 5
copy p "1 044,00"
type textarea "x"
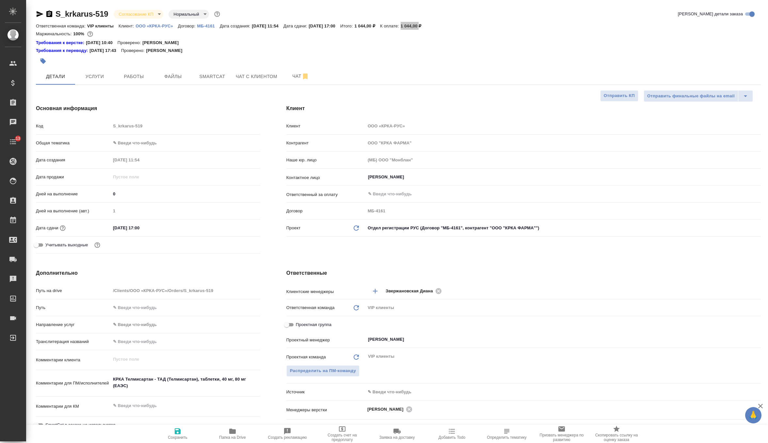
type textarea "x"
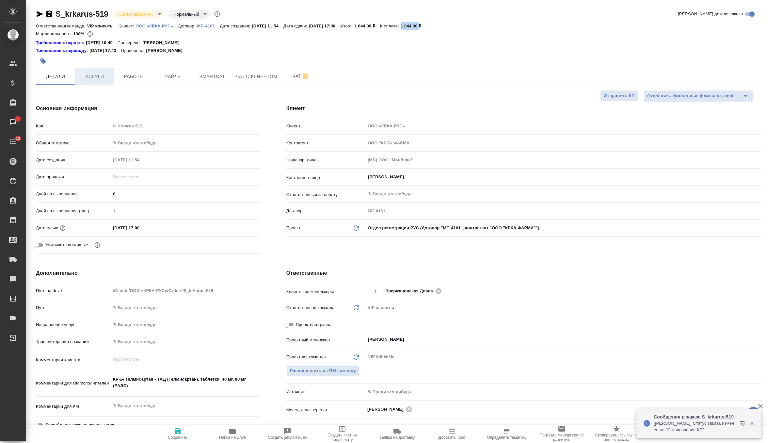
click at [94, 80] on span "Услуги" at bounding box center [94, 76] width 31 height 8
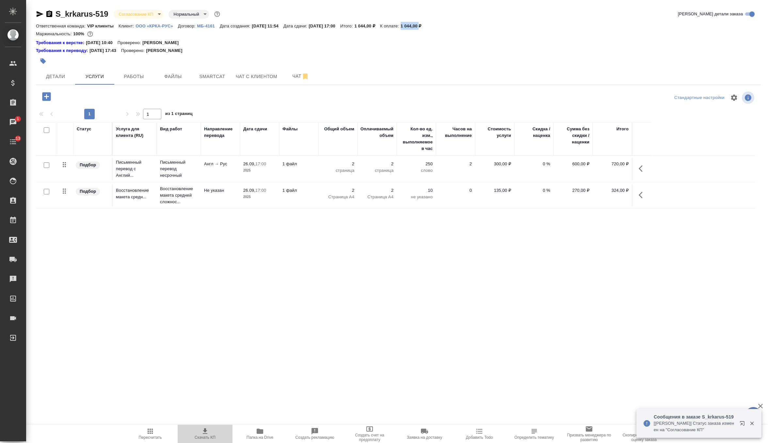
click at [205, 427] on icon "button" at bounding box center [205, 431] width 8 height 8
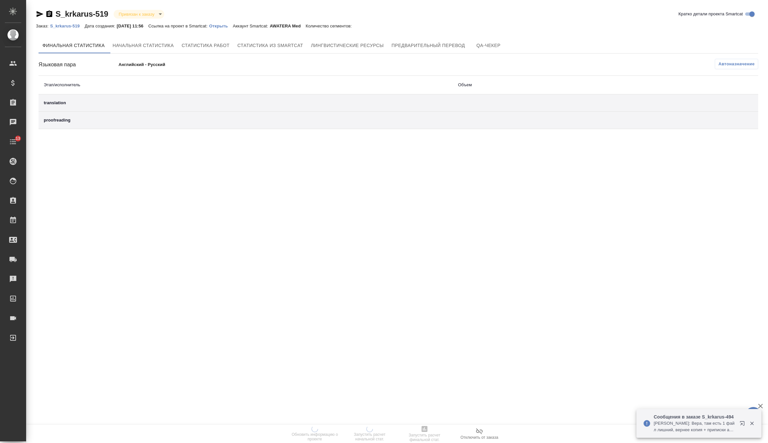
click at [233, 27] on p "Открыть" at bounding box center [221, 26] width 24 height 5
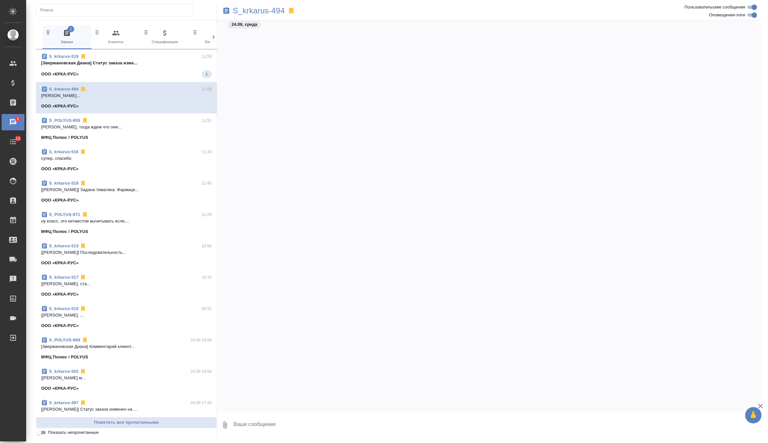
scroll to position [68944, 0]
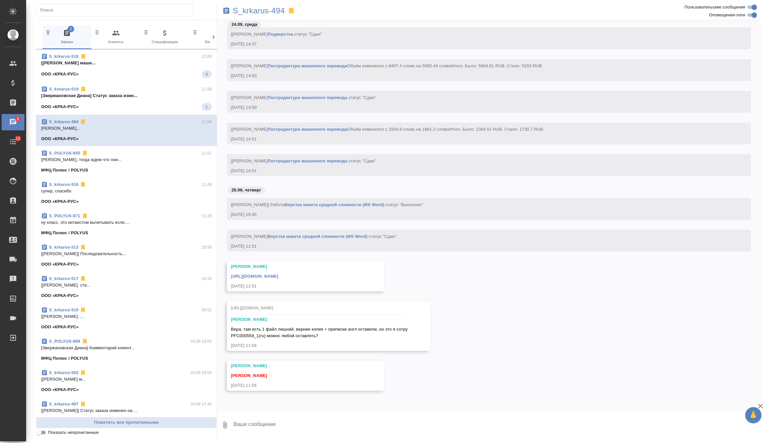
click at [164, 94] on p "[Звержановская Диана] Статус заказа изме..." at bounding box center [126, 95] width 170 height 7
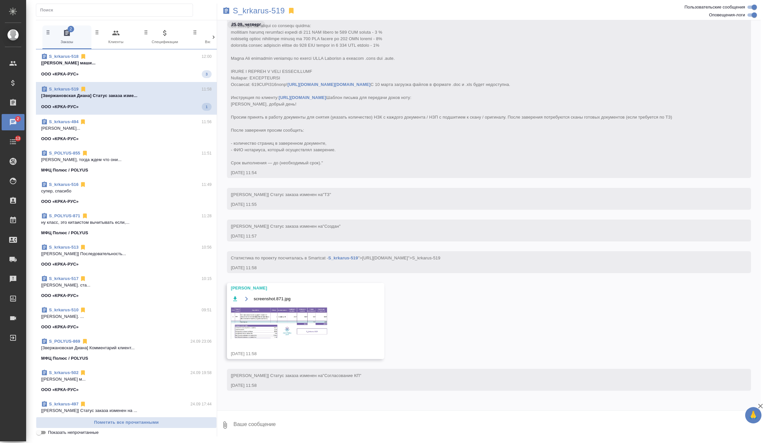
scroll to position [274, 0]
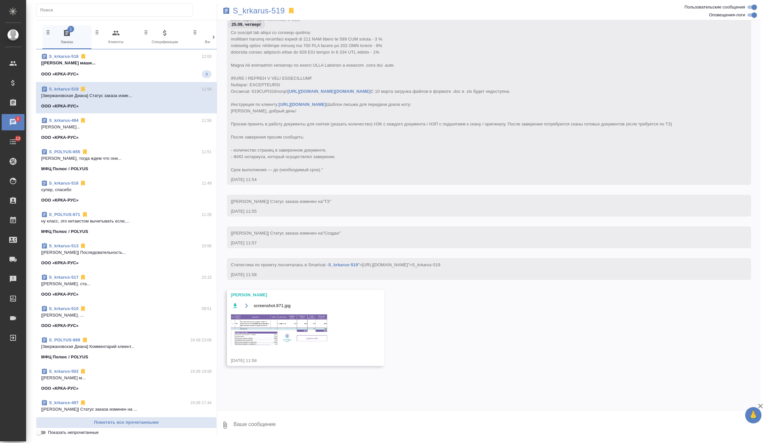
click at [172, 66] on span "S_krkarus-518 12:00 [[PERSON_NAME] маши... ООО «КРКА-РУС» 3" at bounding box center [126, 65] width 170 height 25
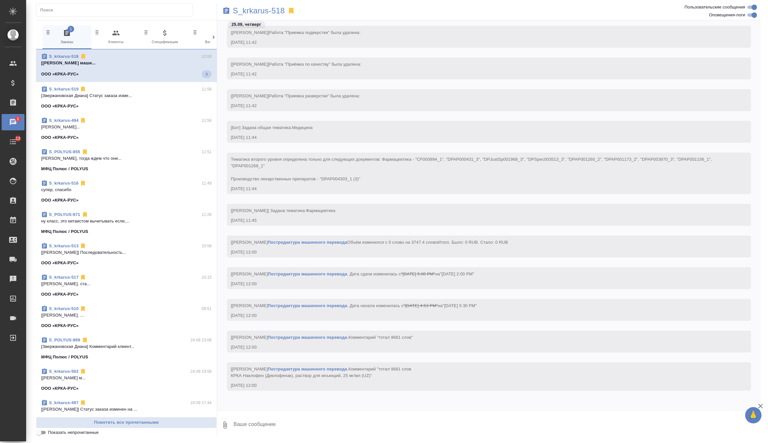
scroll to position [21503, 0]
click at [168, 103] on div "ООО «КРКА-РУС»" at bounding box center [126, 106] width 170 height 7
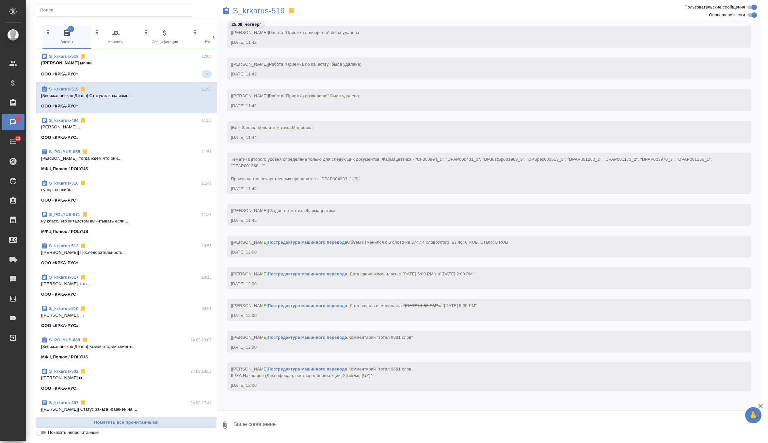
scroll to position [307, 0]
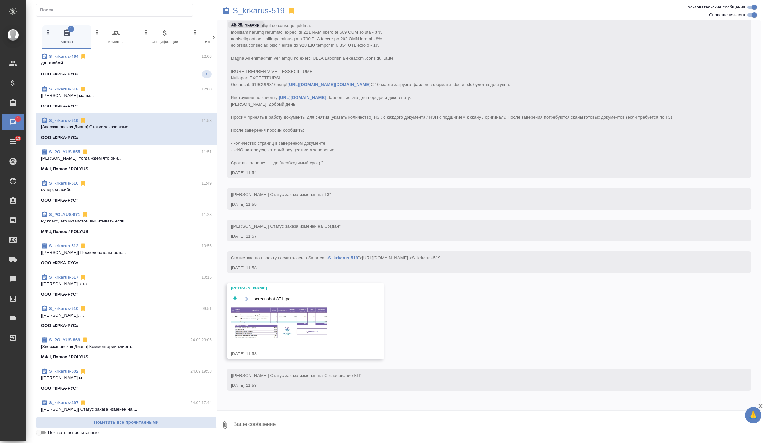
click at [167, 60] on p "да, любой" at bounding box center [126, 63] width 170 height 7
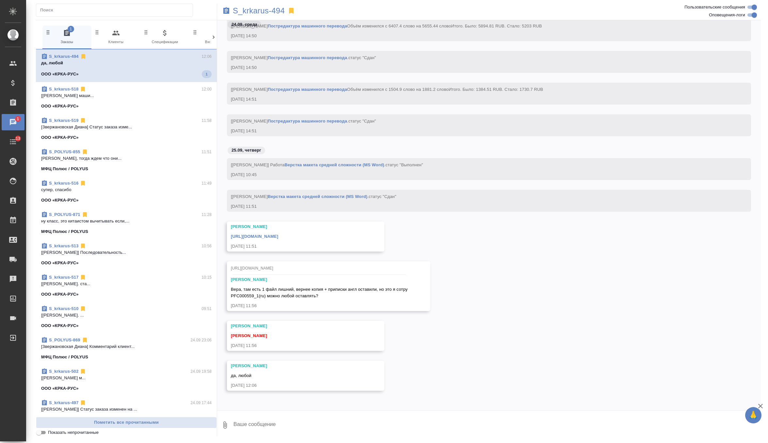
scroll to position [84852, 0]
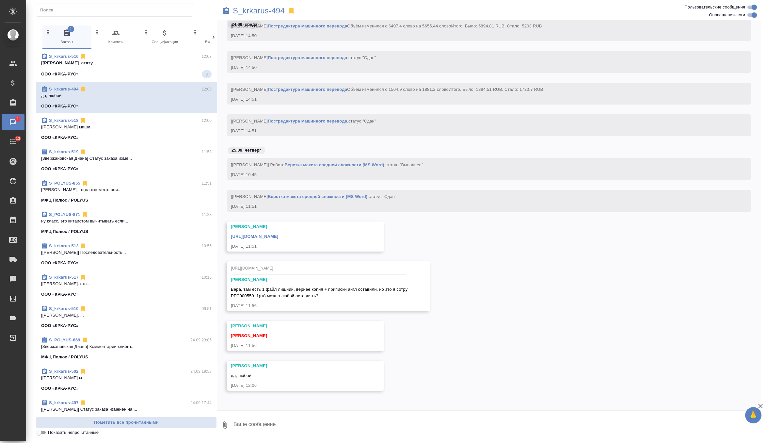
click at [193, 67] on span "S_krkarus-516 12:07 [[PERSON_NAME]. стату... ООО «КРКА-РУС» 3" at bounding box center [126, 65] width 170 height 25
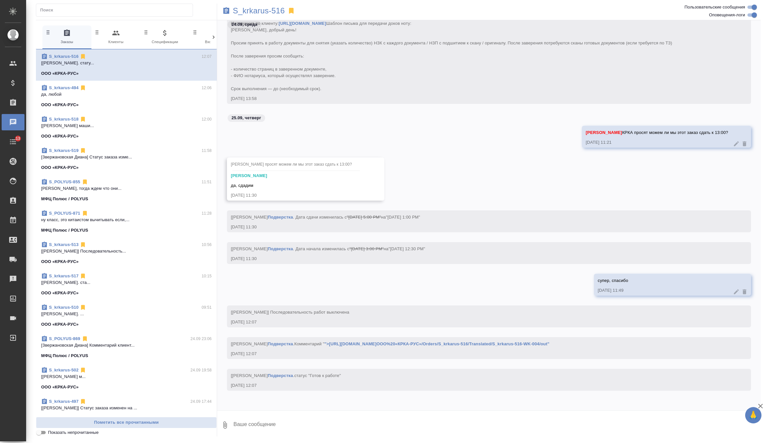
scroll to position [37958, 0]
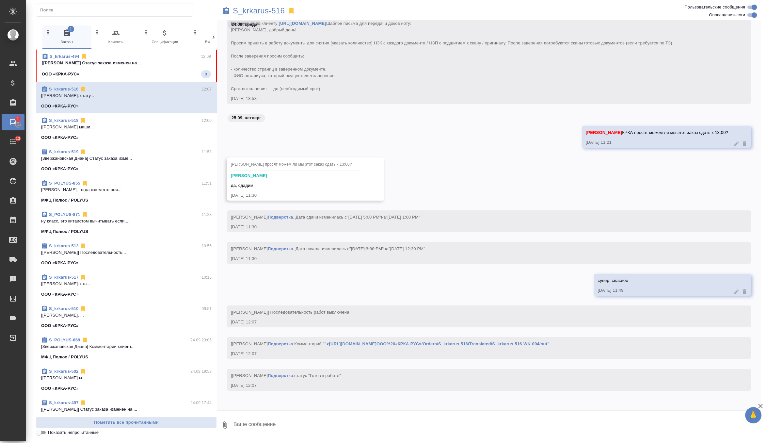
click at [158, 65] on p "[[PERSON_NAME]] Статус заказа изменен на ..." at bounding box center [126, 63] width 169 height 7
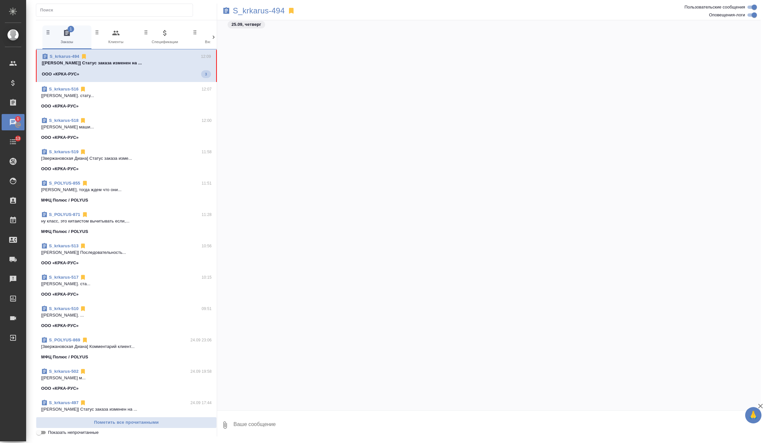
scroll to position [81972, 0]
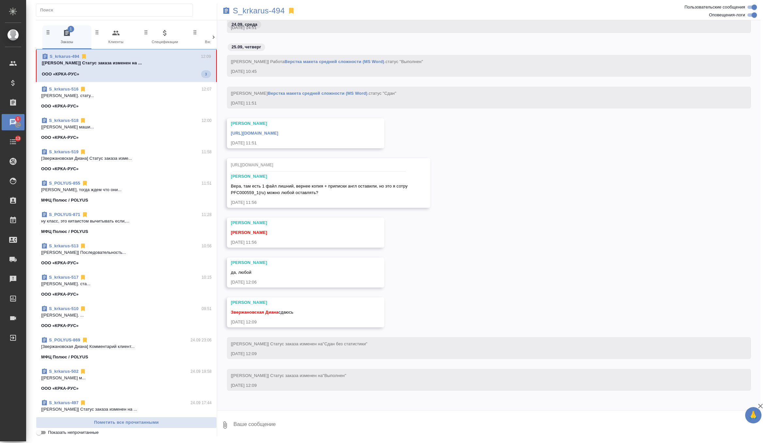
click at [298, 416] on textarea at bounding box center [497, 425] width 528 height 22
type textarea "p"
type textarea "забираю, спасибочки"
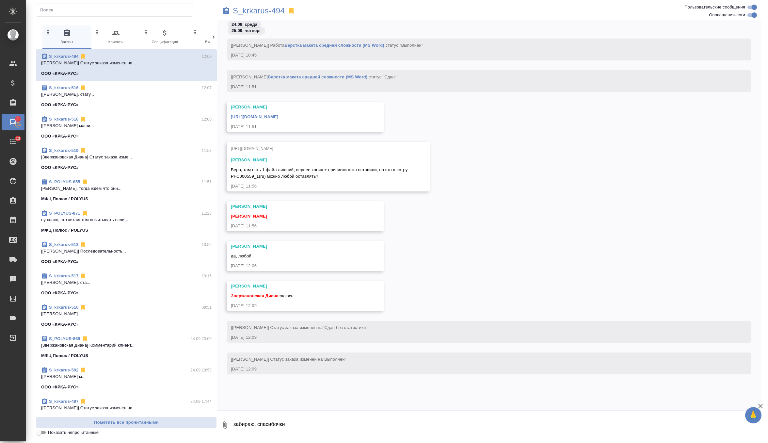
scroll to position [82003, 0]
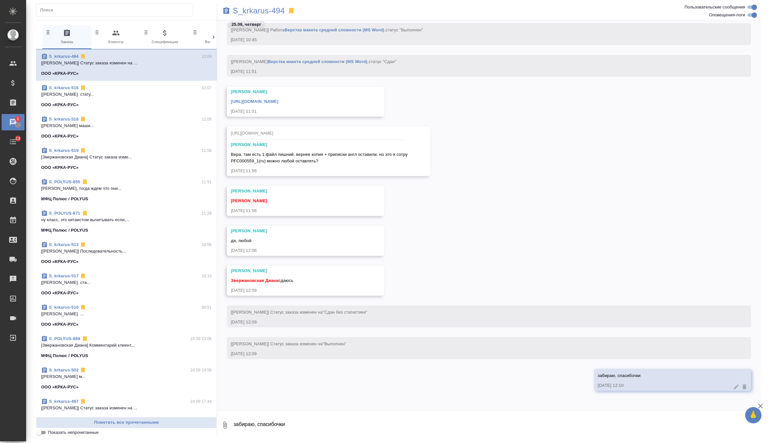
click at [278, 99] on link "[URL][DOMAIN_NAME]" at bounding box center [254, 101] width 47 height 5
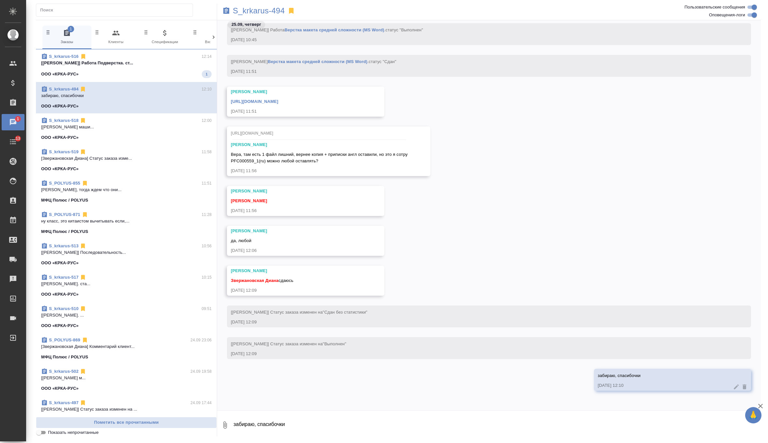
click at [181, 69] on span "S_krkarus-516 12:14 [[PERSON_NAME]] Работа Подверстка. ст... ООО «КРКА-РУС» 1" at bounding box center [126, 65] width 170 height 25
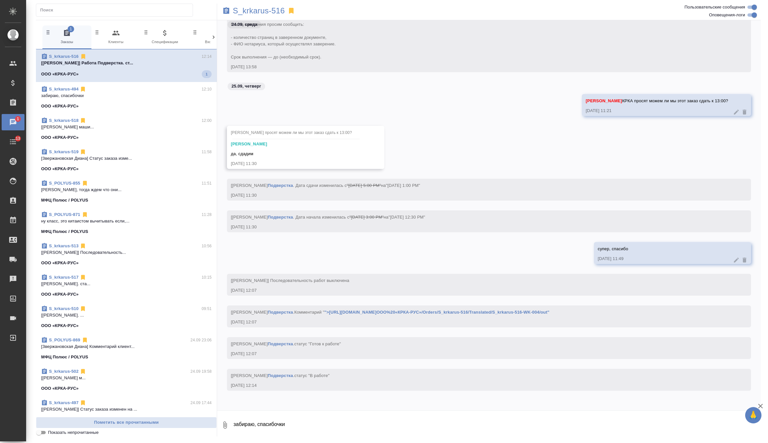
scroll to position [37990, 0]
click at [160, 230] on div "МФЦ Полюс / POLYUS" at bounding box center [126, 231] width 170 height 7
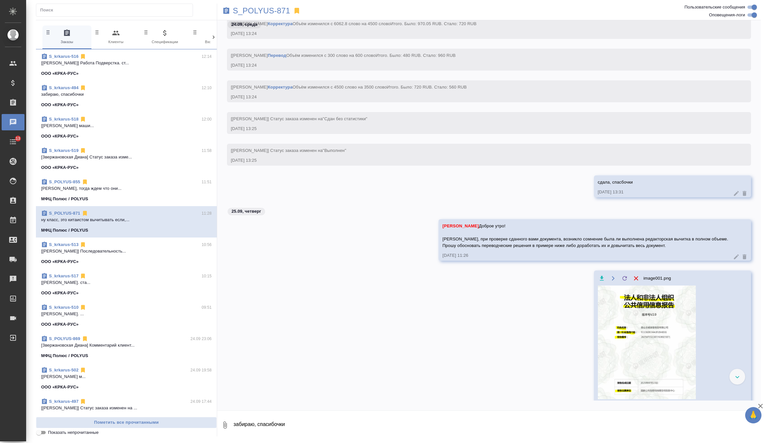
scroll to position [49694, 0]
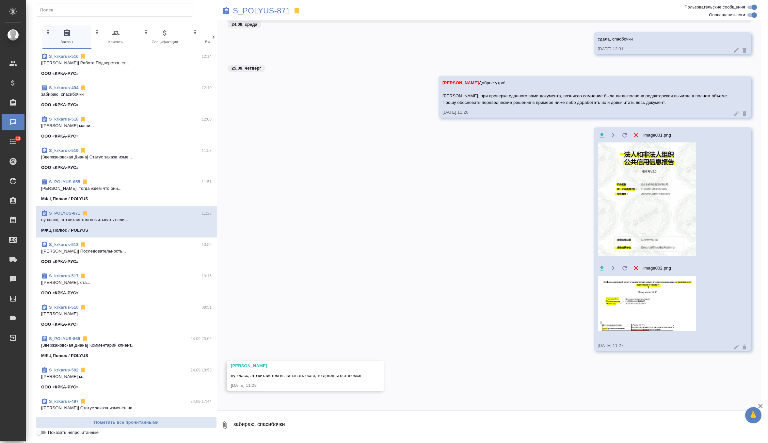
click at [310, 427] on textarea "забираю, спасибочки" at bounding box center [497, 425] width 528 height 22
type textarea "што делать будем("
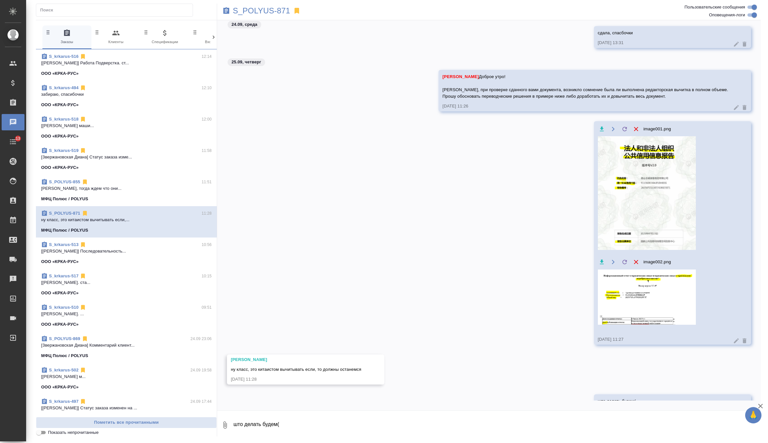
scroll to position [49726, 0]
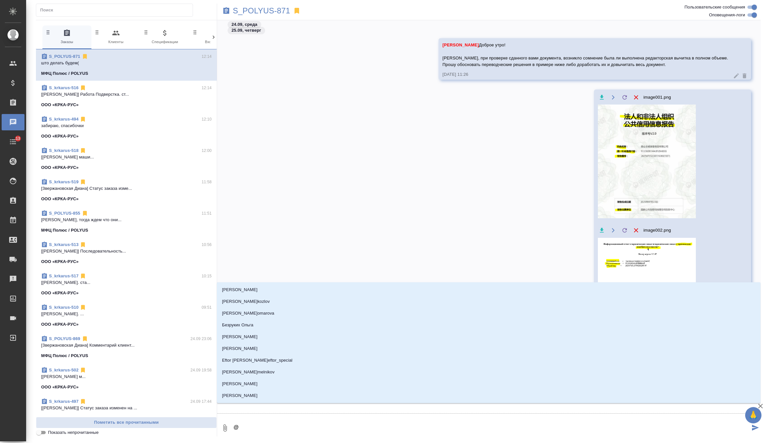
type textarea "@г"
type input "г"
type textarea "@гр"
type input "гр"
type textarea "@гра"
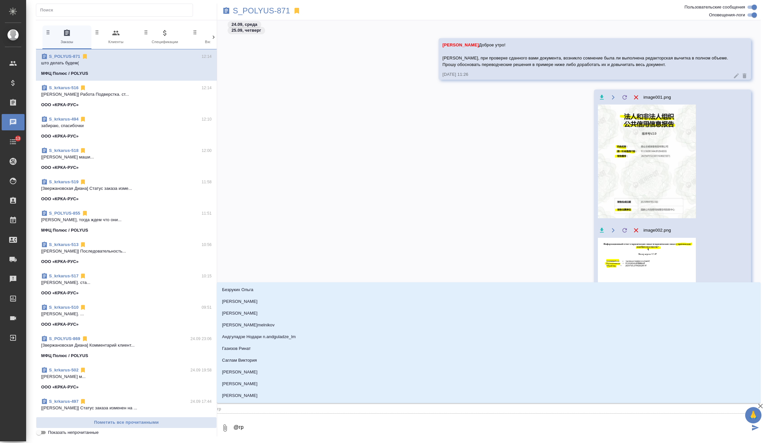
type input "гра"
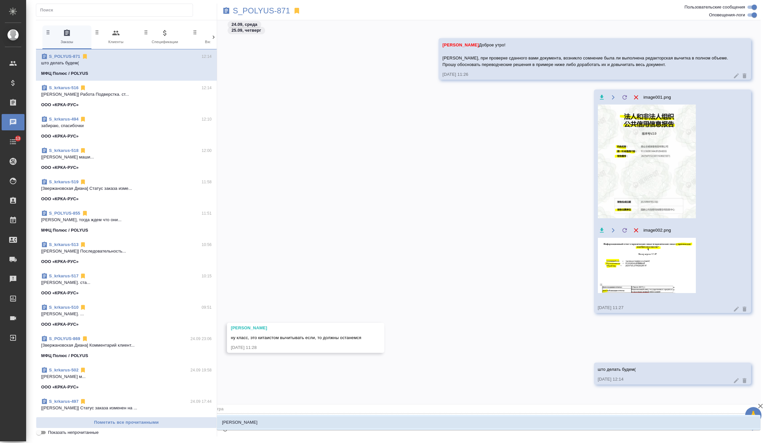
type textarea "@граб"
type input "граб"
click at [276, 426] on li "[PERSON_NAME]" at bounding box center [489, 422] width 544 height 12
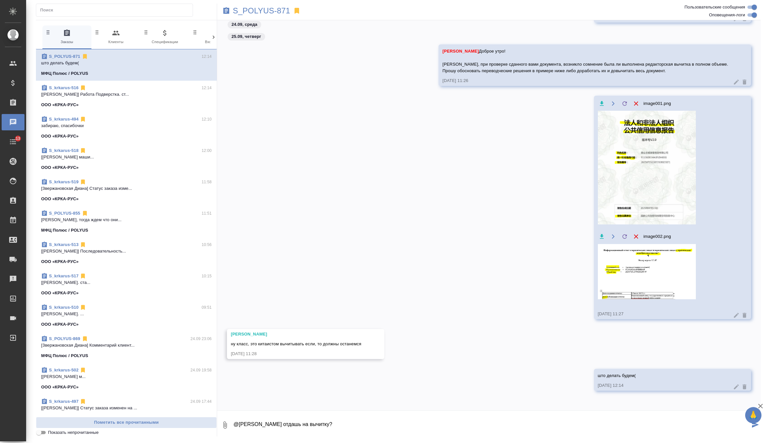
type textarea "@[PERSON_NAME] отдашь на вычитку?"
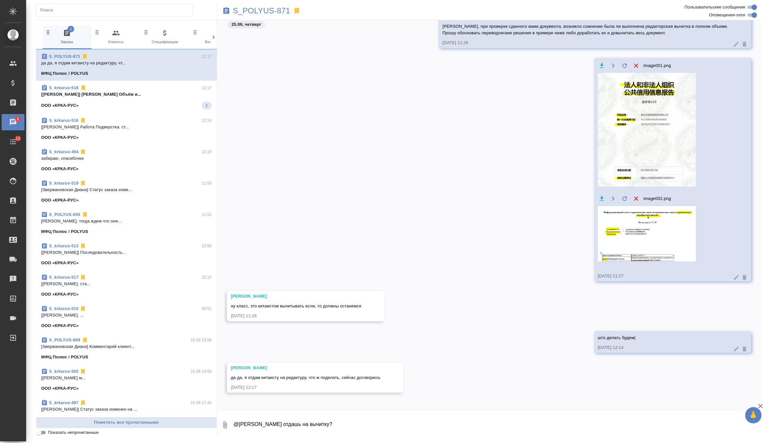
click at [306, 421] on textarea "@[PERSON_NAME] отдашь на вычитку?" at bounding box center [497, 425] width 528 height 22
type textarea "z"
click at [374, 425] on textarea "я вот так и знала что будет какая фигня, сначала делацте нам дешево и сердито, …" at bounding box center [491, 425] width 517 height 22
click at [502, 423] on textarea "я вот так и знала что будет какая фигня, сначала делайте нам дешево и сердито, …" at bounding box center [491, 425] width 517 height 22
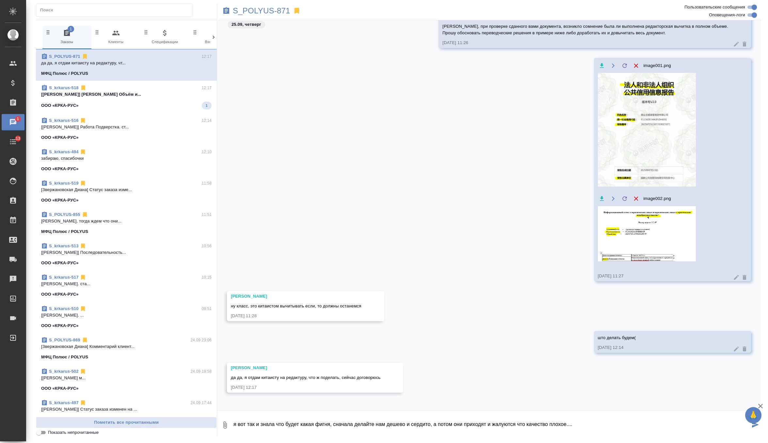
type textarea "я вот так и знала что будет какая фигня, сначала делайте нам дешево и сердито, …"
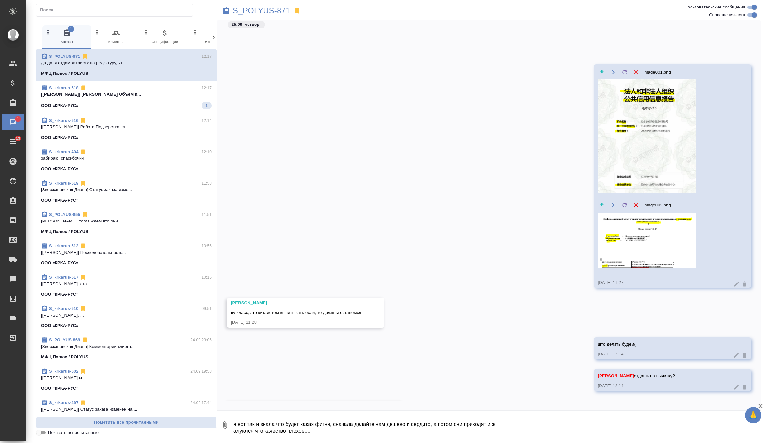
scroll to position [49835, 0]
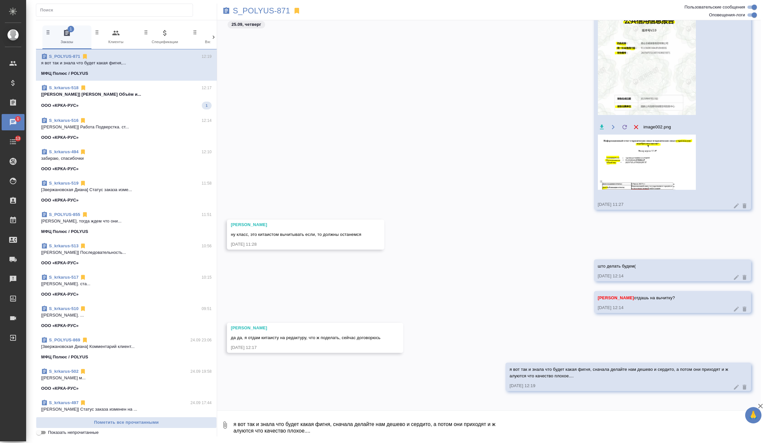
click at [736, 386] on icon at bounding box center [736, 386] width 5 height 5
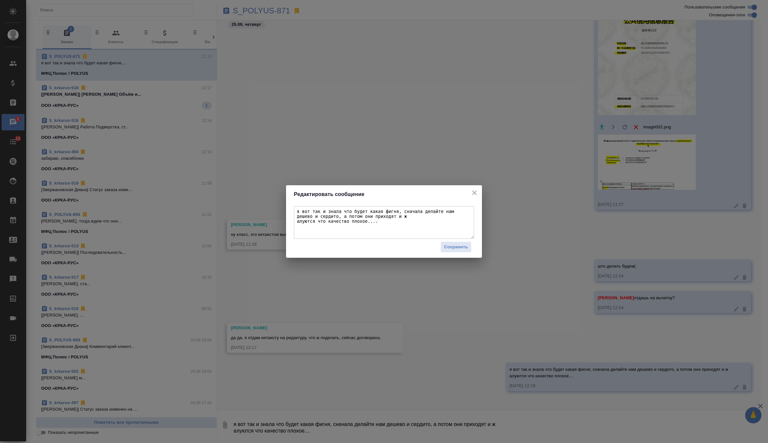
click at [297, 223] on textarea "я вот так и знала что будет какая фигня, сначала делайте нам дешево и сердито, …" at bounding box center [384, 222] width 180 height 33
type textarea "я вот так и знала что будет какая фигня, сначала делайте нам дешево и сердито, …"
click at [462, 251] on button "Сохранить" at bounding box center [455, 246] width 31 height 11
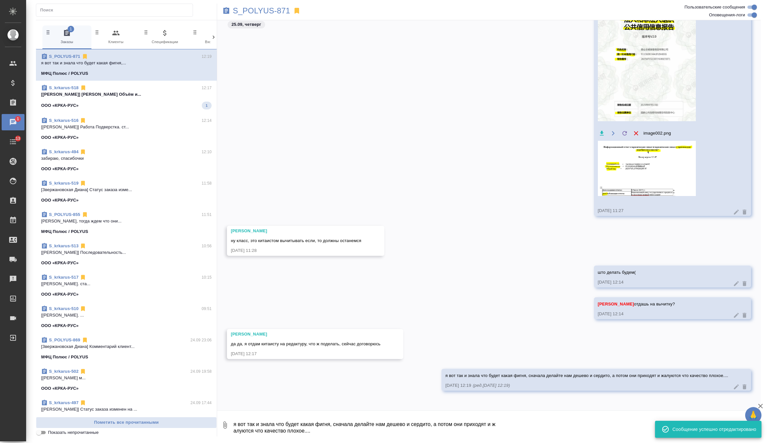
scroll to position [49829, 0]
click at [174, 99] on span "S_krkarus-518 12:17 [[PERSON_NAME] Объём и... ООО «КРКА-РУС» 1" at bounding box center [126, 97] width 170 height 25
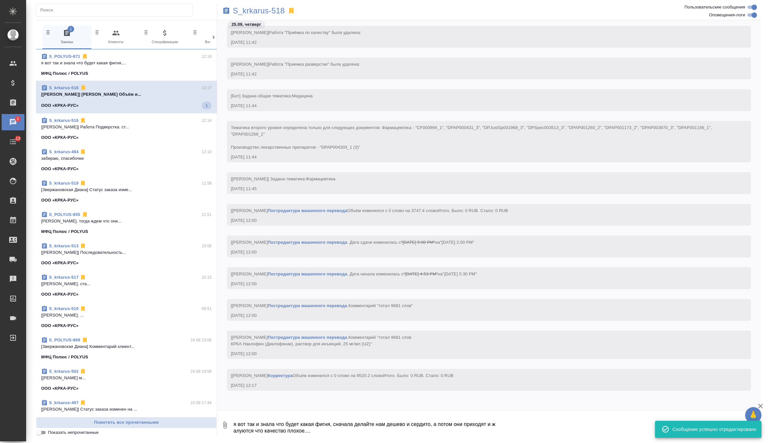
scroll to position [21910, 0]
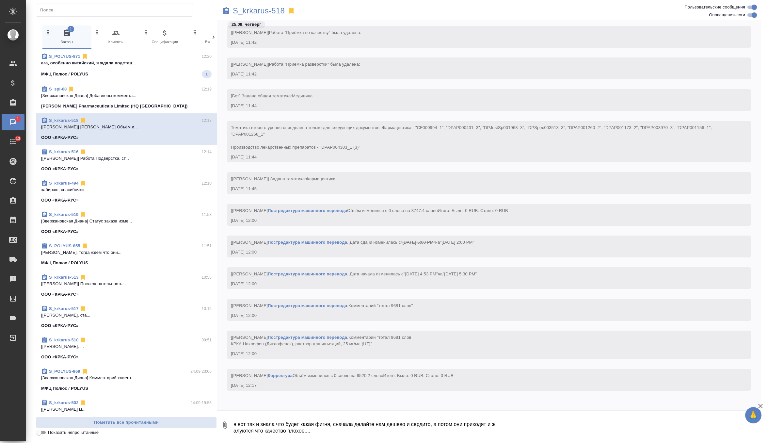
click at [173, 82] on div "S_spl-68 12:19 [[PERSON_NAME]] Добавлены коммента... [PERSON_NAME] Pharmaceutic…" at bounding box center [126, 97] width 181 height 31
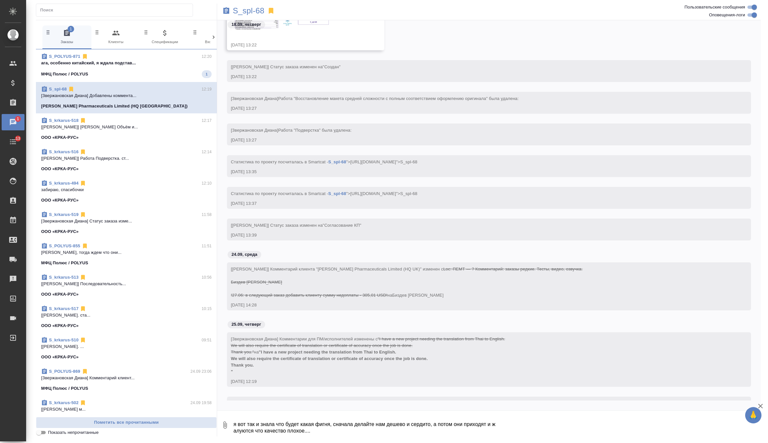
scroll to position [1575, 0]
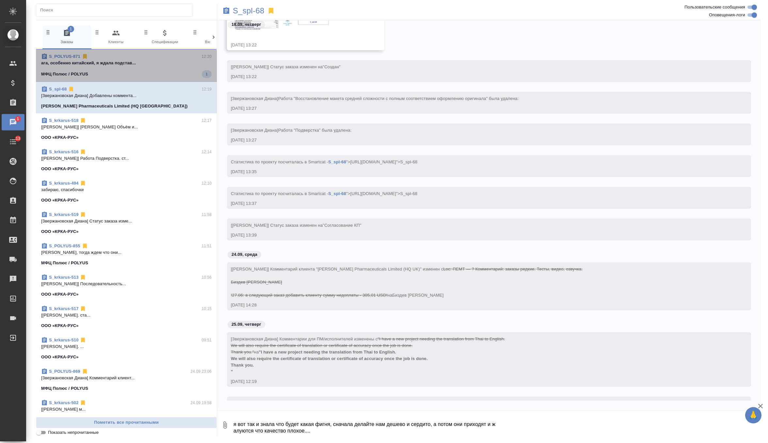
click at [181, 65] on p "ага, особенно китайский, я ждала подстав..." at bounding box center [126, 63] width 170 height 7
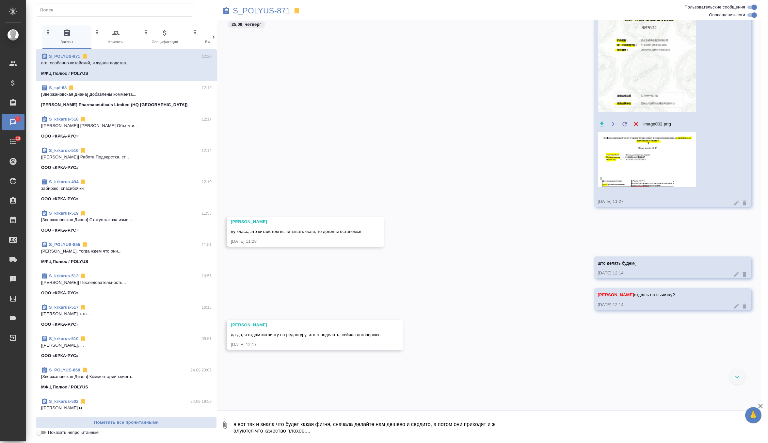
scroll to position [51181, 0]
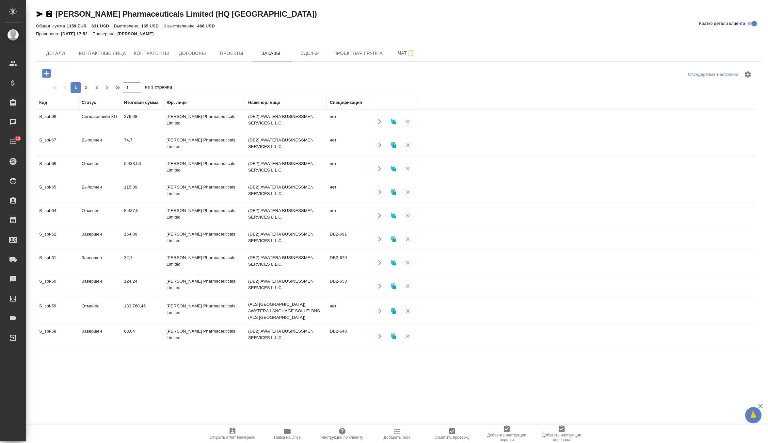
click at [148, 127] on td "276,08" at bounding box center [142, 121] width 42 height 23
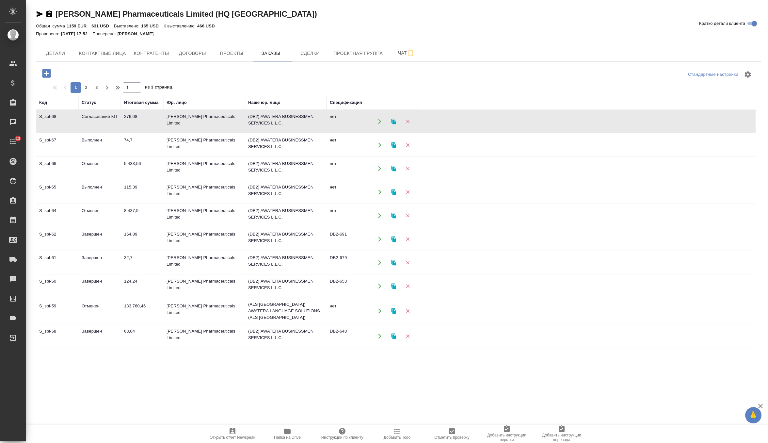
click at [148, 127] on td "276,08" at bounding box center [142, 121] width 42 height 23
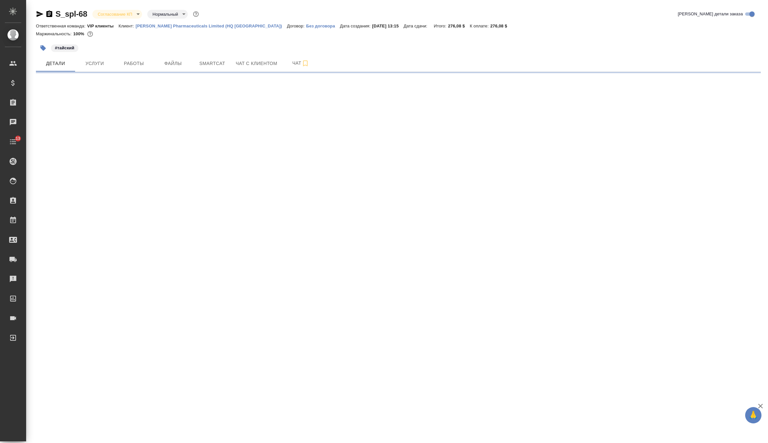
select select "RU"
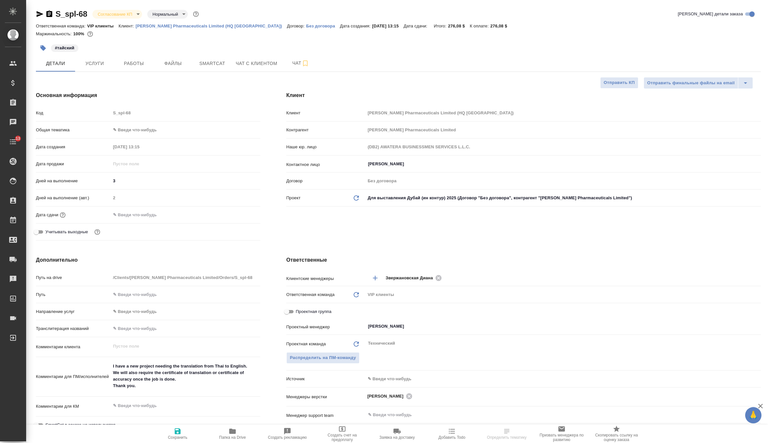
click at [47, 14] on icon "button" at bounding box center [49, 13] width 6 height 7
type textarea "x"
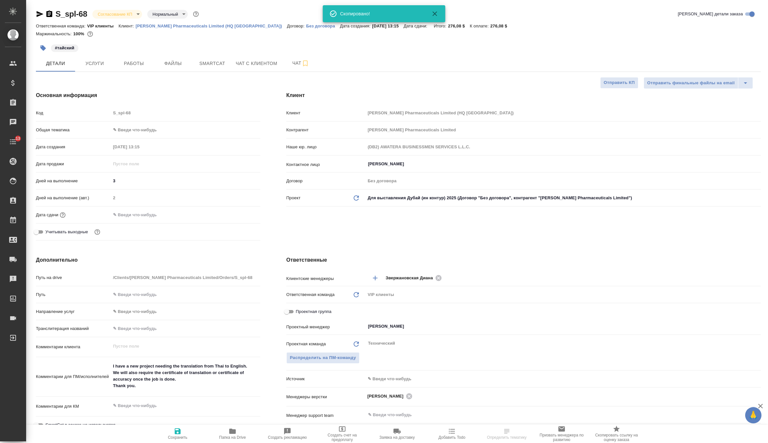
type textarea "x"
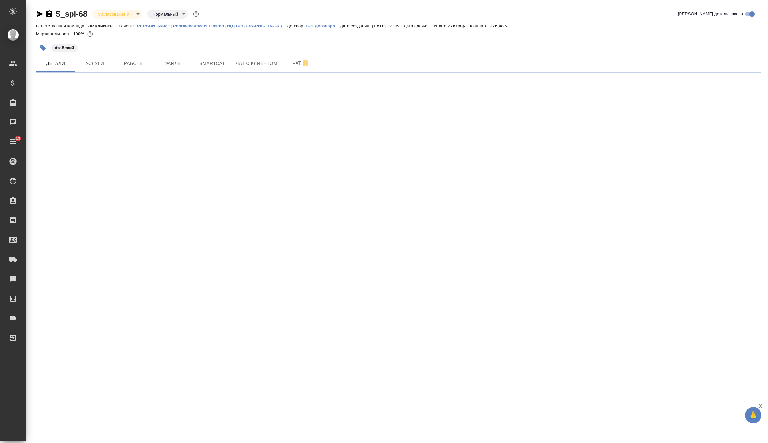
select select "RU"
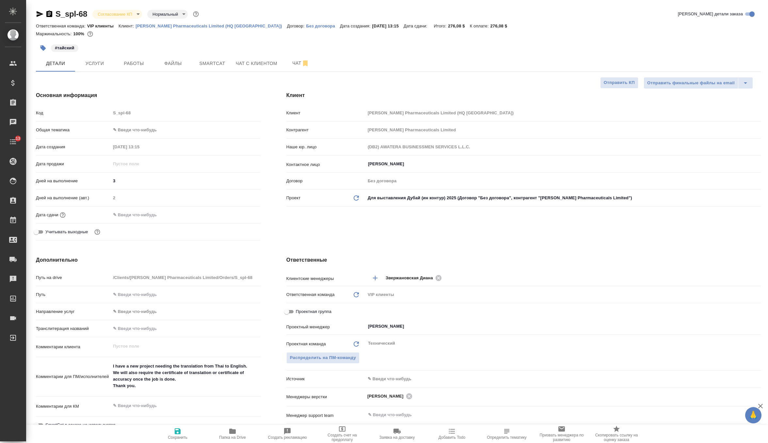
type textarea "x"
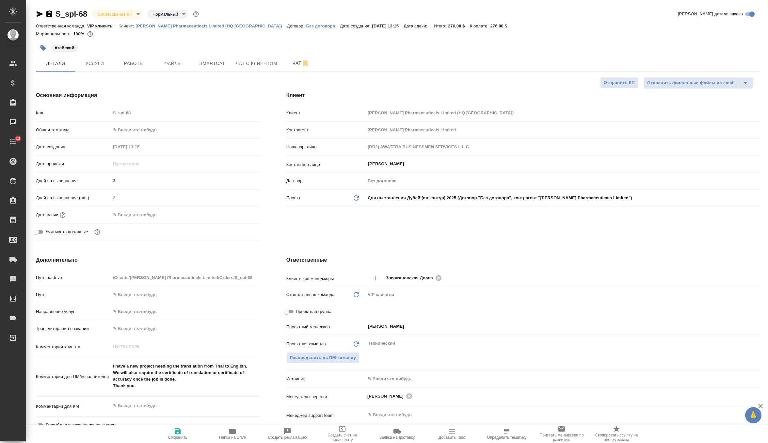
type textarea "x"
click at [174, 387] on textarea "I have a new project needing the translation from Thai to English. We will also…" at bounding box center [185, 376] width 149 height 31
type textarea "x"
type textarea "I have a new project needing the translation from Thai to English. We will also…"
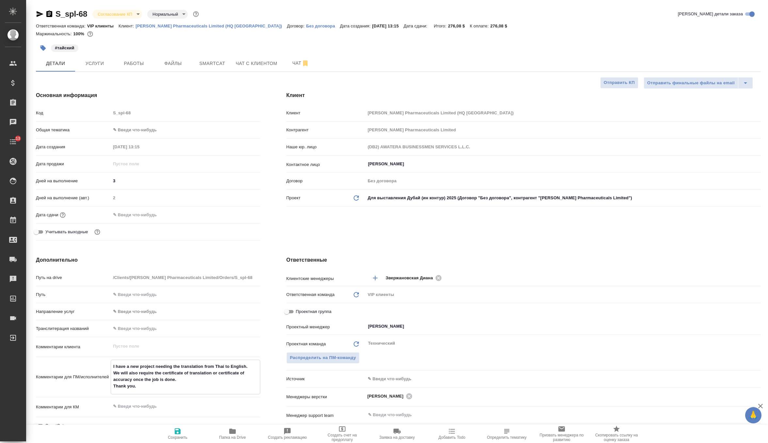
type textarea "x"
type textarea "I have a new project needing the translation from Thai to English. We will also…"
type textarea "x"
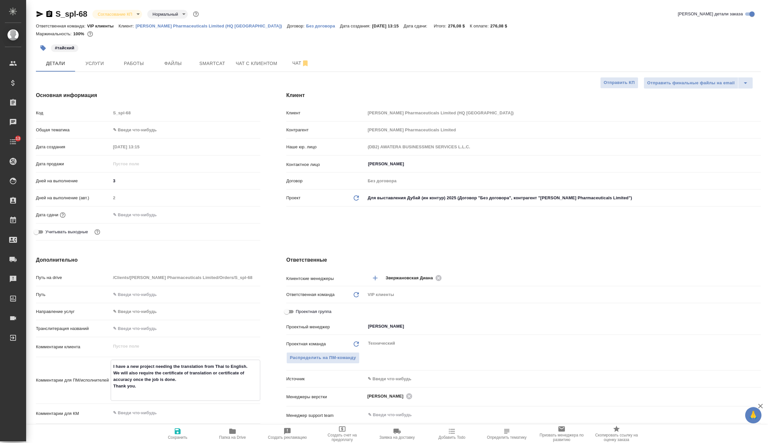
type textarea "x"
type textarea "I have a new project needing the translation from Thai to English. We will also…"
type textarea "x"
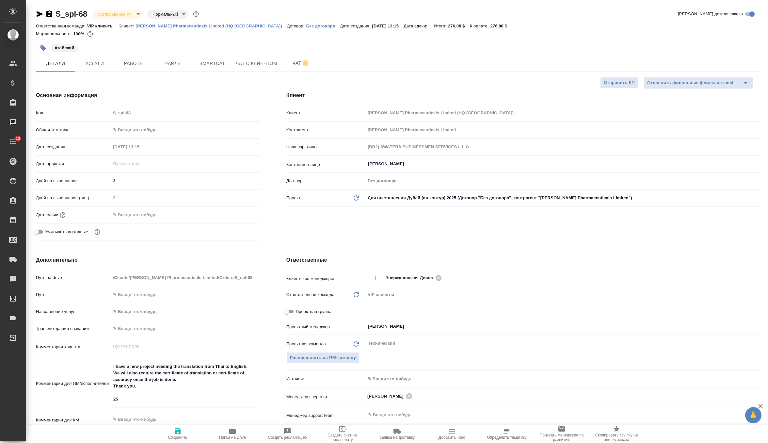
type textarea "I have a new project needing the translation from Thai to English. We will also…"
type textarea "x"
type textarea "I have a new project needing the translation from Thai to English. We will also…"
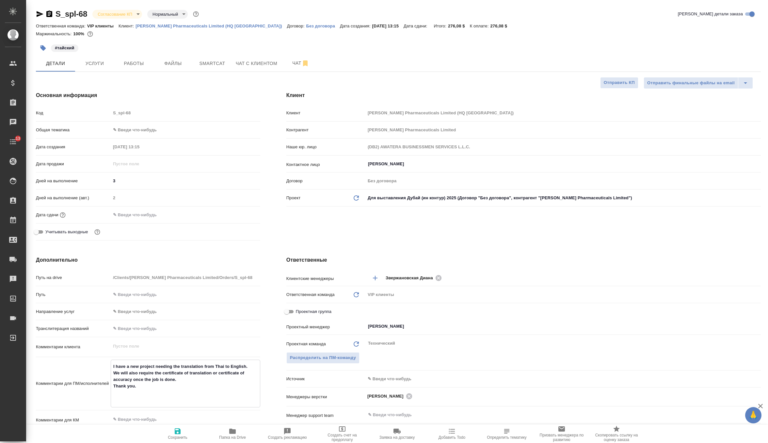
type textarea "x"
type textarea "I have a new project needing the translation from Thai to English. We will also…"
type textarea "x"
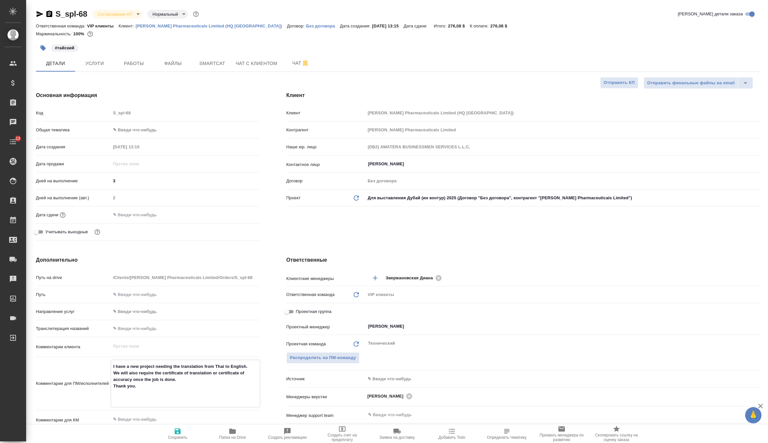
type textarea "x"
type textarea "I have a new project needing the translation from Thai to English. We will also…"
type textarea "x"
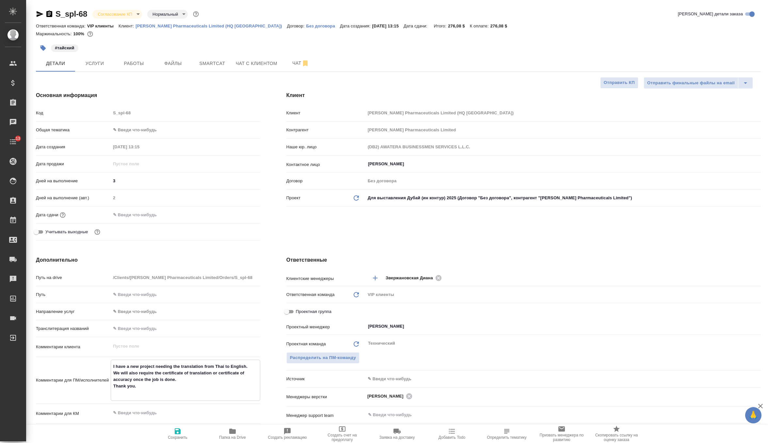
click at [144, 417] on textarea at bounding box center [186, 412] width 150 height 11
type textarea "2"
type textarea "x"
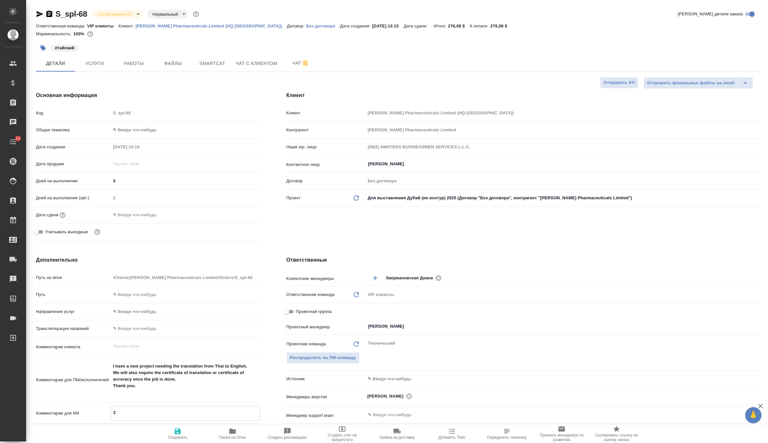
type textarea "25"
type textarea "x"
type textarea "25/"
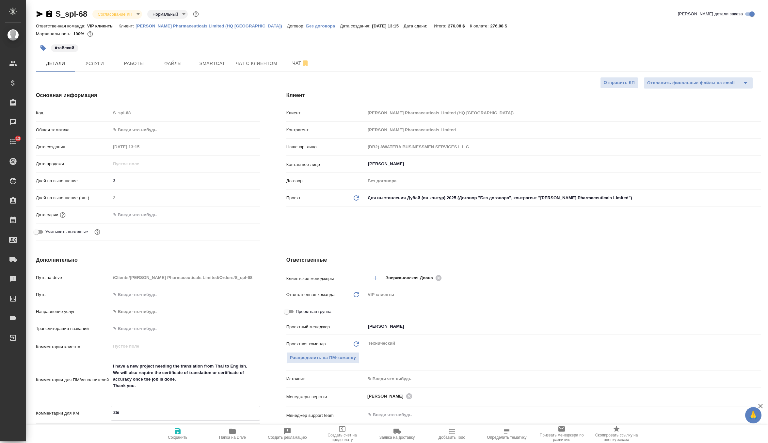
type textarea "x"
type textarea "25/0"
type textarea "x"
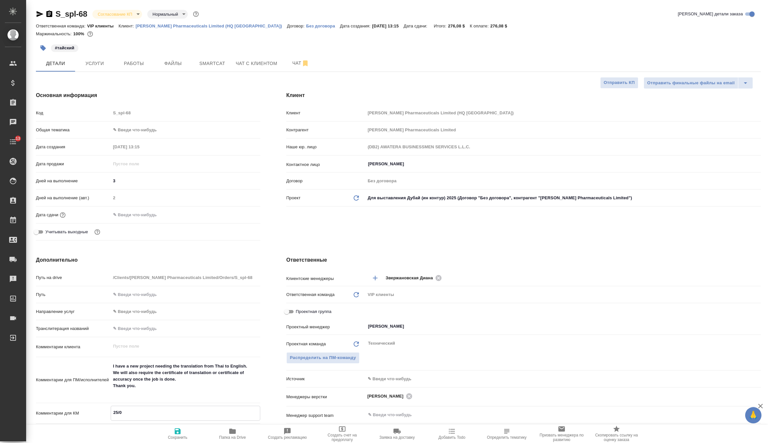
type textarea "x"
type textarea "25/09"
type textarea "x"
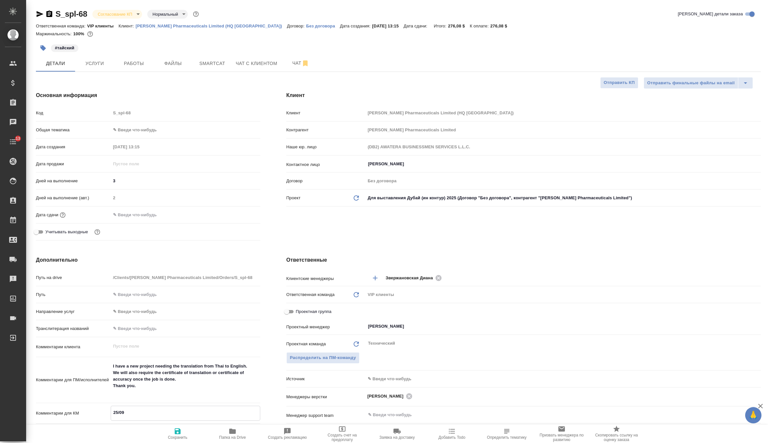
type textarea "x"
type textarea "25/09"
type textarea "x"
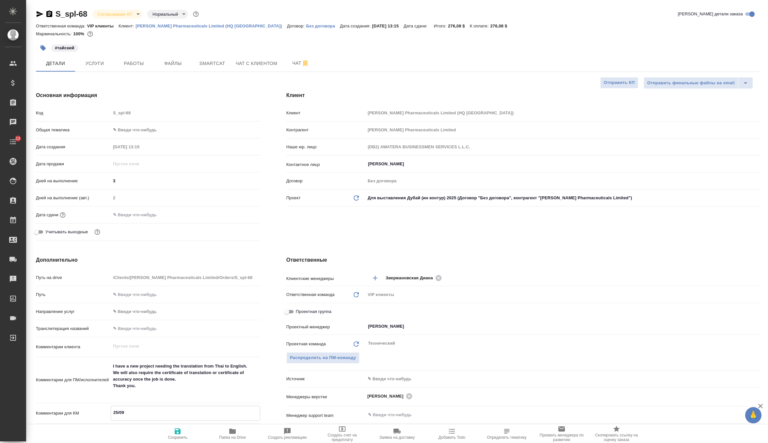
type textarea "25/09 у"
type textarea "x"
type textarea "25/09 ут"
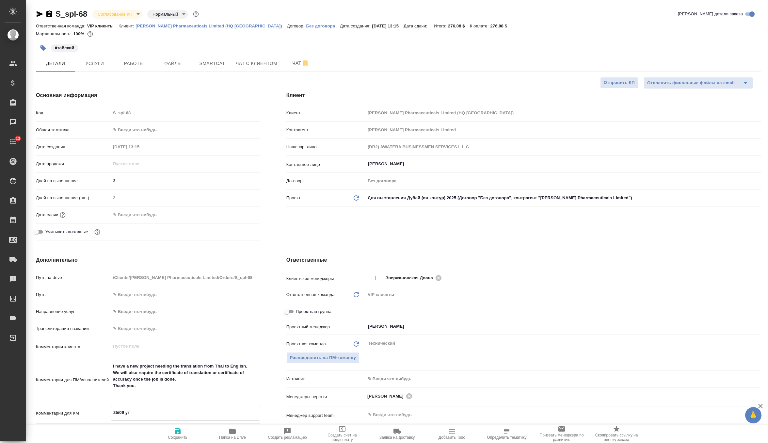
type textarea "x"
type textarea "25/09 уто"
type textarea "x"
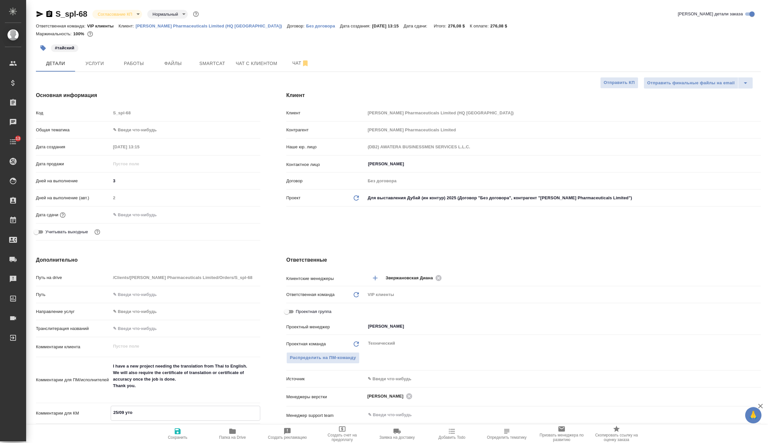
type textarea "x"
type textarea "25/09 уточ"
type textarea "x"
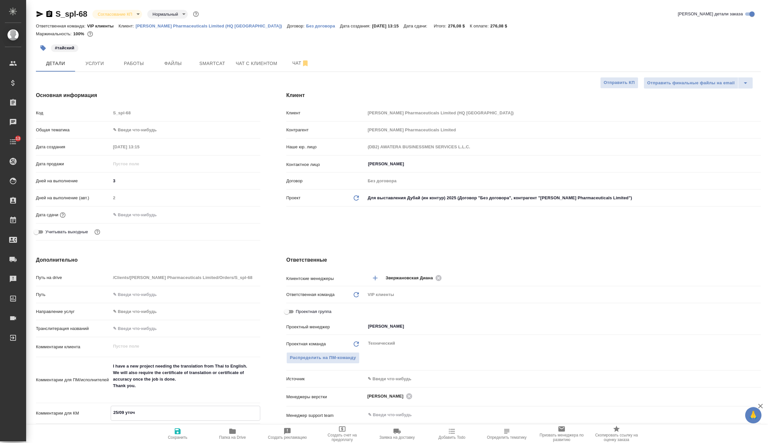
type textarea "x"
type textarea "25/09 уточн"
type textarea "x"
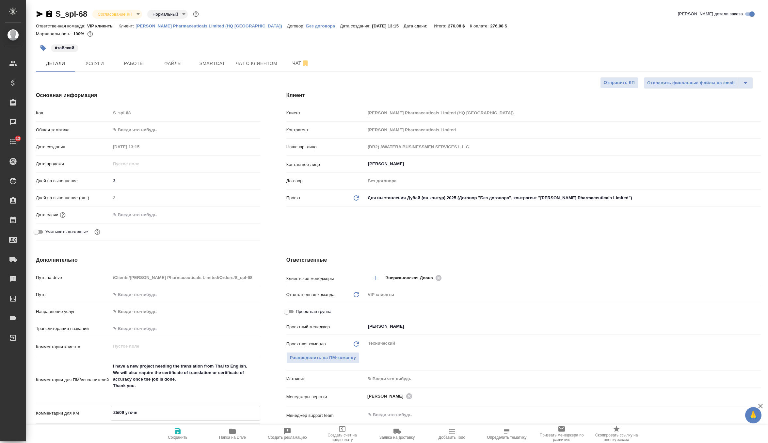
type textarea "x"
type textarea "25/09 уточня"
type textarea "x"
type textarea "25/09 уточняю"
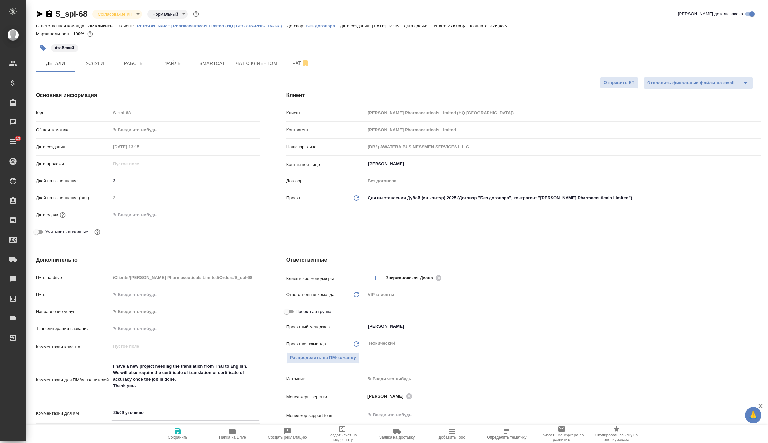
type textarea "x"
type textarea "25/09 уточняю"
type textarea "x"
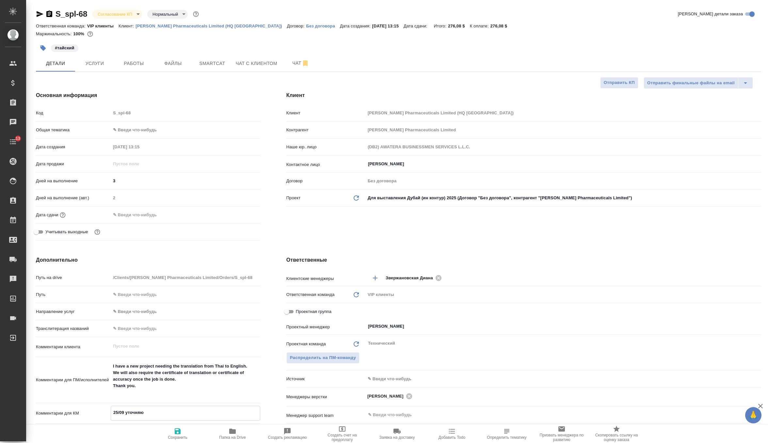
type textarea "x"
type textarea "25/09 уточняю с"
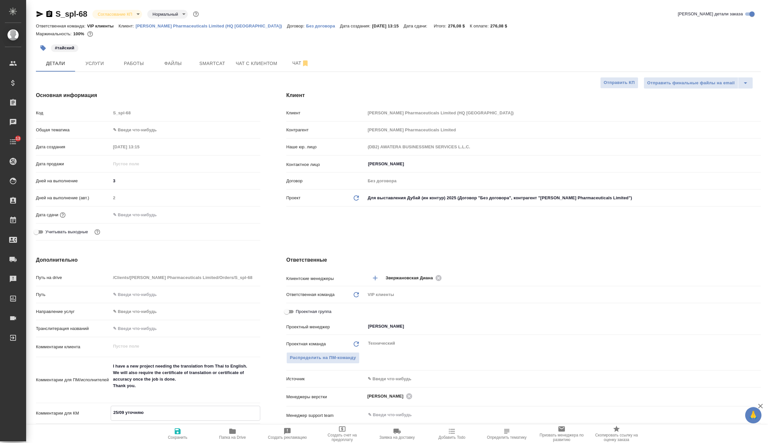
type textarea "x"
type textarea "25/09 уточняю ст"
type textarea "x"
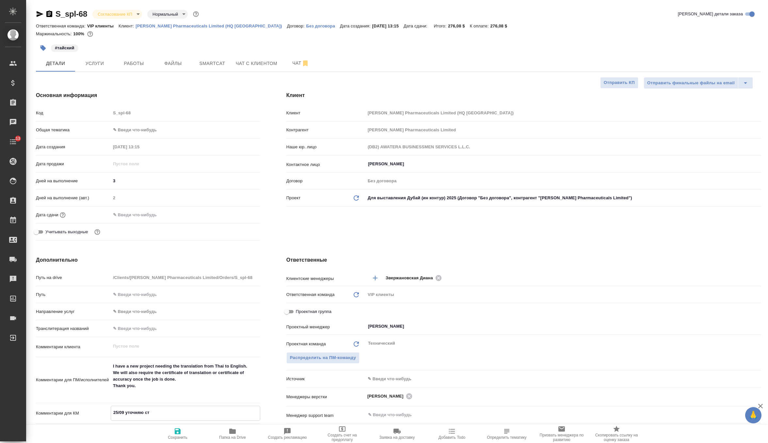
type textarea "25/09 уточняю ста"
type textarea "x"
type textarea "25/09 уточняю стат"
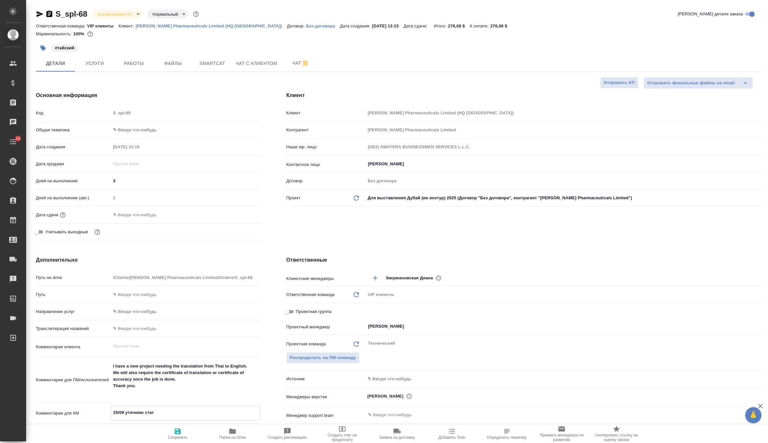
type textarea "x"
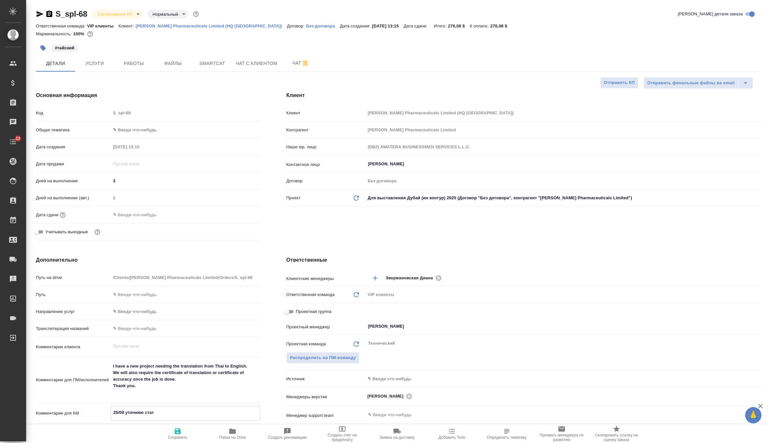
type textarea "25/09 уточняю стату"
type textarea "x"
type textarea "25/09 уточняю статут"
type textarea "x"
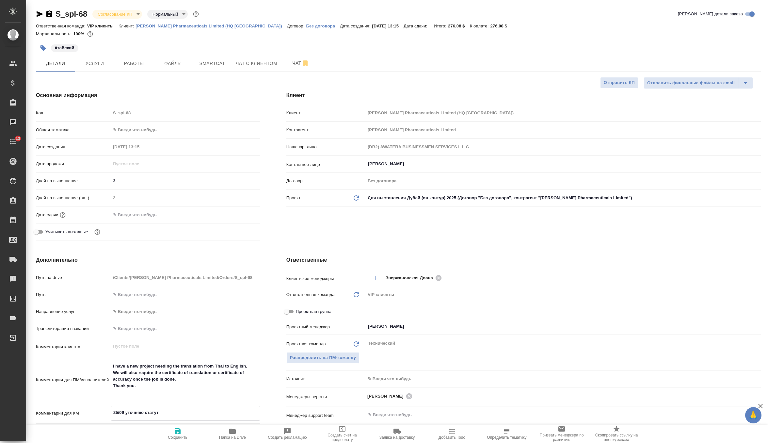
type textarea "x"
type textarea "25/09 уточняю статут"
type textarea "x"
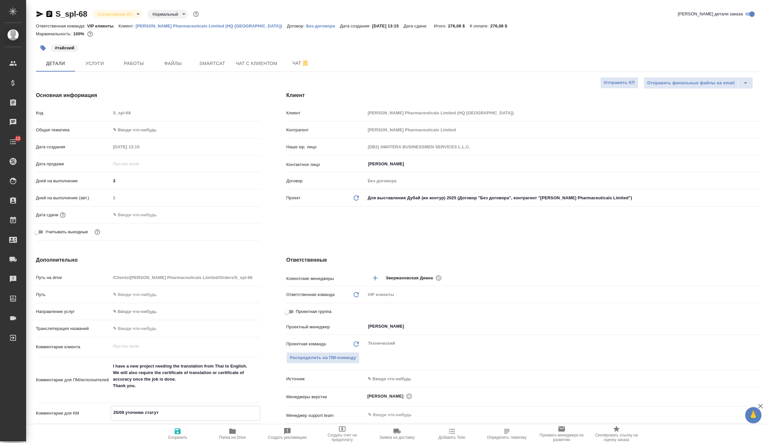
type textarea "25/09 уточняю статут п"
type textarea "x"
type textarea "25/09 уточняю статут пр"
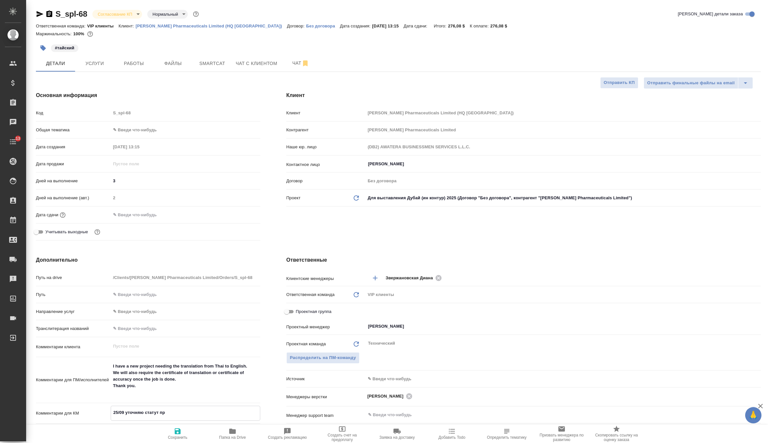
type textarea "x"
type textarea "25/09 уточняю статут про"
type textarea "x"
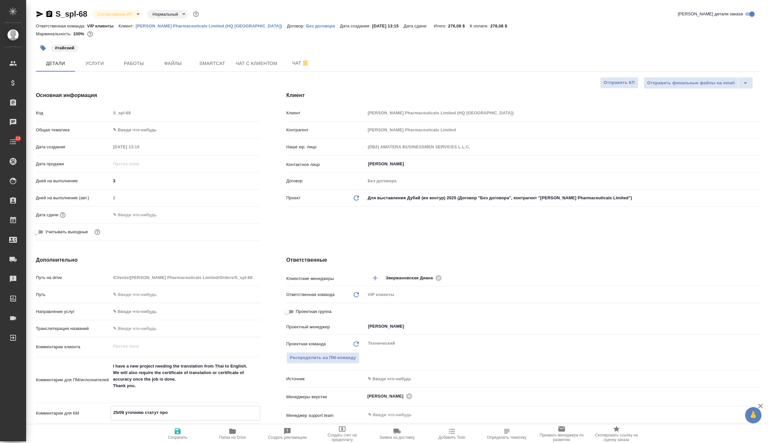
type textarea "x"
type textarea "25/09 уточняю статут прое"
type textarea "x"
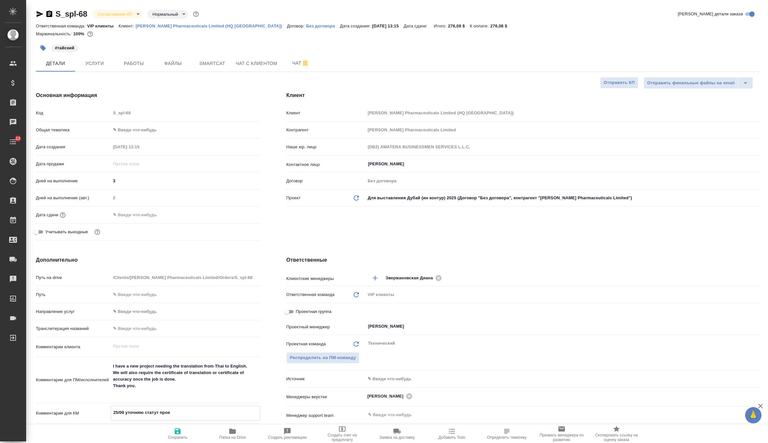
type textarea "x"
type textarea "25/09 уточняю статут проек"
type textarea "x"
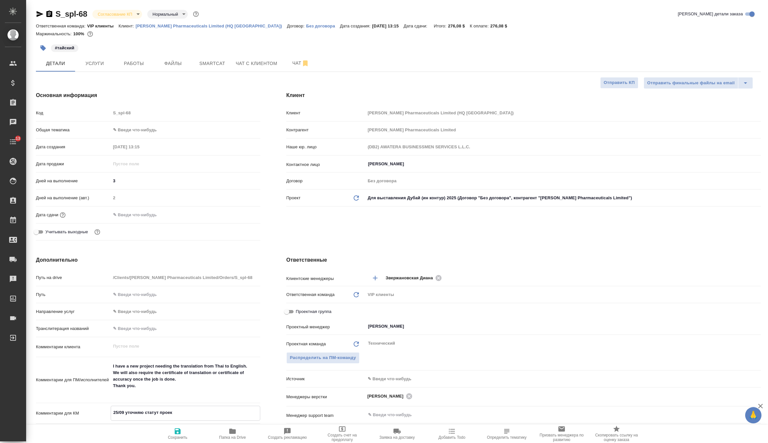
type textarea "25/09 уточняю статут проект"
type textarea "x"
type textarea "25/09 уточняю статут проекта"
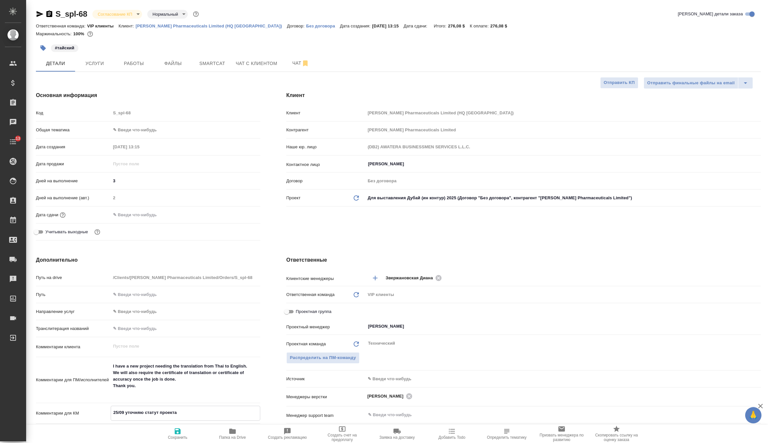
type textarea "x"
type textarea "25/09 уточняю статут проекта"
type textarea "x"
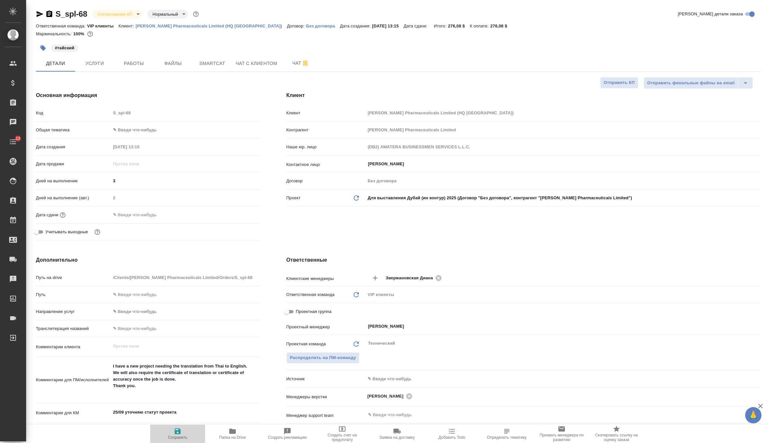
click at [176, 431] on icon "button" at bounding box center [178, 431] width 6 height 6
type textarea "x"
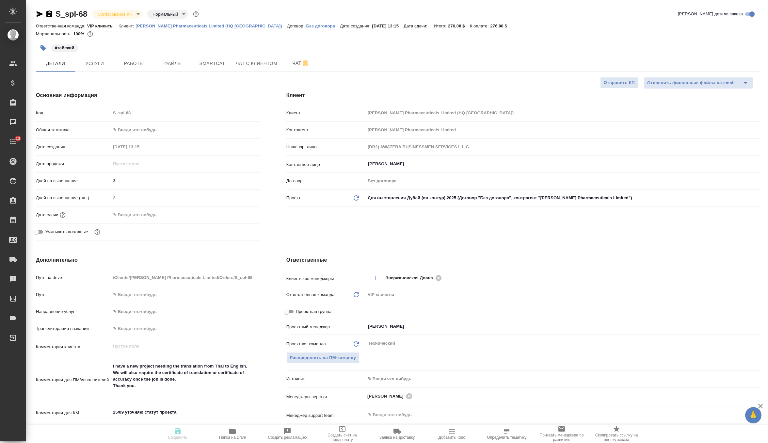
type textarea "x"
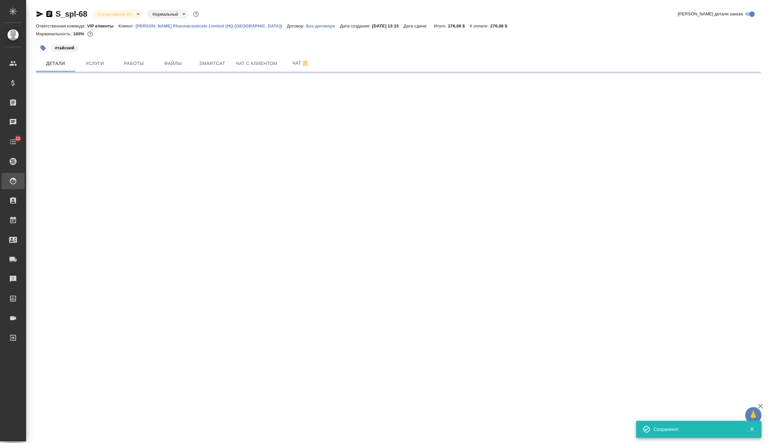
select select "RU"
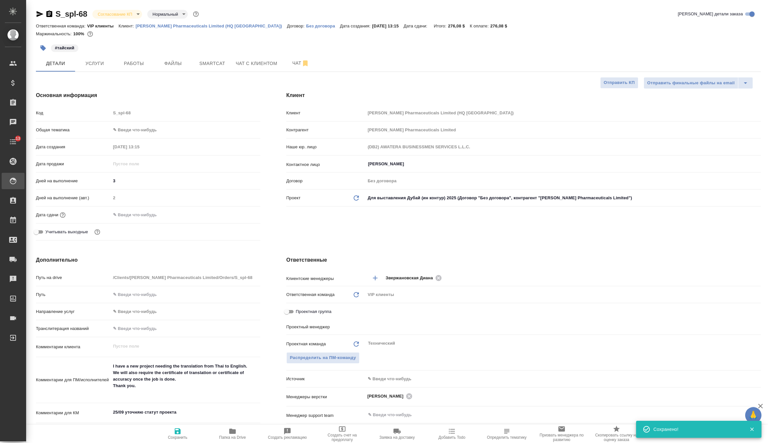
type textarea "x"
type input "Белякова Юлия"
type input "Переверзева Анна a.pereverzeva"
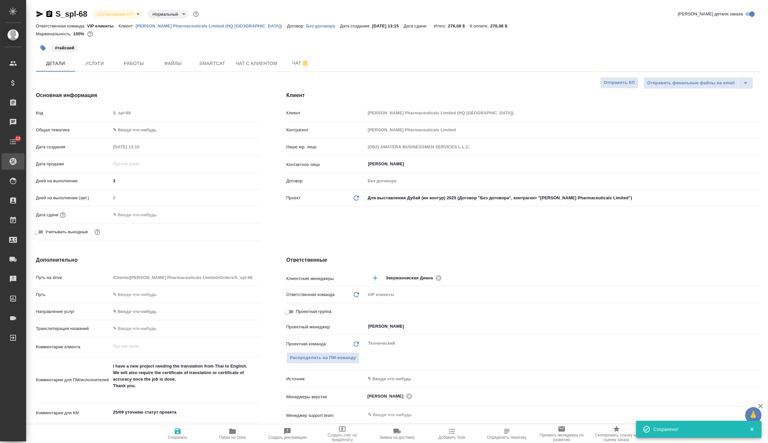
type textarea "x"
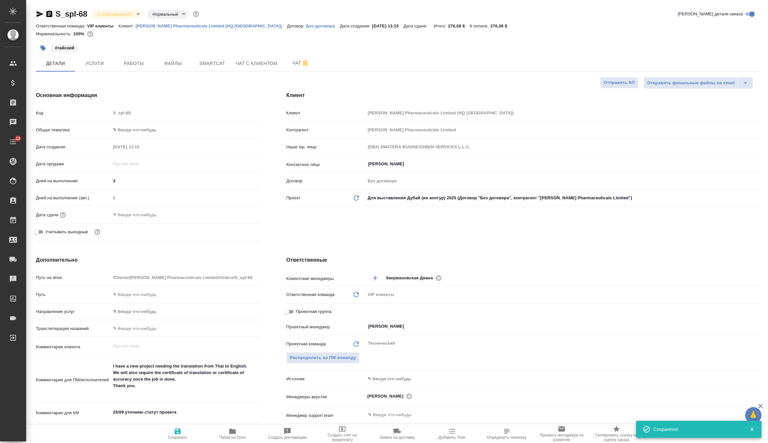
type textarea "x"
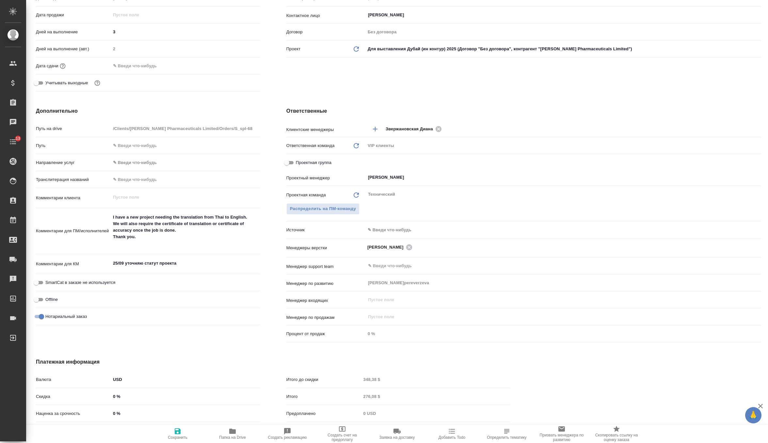
scroll to position [153, 0]
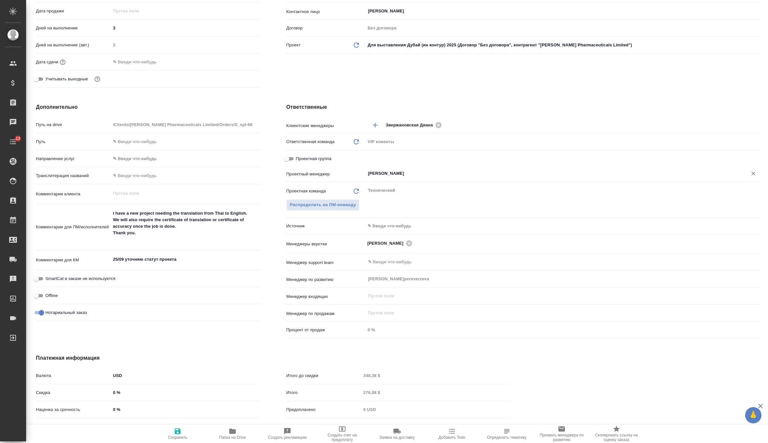
click at [415, 169] on input "Белякова Юлия" at bounding box center [552, 173] width 370 height 8
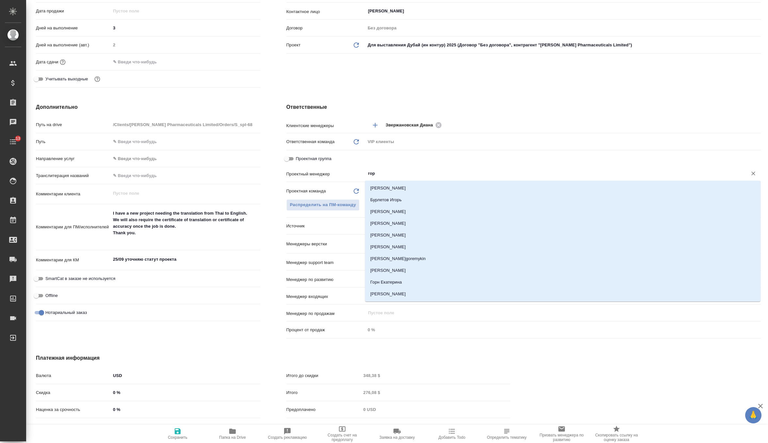
type input "горш"
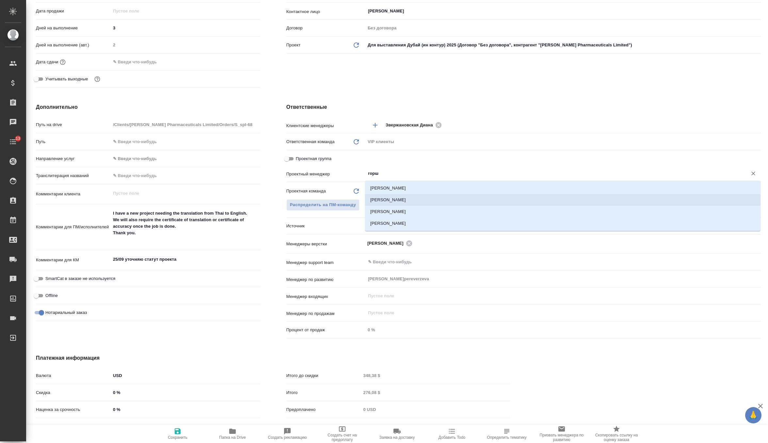
click at [419, 198] on li "Горшкова Валентина" at bounding box center [562, 200] width 395 height 12
type textarea "x"
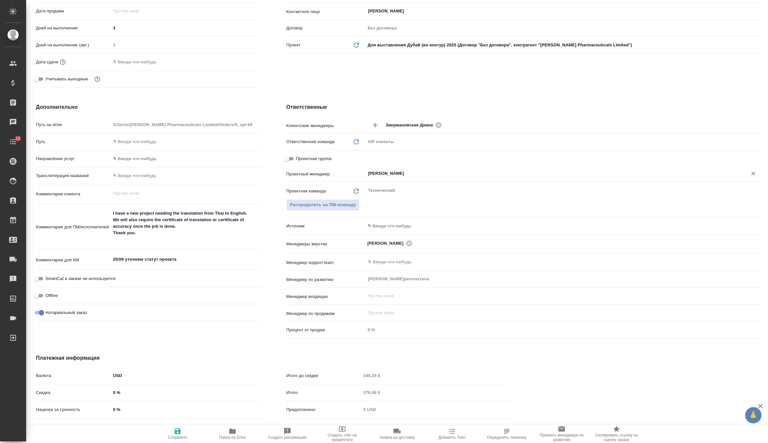
type input "Горшкова Валентина"
click at [173, 437] on span "Сохранить" at bounding box center [178, 437] width 20 height 5
type textarea "x"
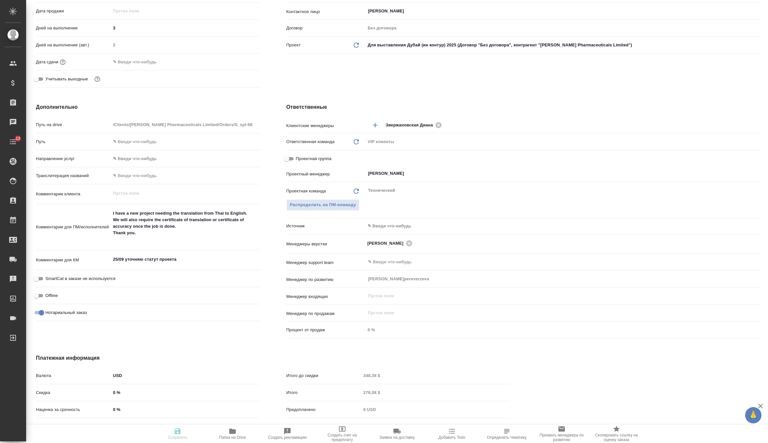
type textarea "x"
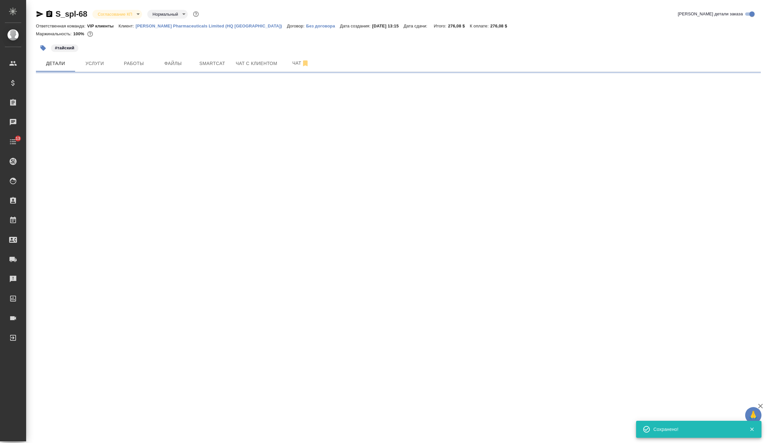
scroll to position [0, 0]
select select "RU"
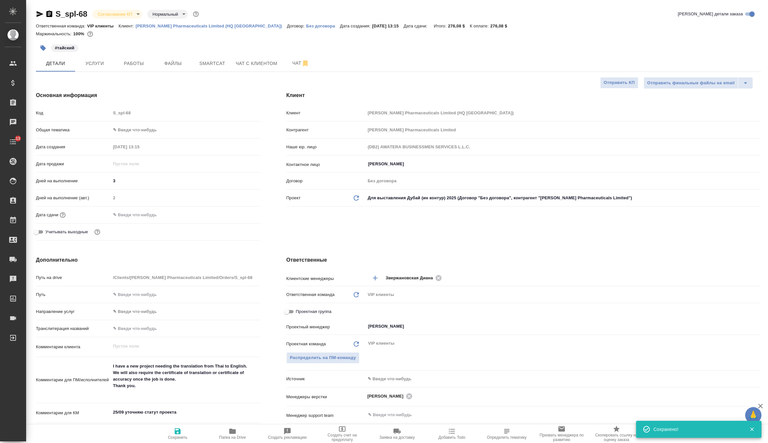
type textarea "x"
click at [221, 25] on p "[PERSON_NAME] Pharmaceuticals Limited (HQ [GEOGRAPHIC_DATA])" at bounding box center [210, 26] width 151 height 5
type textarea "x"
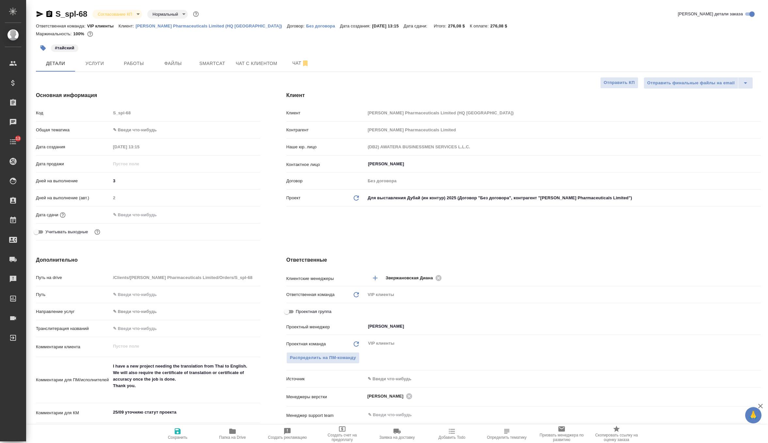
type textarea "x"
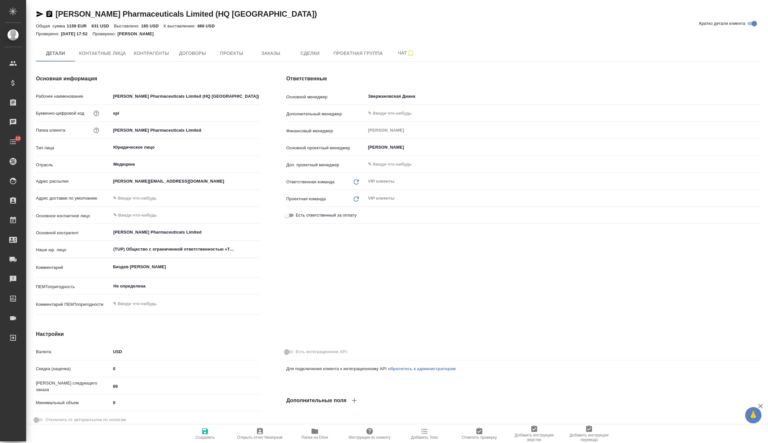
click at [209, 433] on span "Сохранить" at bounding box center [205, 433] width 47 height 12
click at [368, 431] on icon "button" at bounding box center [369, 431] width 7 height 7
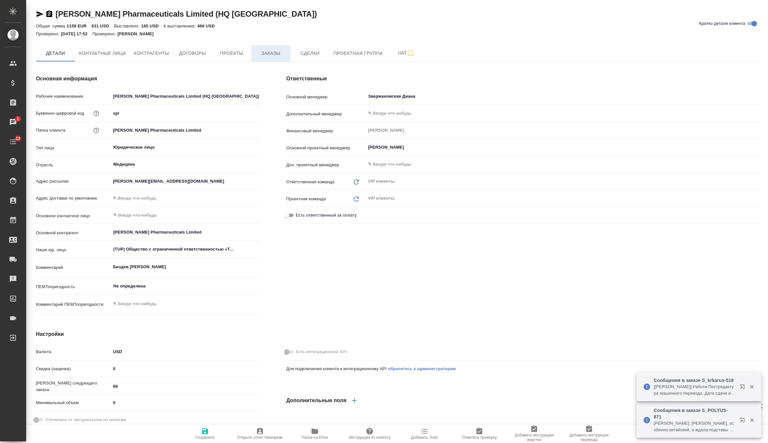
click at [280, 52] on span "Заказы" at bounding box center [270, 53] width 31 height 8
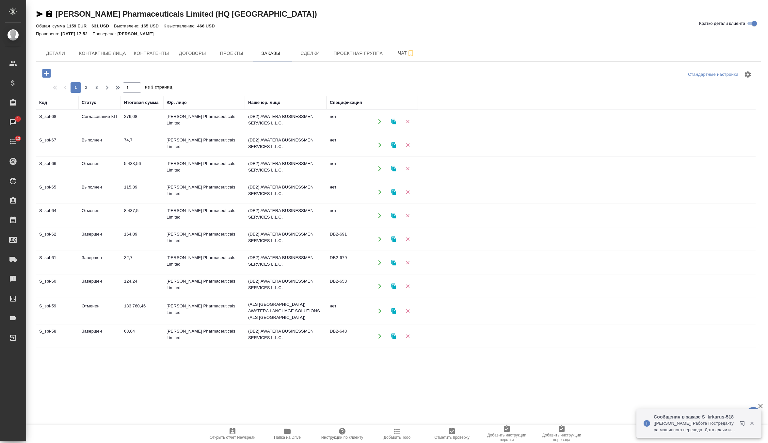
click at [149, 120] on td "276,08" at bounding box center [142, 121] width 42 height 23
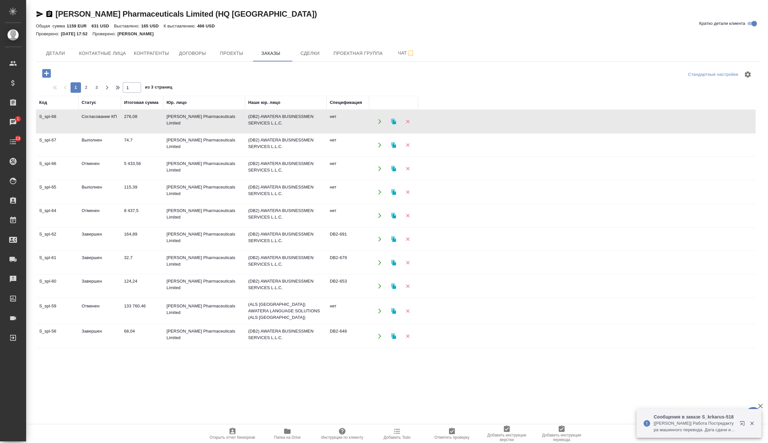
click at [149, 120] on td "276,08" at bounding box center [142, 121] width 42 height 23
click at [153, 310] on td "133 760,46" at bounding box center [142, 310] width 42 height 23
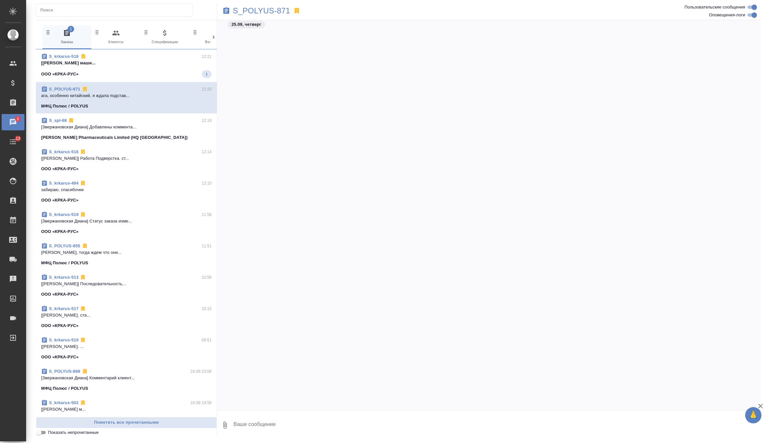
scroll to position [51181, 0]
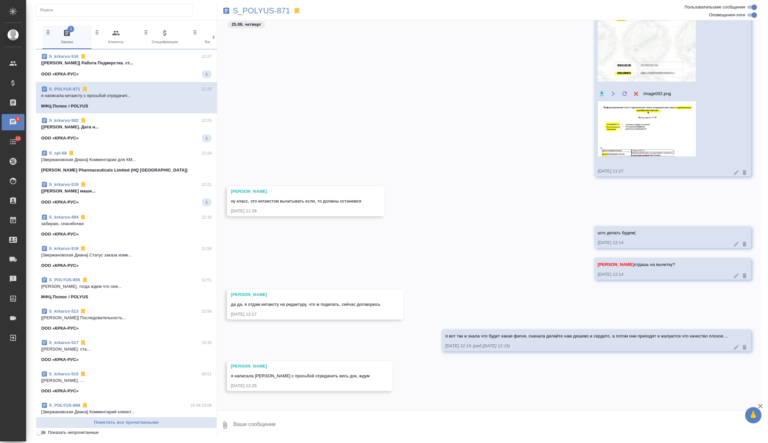
click at [158, 138] on div "ООО «КРКА-РУС» 1" at bounding box center [126, 138] width 170 height 8
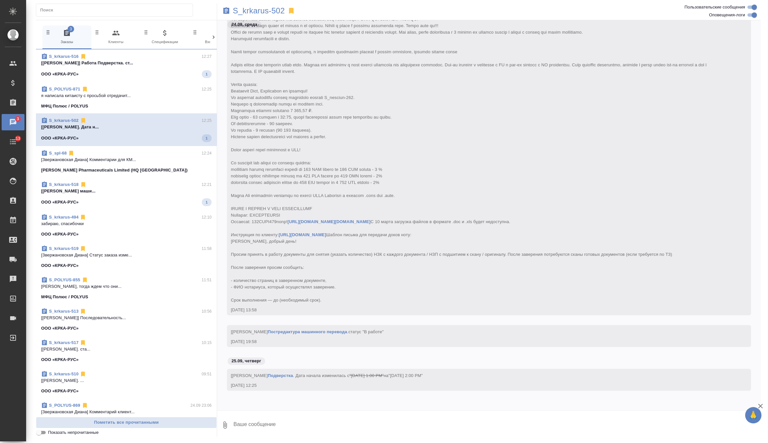
scroll to position [22455, 0]
click at [156, 198] on div "ООО «КРКА-РУС» 1" at bounding box center [126, 201] width 170 height 8
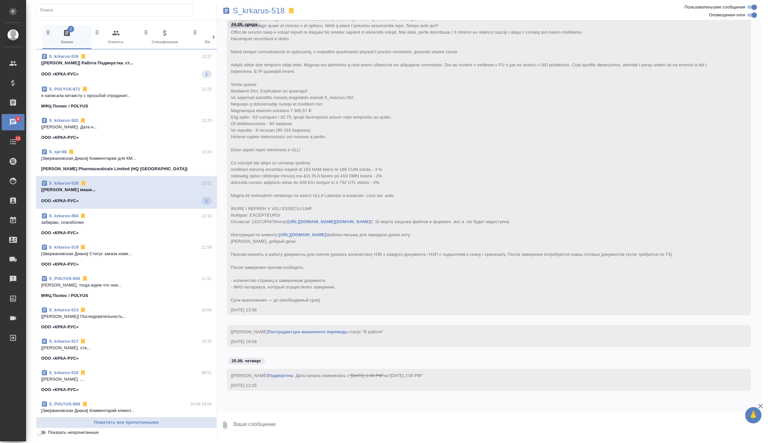
scroll to position [17669, 0]
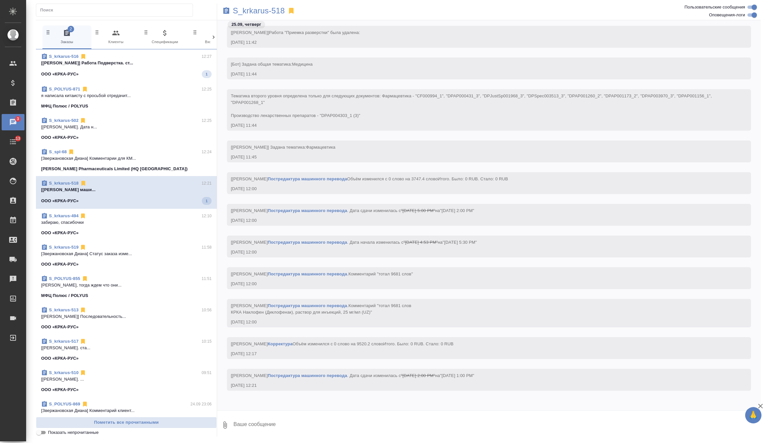
click at [171, 67] on span "S_krkarus-516 12:27 [[PERSON_NAME]] Работа Подверстка. ст... ООО «КРКА-РУС» 1" at bounding box center [126, 65] width 170 height 25
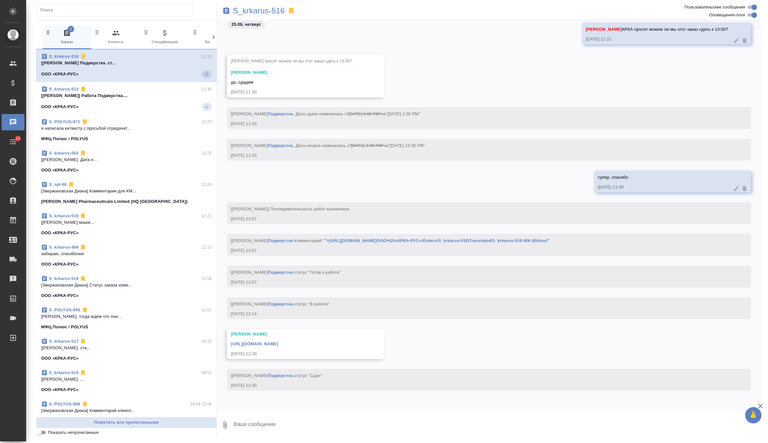
scroll to position [28193, 0]
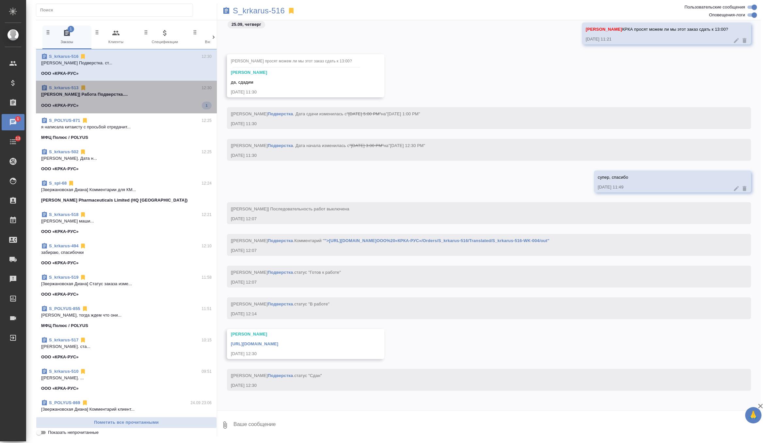
click at [161, 100] on span "S_krkarus-513 12:30 [[PERSON_NAME]] Работа Подверстка.... ООО «КРКА-РУС» 1" at bounding box center [126, 97] width 170 height 25
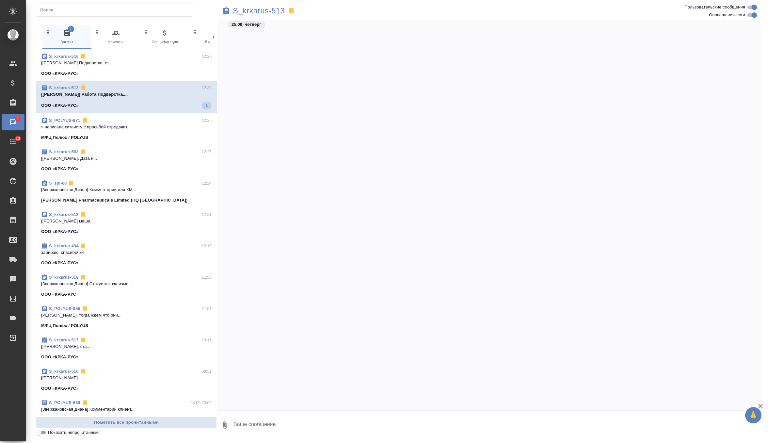
scroll to position [55918, 0]
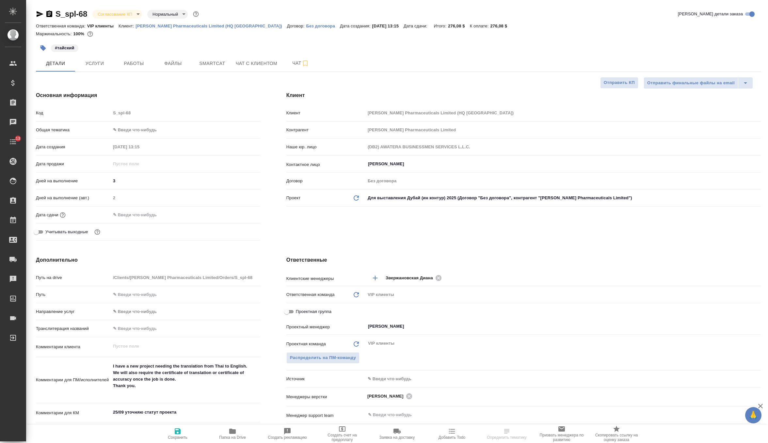
select select "RU"
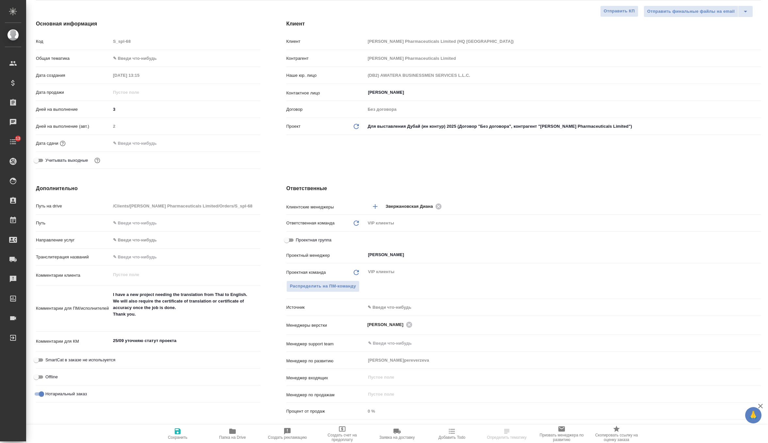
scroll to position [109, 0]
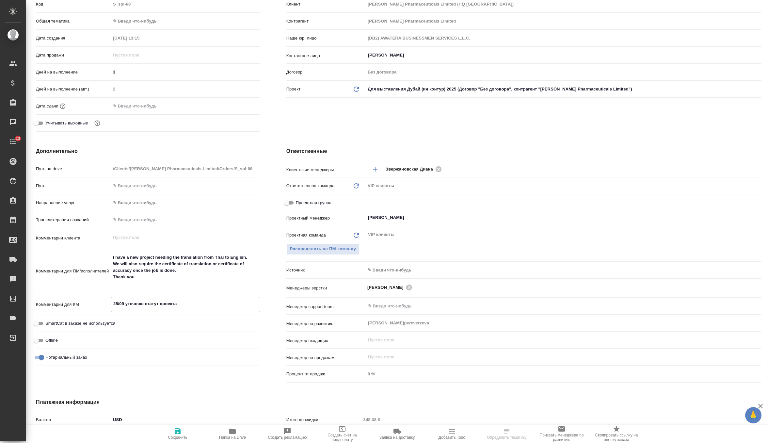
click at [194, 303] on textarea "25/09 уточняю статут проекта" at bounding box center [185, 303] width 149 height 11
paste textarea "We're still under the discussion and will let you know the decision again. Than…"
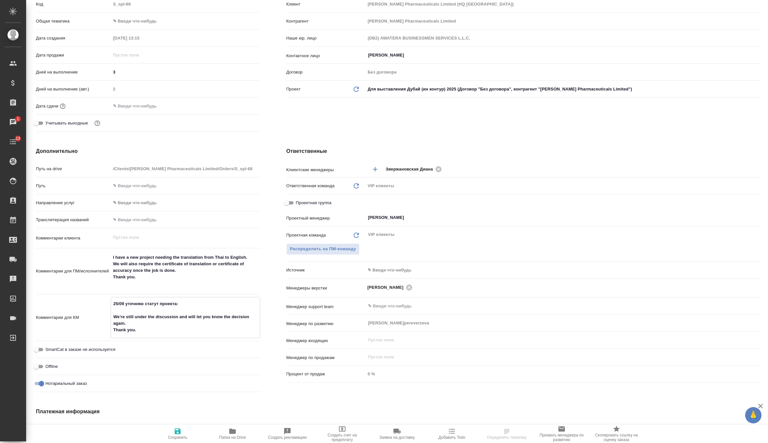
click at [143, 306] on textarea "25/09 уточняю статут проекта: We're still under the discussion and will let you…" at bounding box center [185, 316] width 149 height 37
type textarea "25/09 уточняла статут проекта: We're still under the discussion and will let yo…"
click at [173, 431] on div ".cls-1 fill:#fff; AWATERA Zverzhanovskaya [PERSON_NAME] Спецификации Заказы 1 Ч…" at bounding box center [384, 221] width 768 height 443
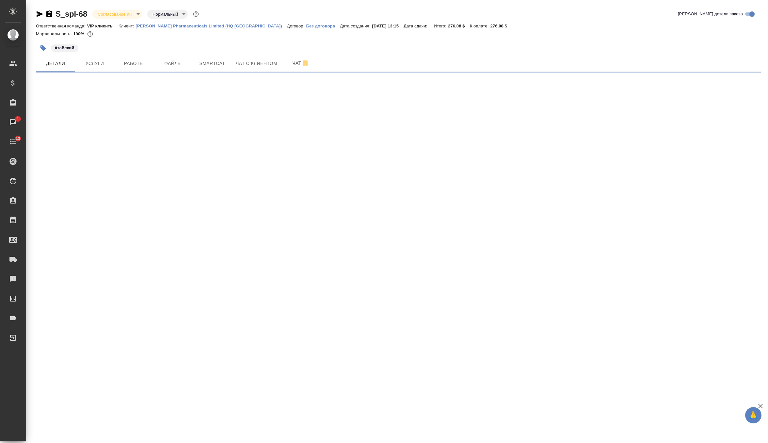
scroll to position [0, 0]
select select "RU"
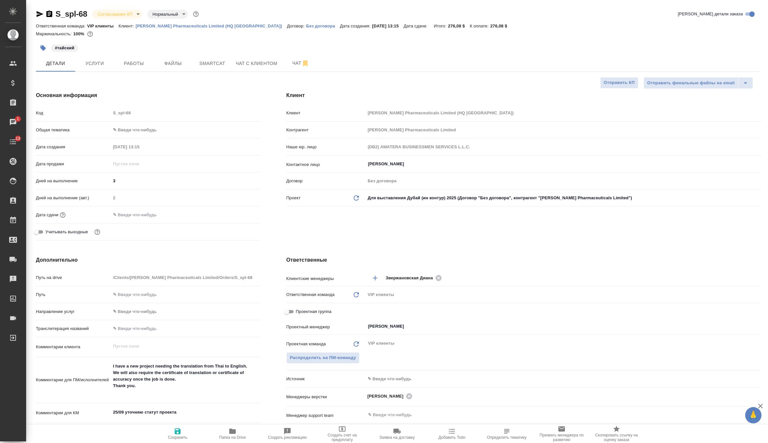
type textarea "x"
click at [143, 411] on textarea "25/09 уточняю статут проекта" at bounding box center [185, 412] width 149 height 11
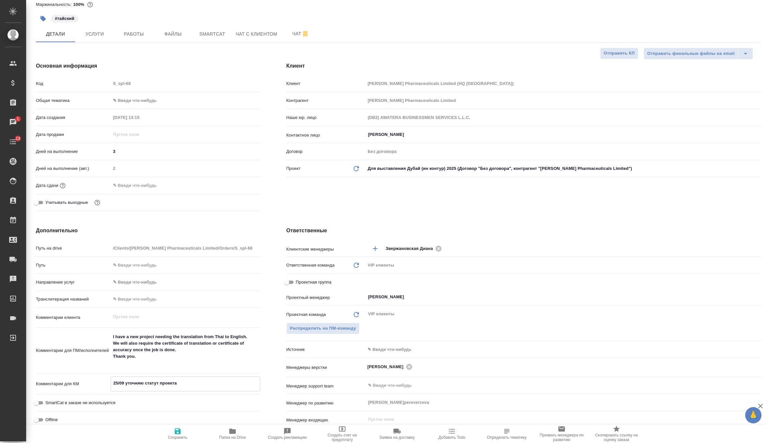
scroll to position [61, 0]
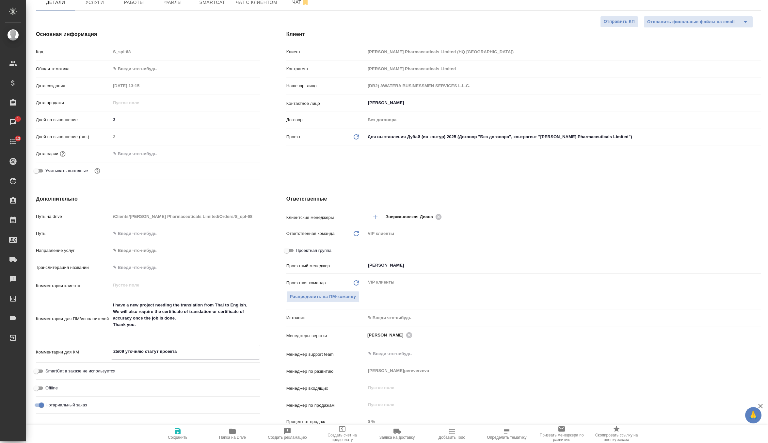
type textarea "25/09 уточня статут проекта"
type textarea "x"
type textarea "25/09 уточн статут проекта"
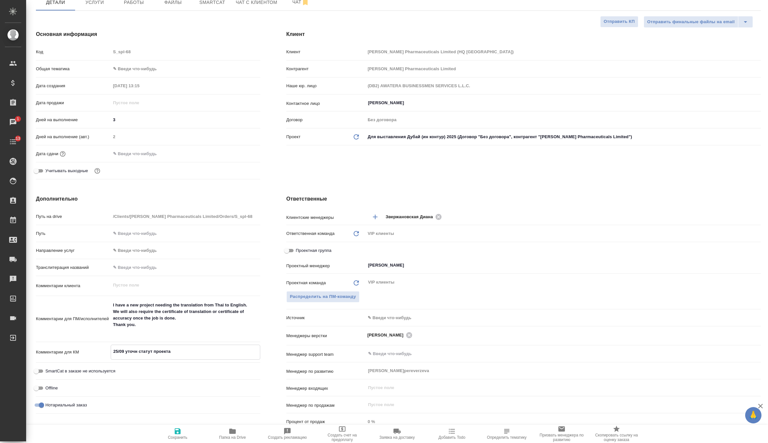
type textarea "x"
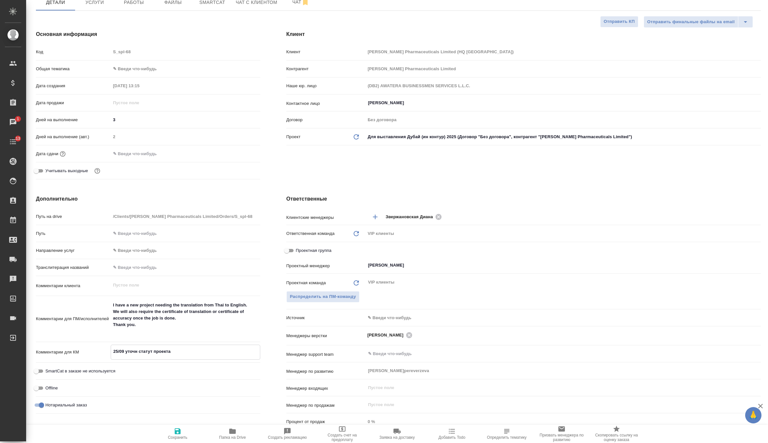
type textarea "25/09 уточня статут проекта"
type textarea "x"
type textarea "25/09 уточнял статут проекта"
type textarea "x"
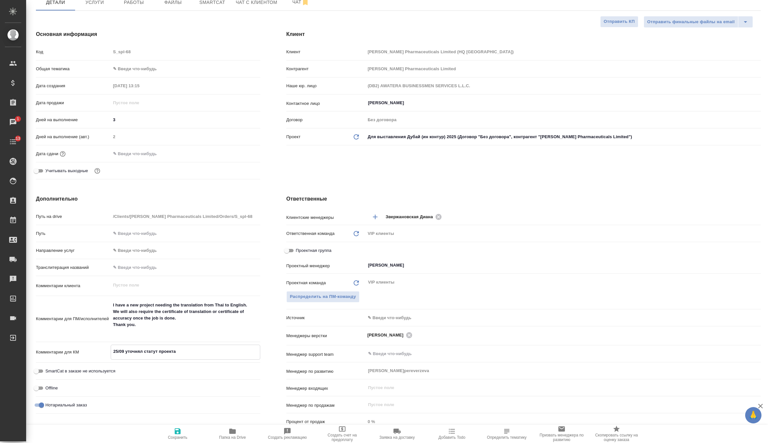
type textarea "x"
type textarea "25/09 уточняла статут проекта"
type textarea "x"
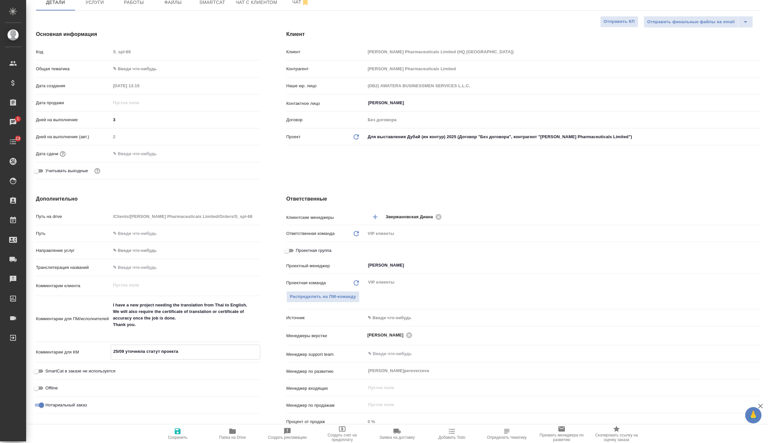
click at [203, 350] on textarea "25/09 уточняла статут проекта" at bounding box center [185, 351] width 149 height 11
type textarea "25/09 уточняла статут проекта:"
type textarea "x"
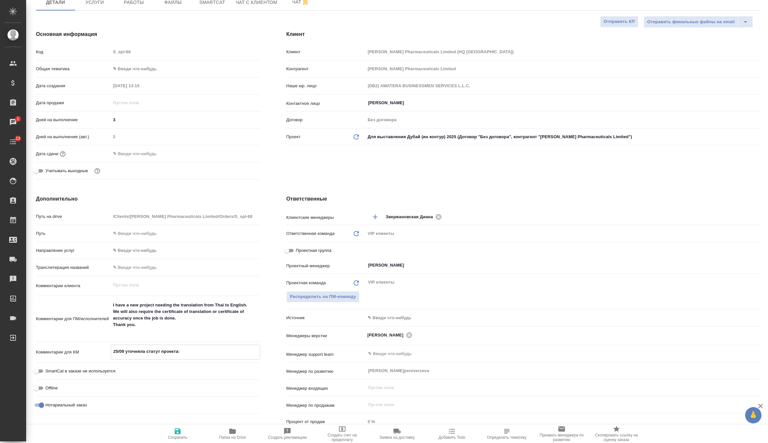
type textarea "25/09 уточняла статут проекта:"
type textarea "x"
type textarea "25/09 уточняла статут проекта:"
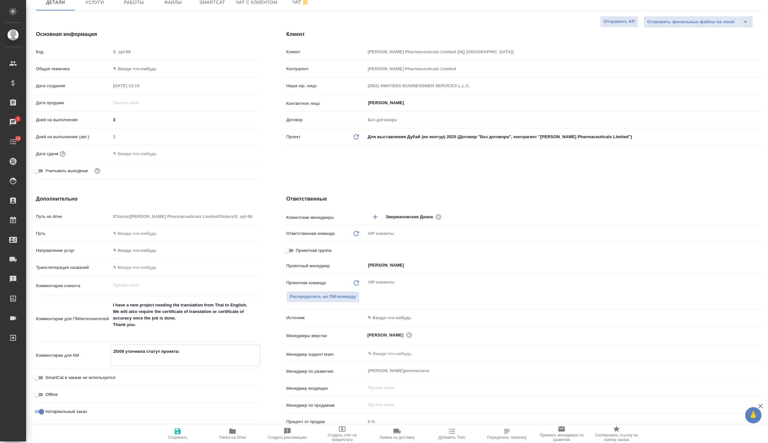
type textarea "x"
paste textarea "We're still under the discussion and will let you know the decision again. Than…"
type textarea "x"
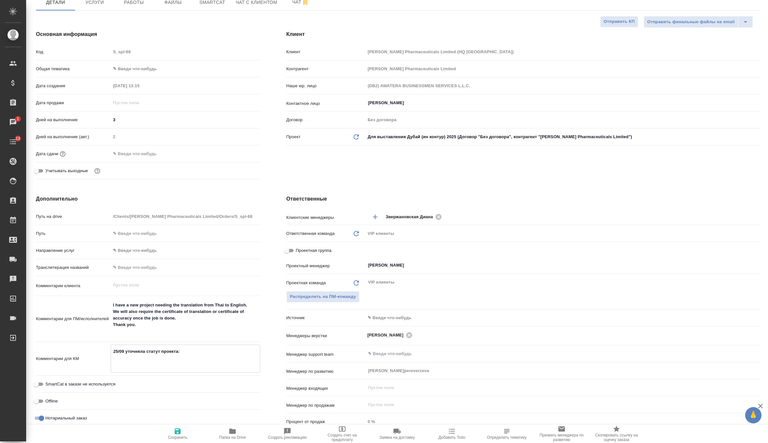
type textarea "x"
type textarea "25/09 уточняла статут проекта: We're still under the discussion and will let yo…"
type textarea "x"
click at [160, 352] on textarea "25/09 уточняла статут проекта: We're still under the discussion and will let yo…" at bounding box center [185, 364] width 149 height 37
type textarea "x"
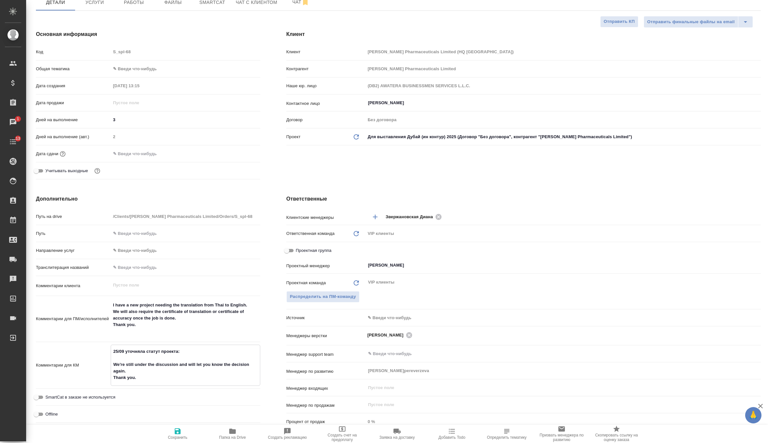
type textarea "x"
type textarea "25/09 уточняла стату проекта: We're still under the discussion and will let you…"
type textarea "x"
type textarea "25/09 уточняла статус проекта: We're still under the discussion and will let yo…"
type textarea "x"
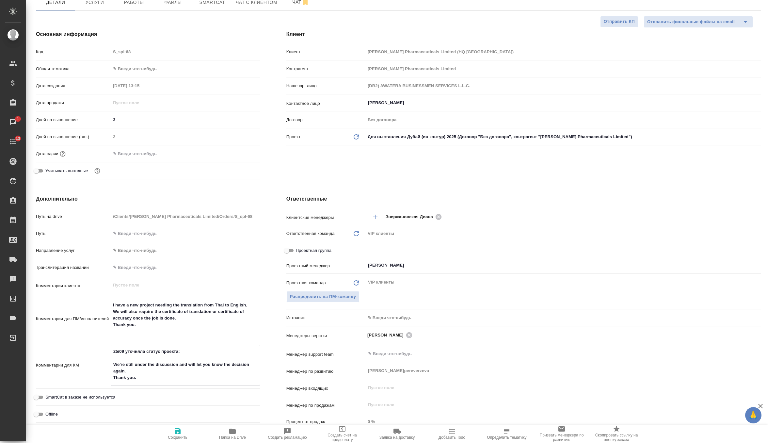
type textarea "x"
type textarea "25/09 уточняла статус проекта: We're still under the discussion and will let yo…"
type textarea "x"
click at [170, 427] on span "Сохранить" at bounding box center [177, 433] width 47 height 12
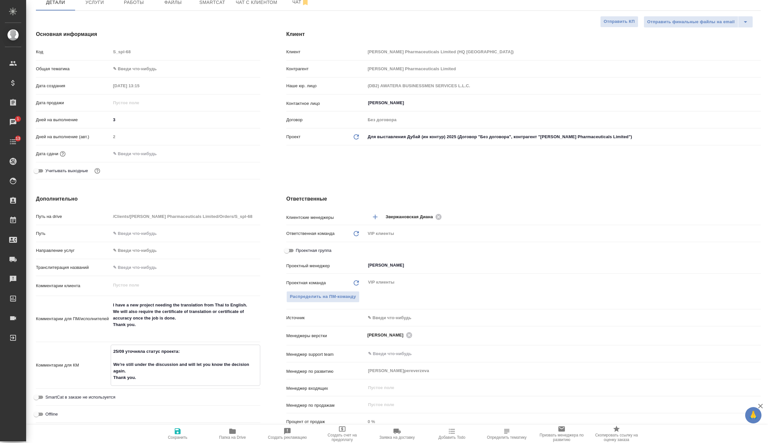
type textarea "x"
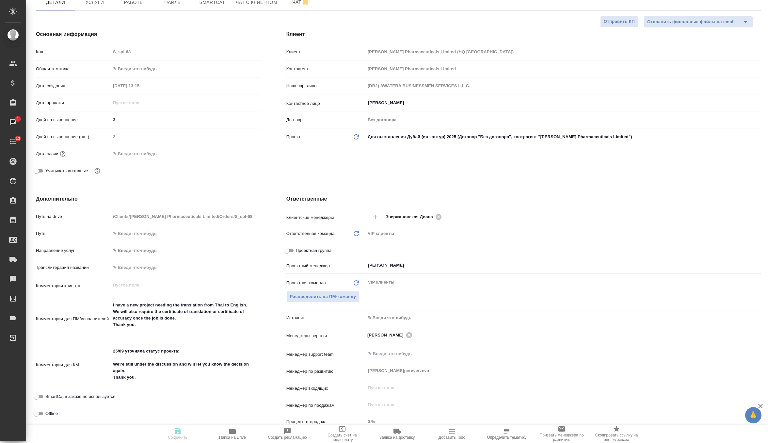
type textarea "x"
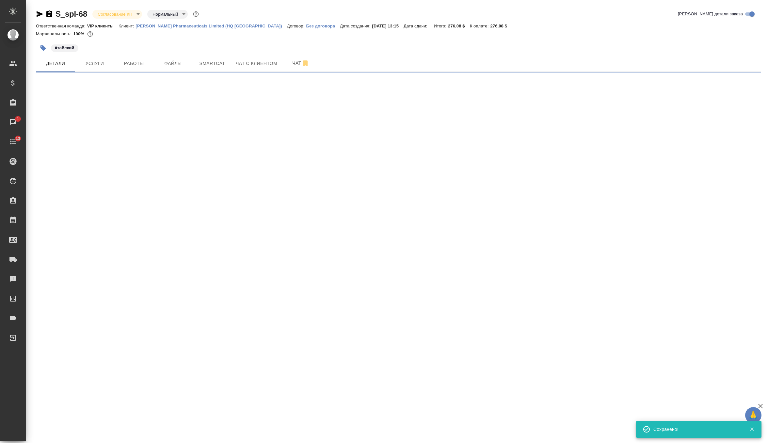
scroll to position [0, 0]
select select "RU"
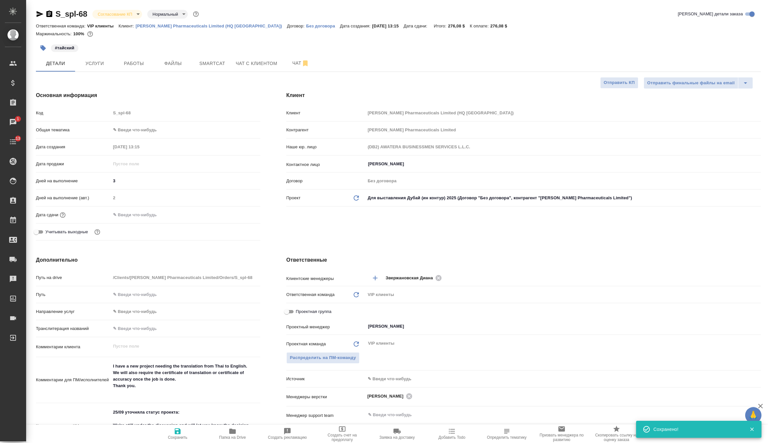
type textarea "x"
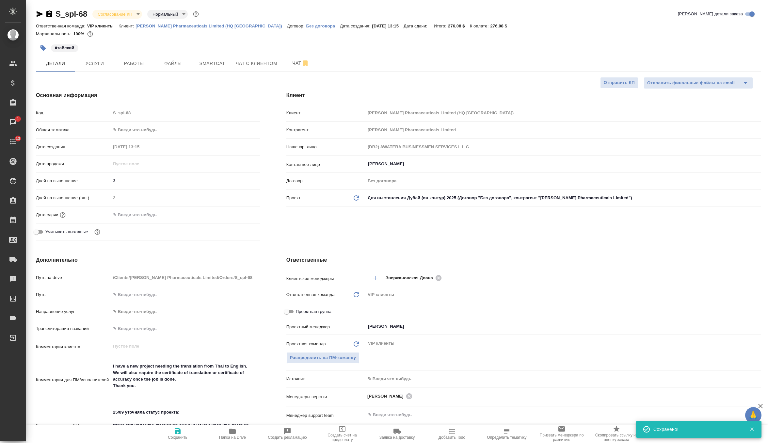
type textarea "x"
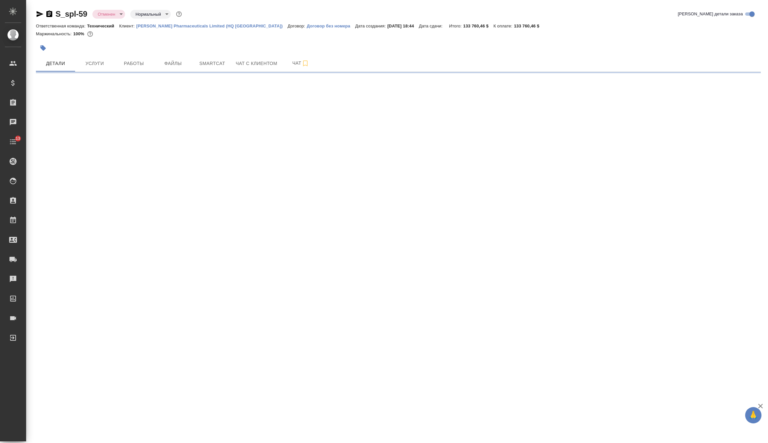
select select "RU"
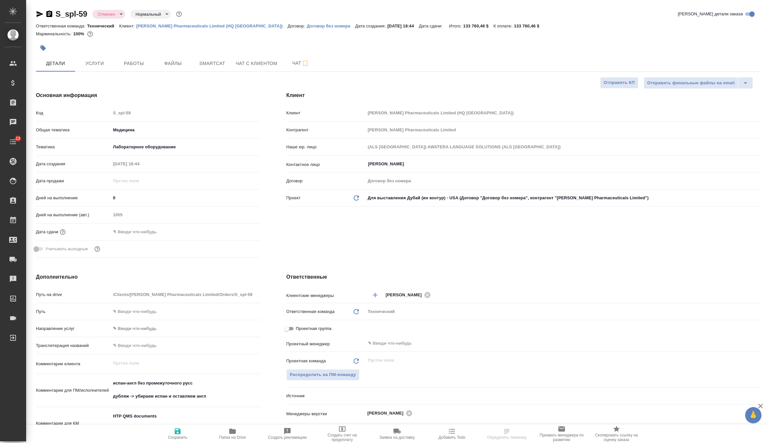
type textarea "x"
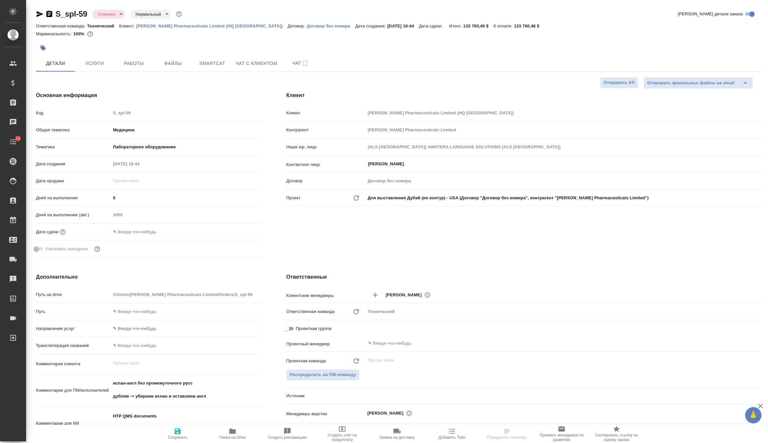
type textarea "x"
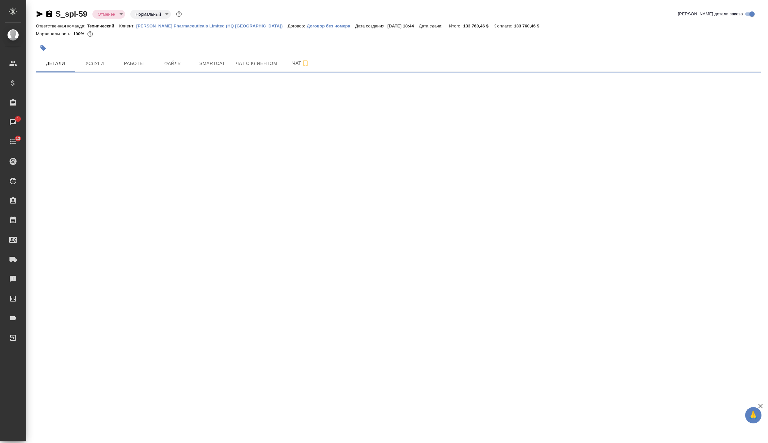
select select "RU"
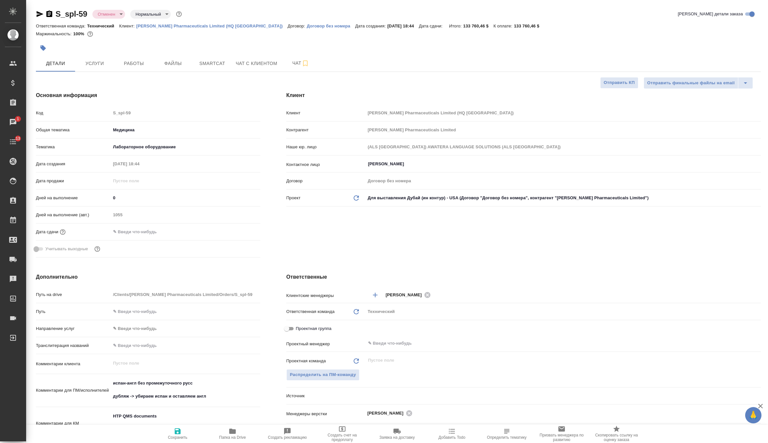
type textarea "x"
click at [123, 65] on span "Работы" at bounding box center [133, 63] width 31 height 8
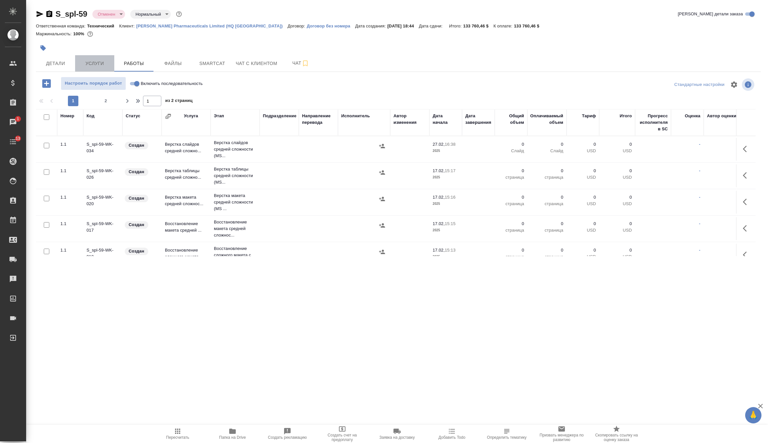
click at [95, 67] on span "Услуги" at bounding box center [94, 63] width 31 height 8
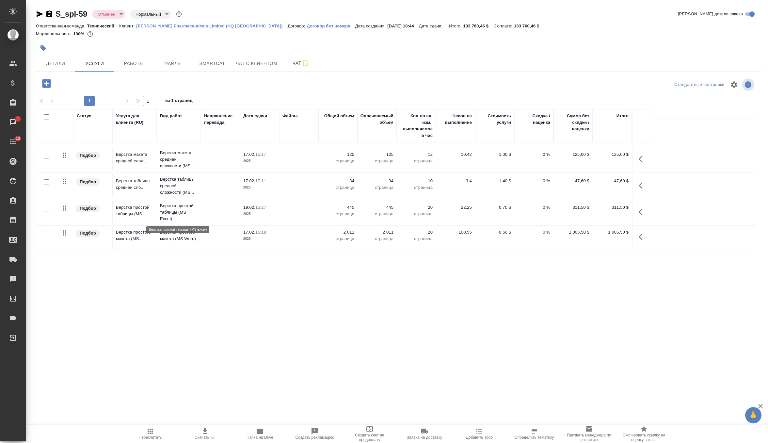
scroll to position [150, 0]
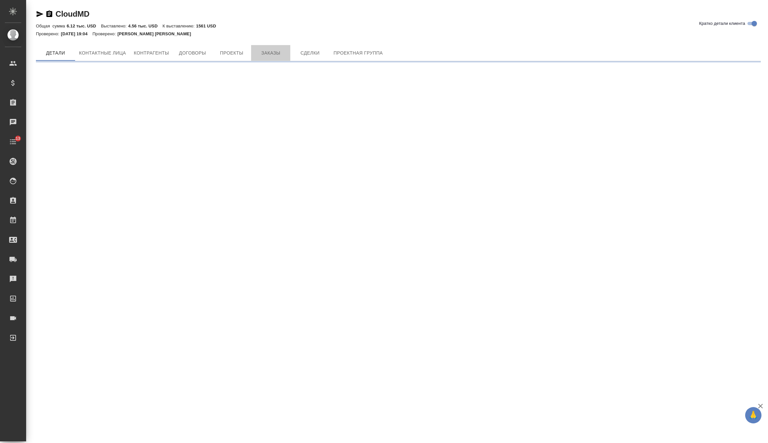
click at [272, 54] on span "Заказы" at bounding box center [270, 53] width 31 height 8
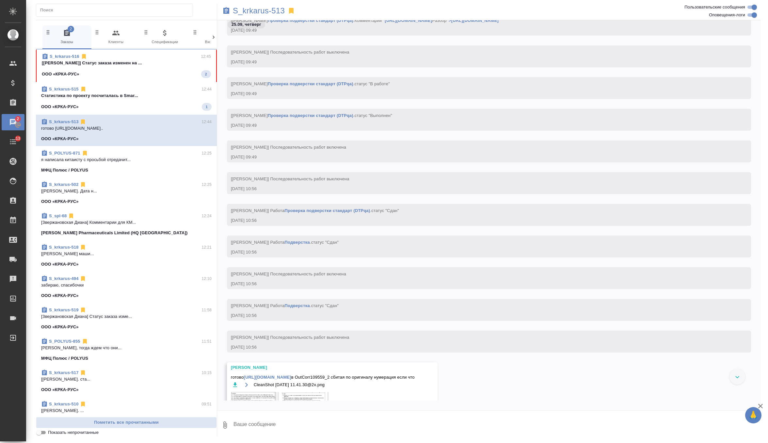
scroll to position [56009, 0]
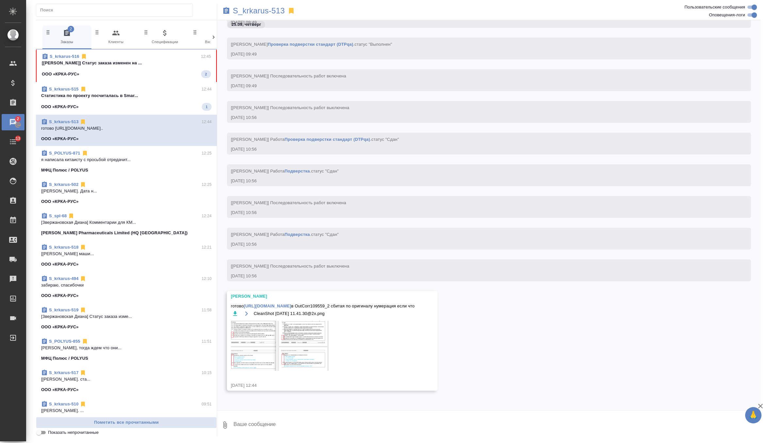
click at [165, 63] on p "[[PERSON_NAME]] Статус заказа изменен на ..." at bounding box center [126, 63] width 169 height 7
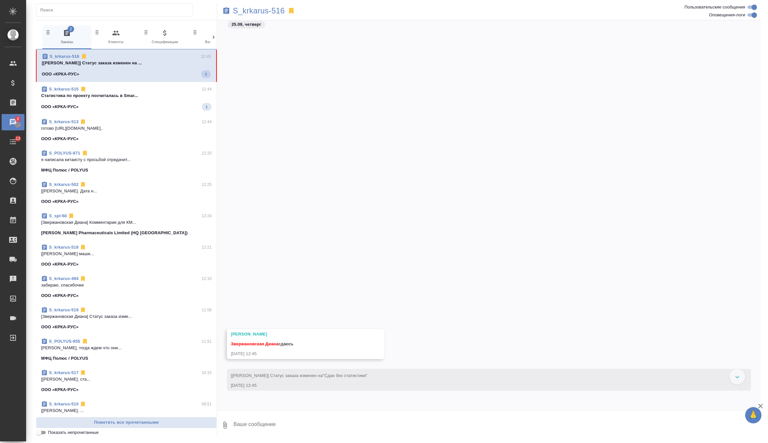
scroll to position [28282, 0]
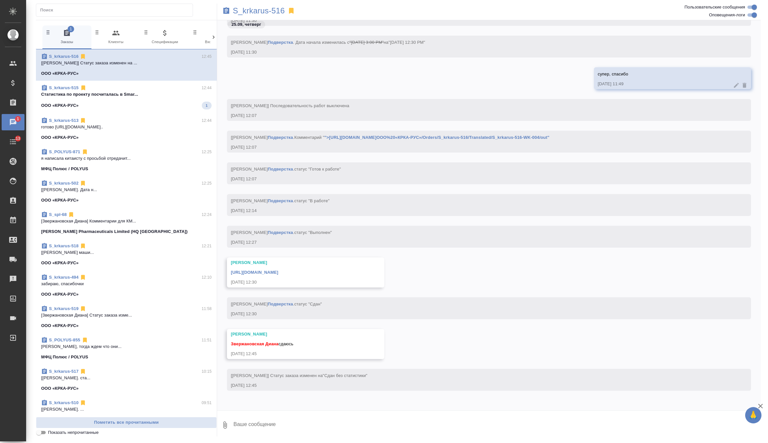
click at [295, 428] on textarea at bounding box center [497, 425] width 528 height 22
type textarea "забрала спасибочик"
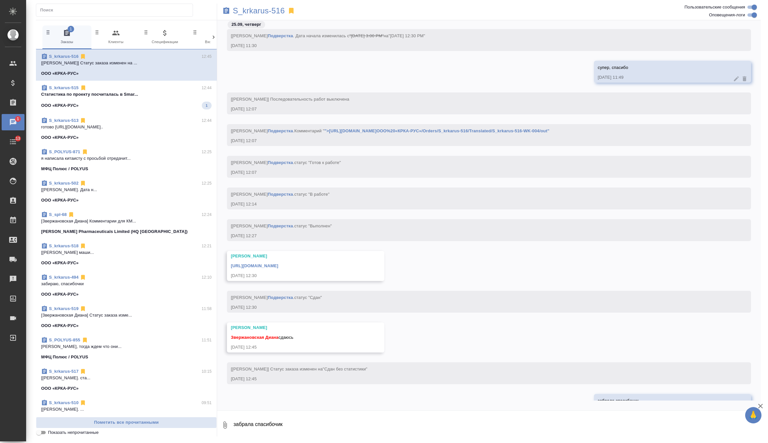
scroll to position [28313, 0]
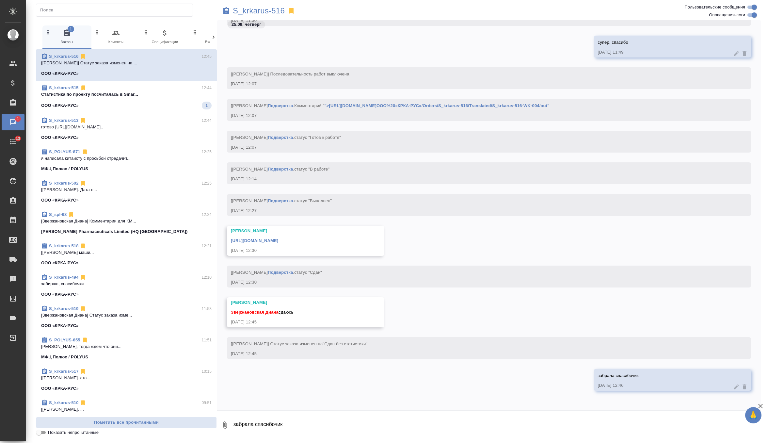
click at [278, 238] on link "https://drive.awatera.com/apps/files/files/10473986?dir=/Shares/%D0%9E%D0%9E%D0…" at bounding box center [254, 240] width 47 height 5
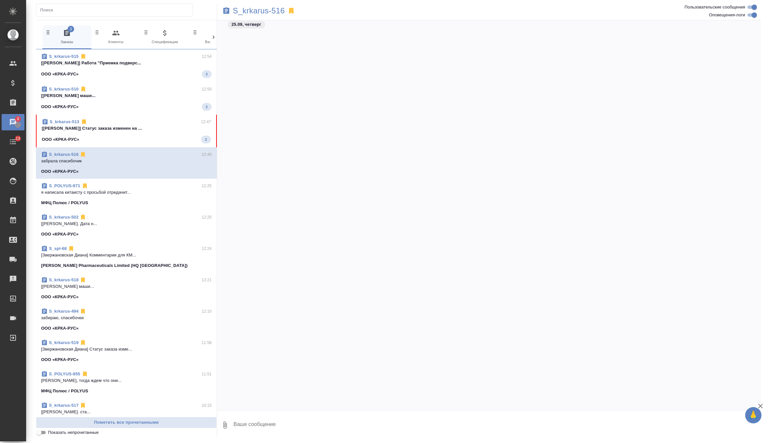
scroll to position [28313, 0]
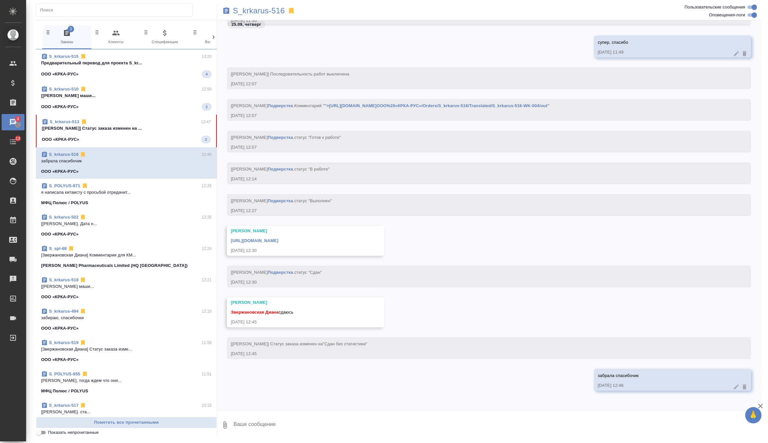
click at [182, 136] on div "ООО «КРКА-РУС» 2" at bounding box center [126, 139] width 169 height 8
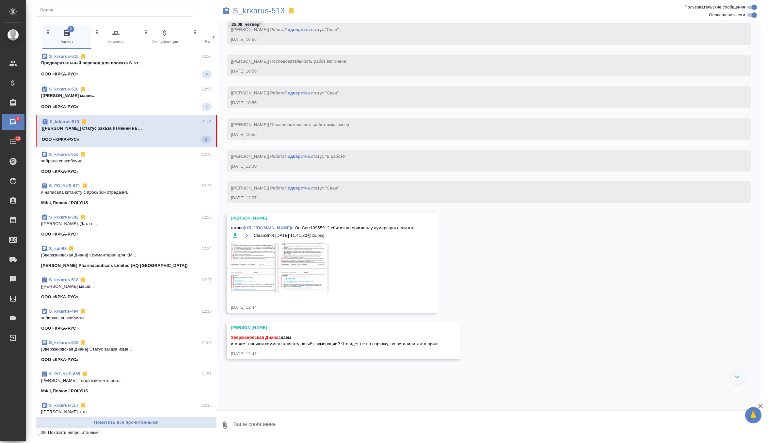
scroll to position [57012, 0]
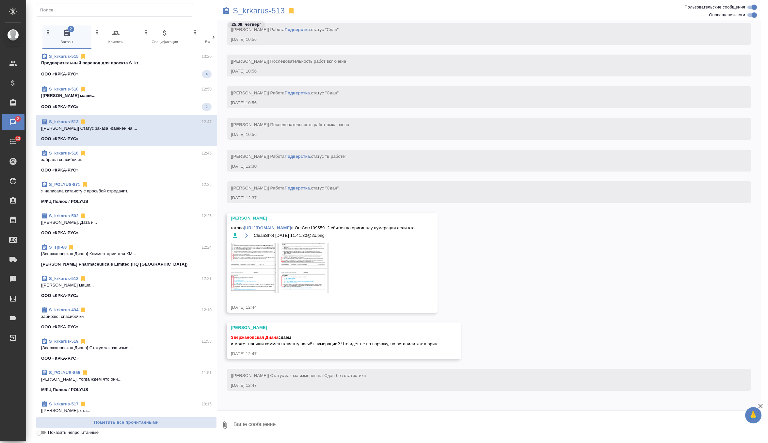
click at [276, 414] on textarea at bounding box center [497, 425] width 528 height 22
type textarea "да, окей, сдаю с комментом"
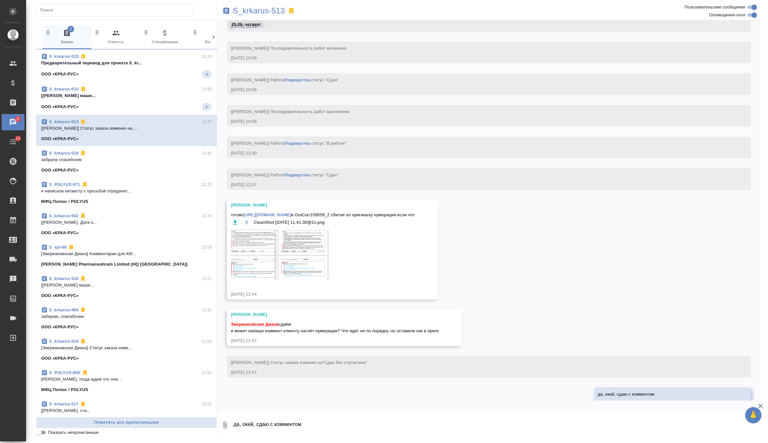
scroll to position [57044, 0]
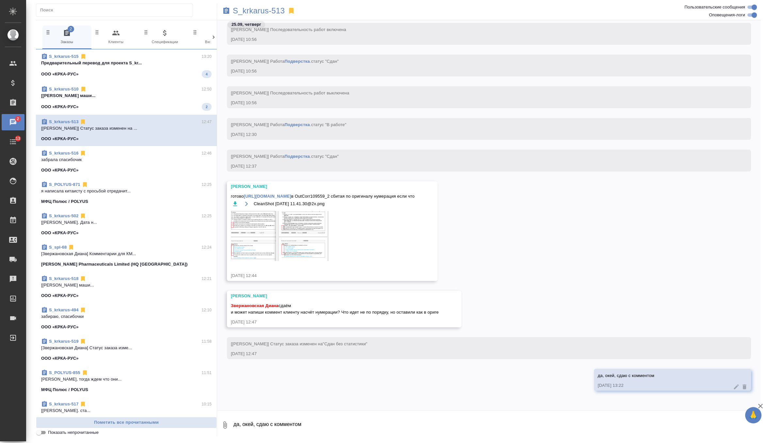
click at [299, 193] on span "готово https://drive.awatera.com/apps/files/files/10452816?dir=/Shares/%D0%9E%D…" at bounding box center [323, 196] width 184 height 7
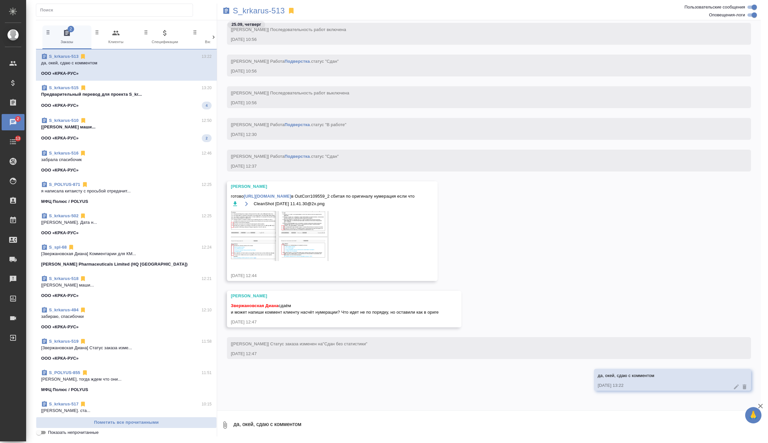
click at [291, 194] on link "[URL][DOMAIN_NAME]" at bounding box center [267, 196] width 47 height 5
drag, startPoint x: 230, startPoint y: 196, endPoint x: 336, endPoint y: 198, distance: 105.8
click at [336, 198] on div "Заборова Александра готово https://drive.awatera.com/apps/files/files/10452816?…" at bounding box center [332, 231] width 211 height 100
copy span "в OutCorr109559_2 сбитая по оригиналу нумерация"
click at [235, 203] on icon "button" at bounding box center [235, 203] width 4 height 5
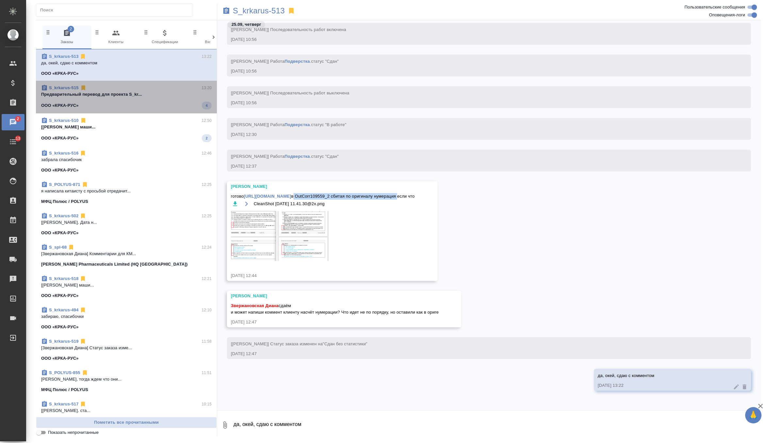
click at [167, 96] on p "Предварительный перевод для проекта S_kr..." at bounding box center [126, 94] width 170 height 7
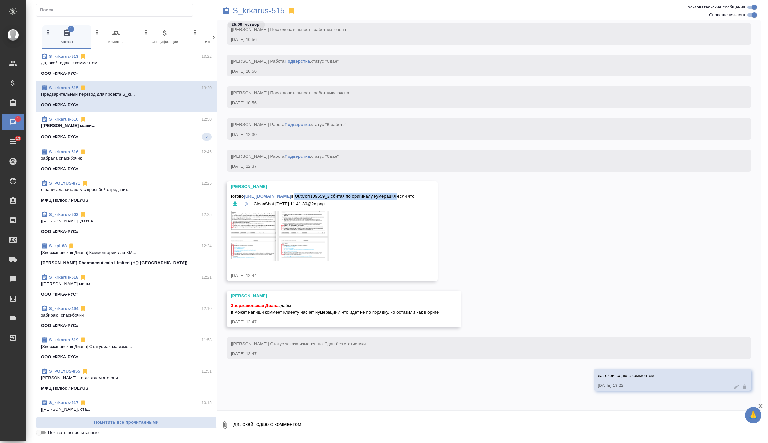
click at [157, 129] on span "S_krkarus-510 12:50 [Грабко Мария] Работа Постредактура маши... ООО «КРКА-РУС» 2" at bounding box center [126, 128] width 170 height 25
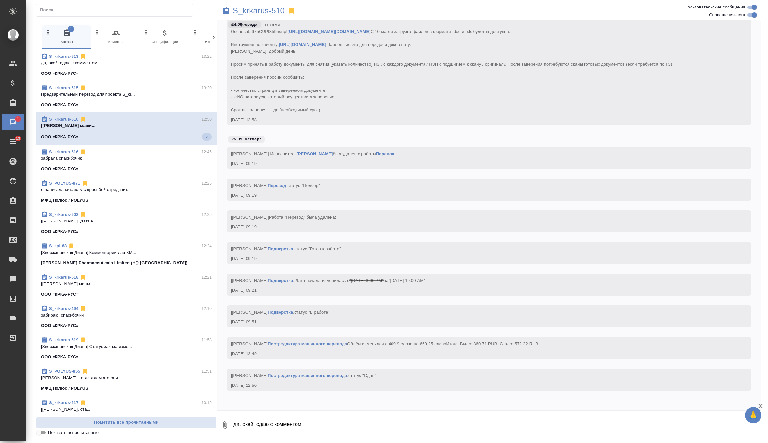
scroll to position [19541, 0]
